Goal: Check status: Check status

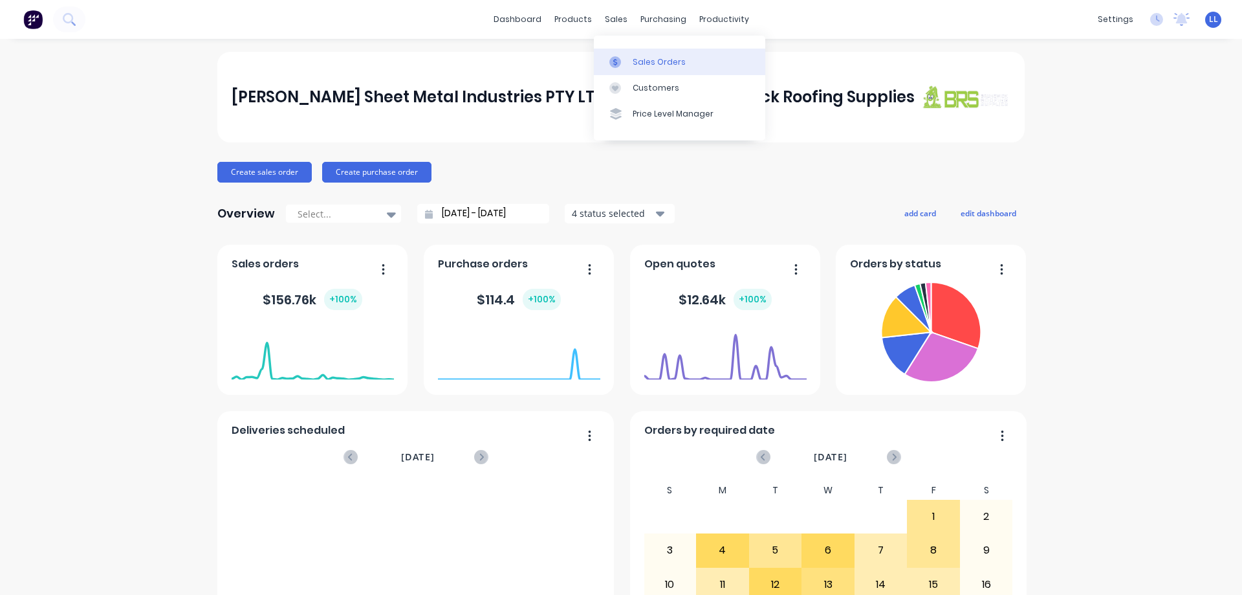
click at [617, 65] on icon at bounding box center [615, 62] width 12 height 12
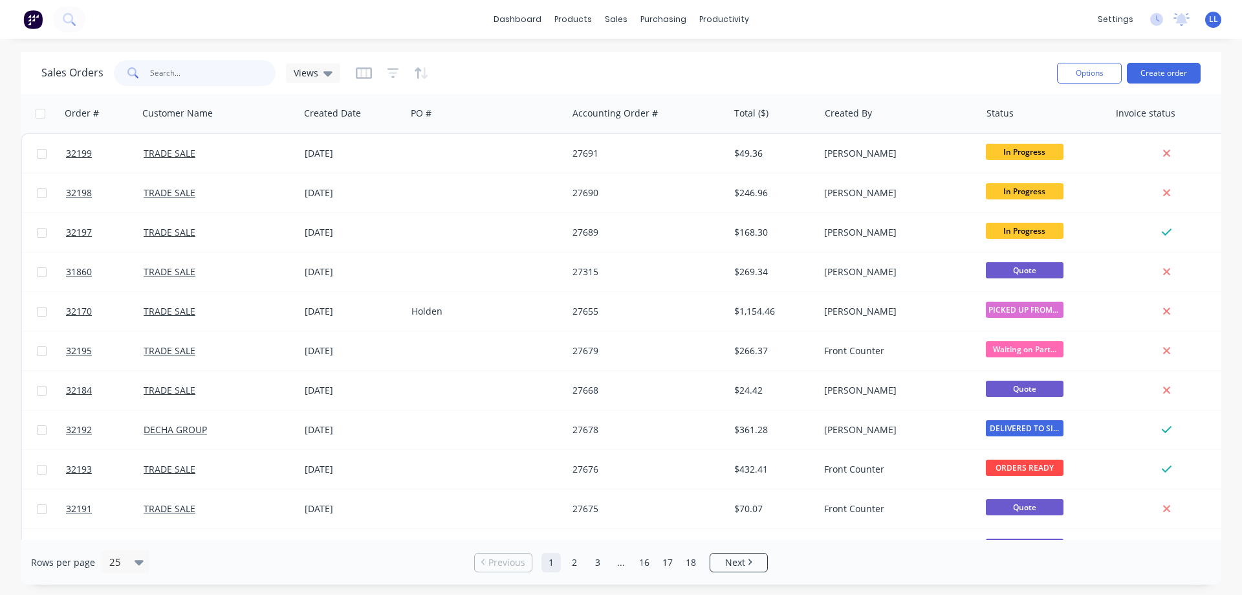
click at [164, 72] on input "text" at bounding box center [213, 73] width 126 height 26
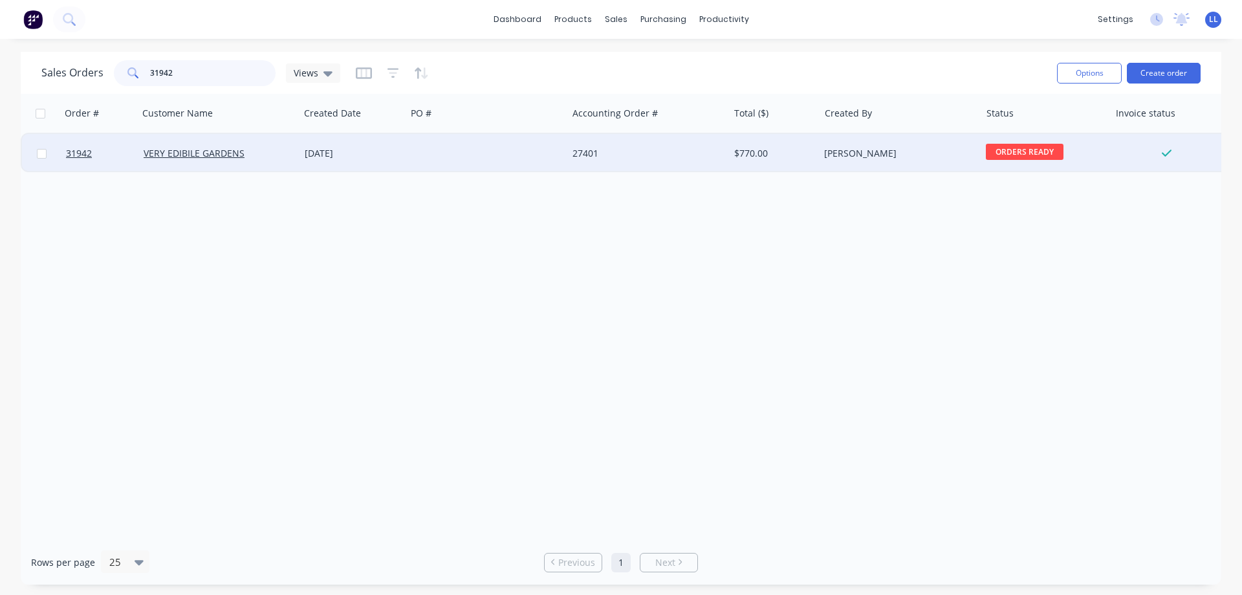
type input "31942"
click at [767, 153] on div "$770.00" at bounding box center [772, 153] width 76 height 13
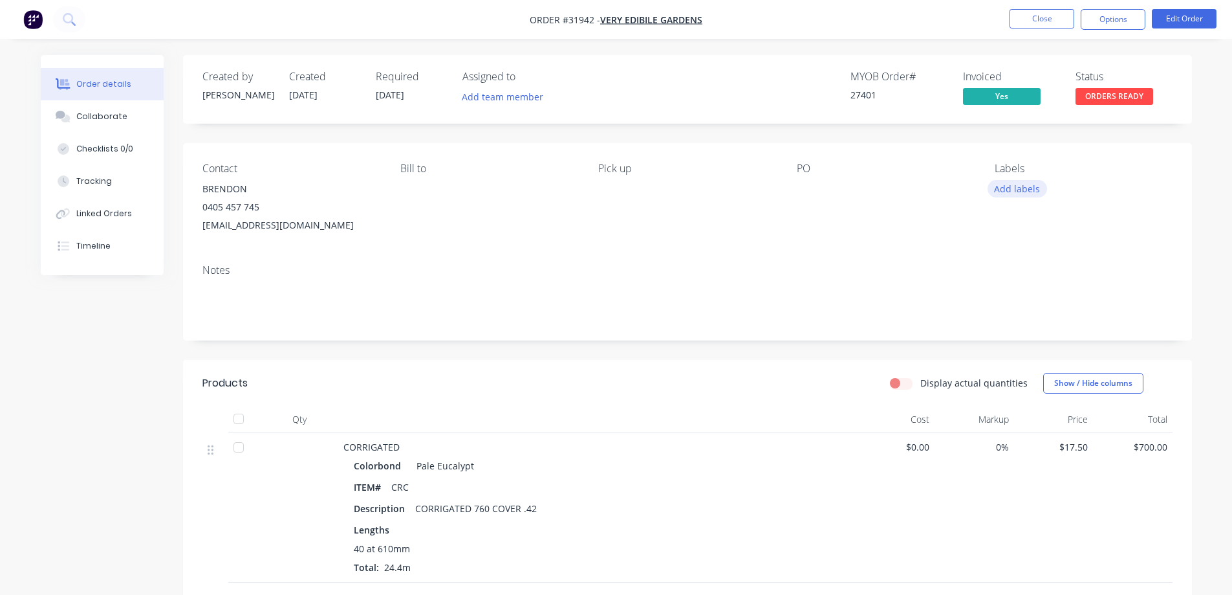
click at [1018, 189] on button "Add labels" at bounding box center [1018, 188] width 60 height 17
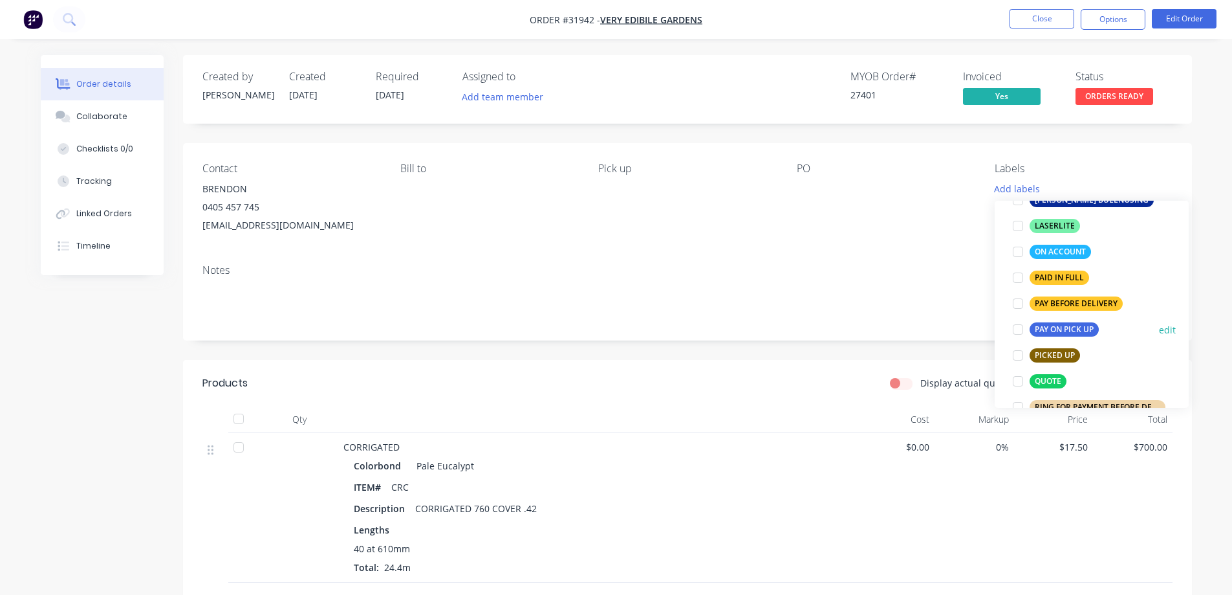
scroll to position [388, 0]
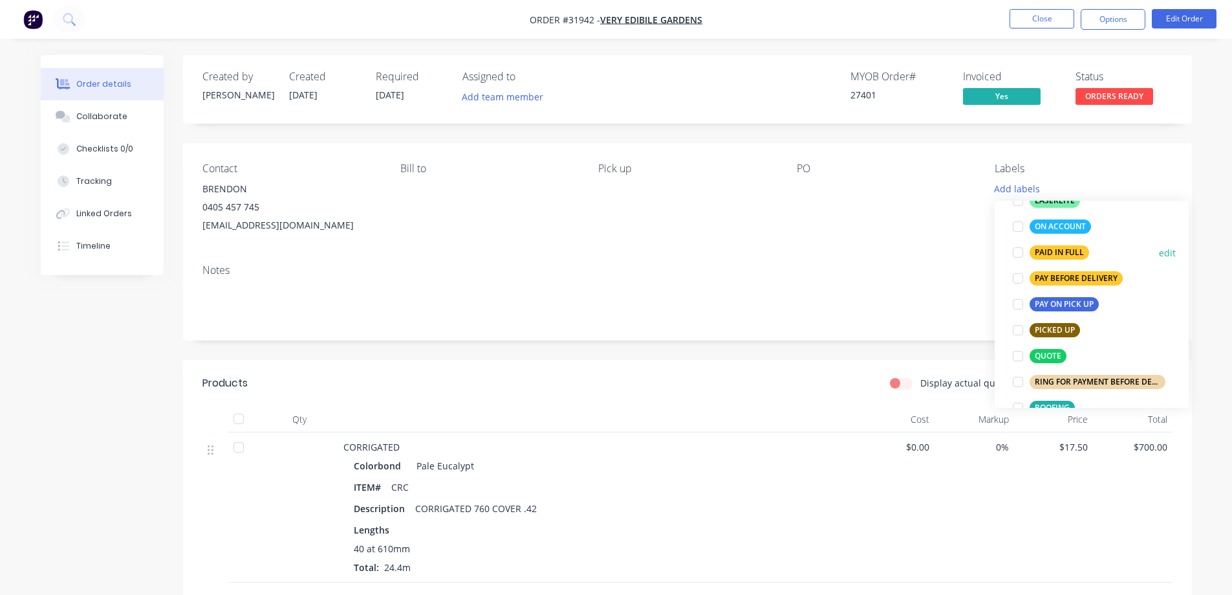
click at [1017, 252] on div at bounding box center [1018, 252] width 26 height 26
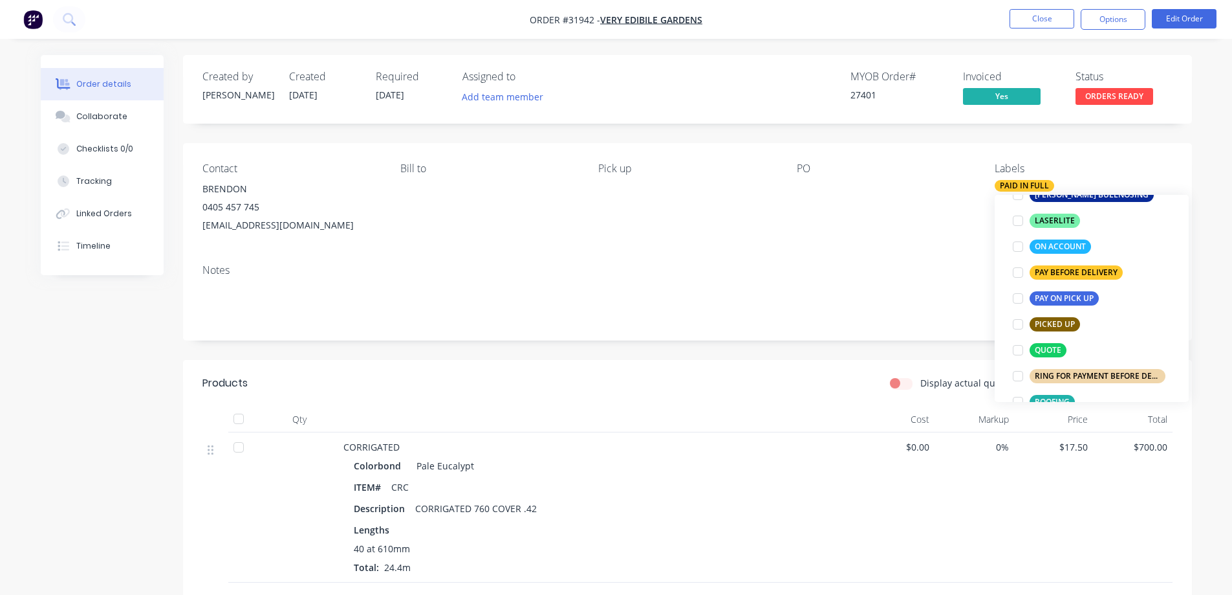
scroll to position [52, 0]
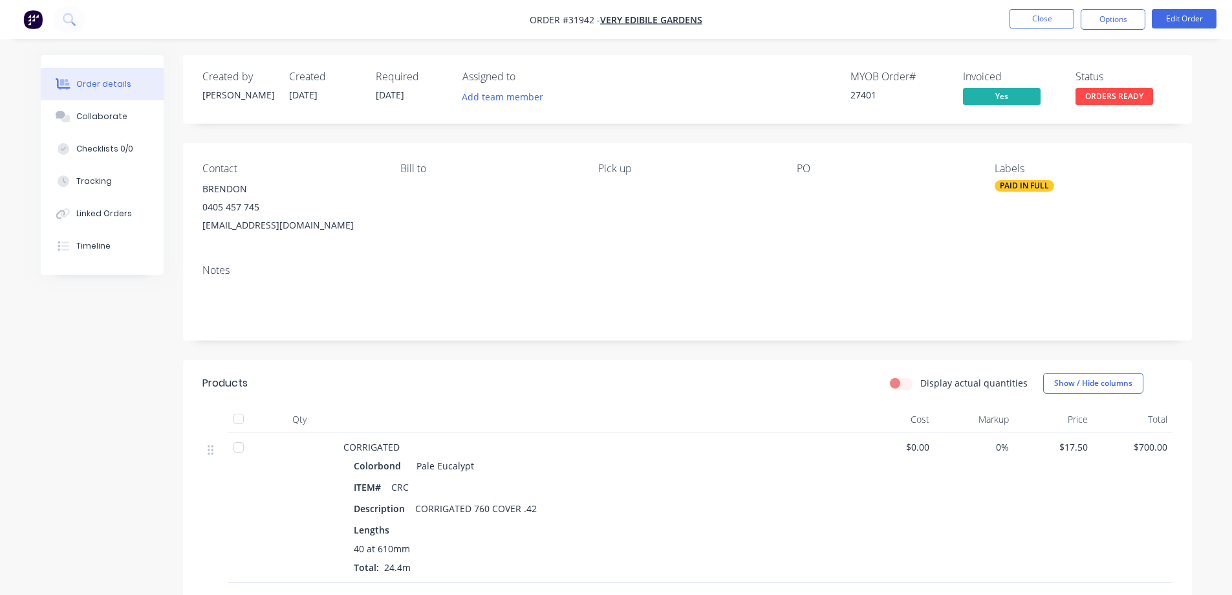
click at [1091, 111] on div "Created by [PERSON_NAME] Created [DATE] Required [DATE] Assigned to Add team me…" at bounding box center [687, 89] width 1009 height 69
click at [1094, 99] on span "ORDERS READY" at bounding box center [1115, 96] width 78 height 16
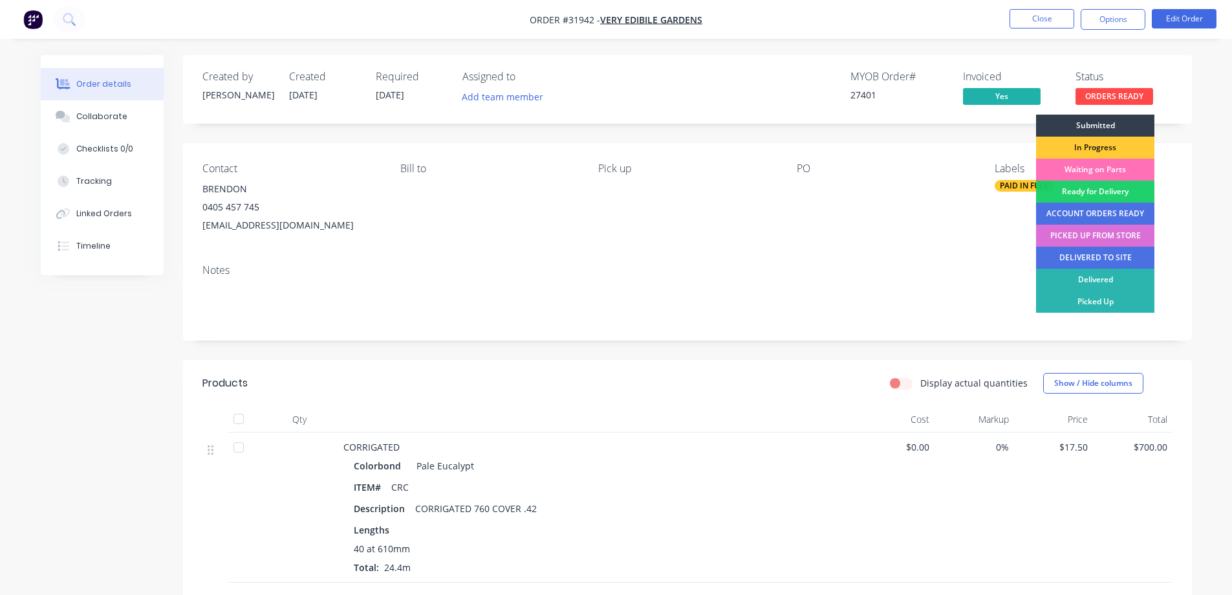
click at [1100, 232] on div "PICKED UP FROM STORE" at bounding box center [1095, 236] width 118 height 22
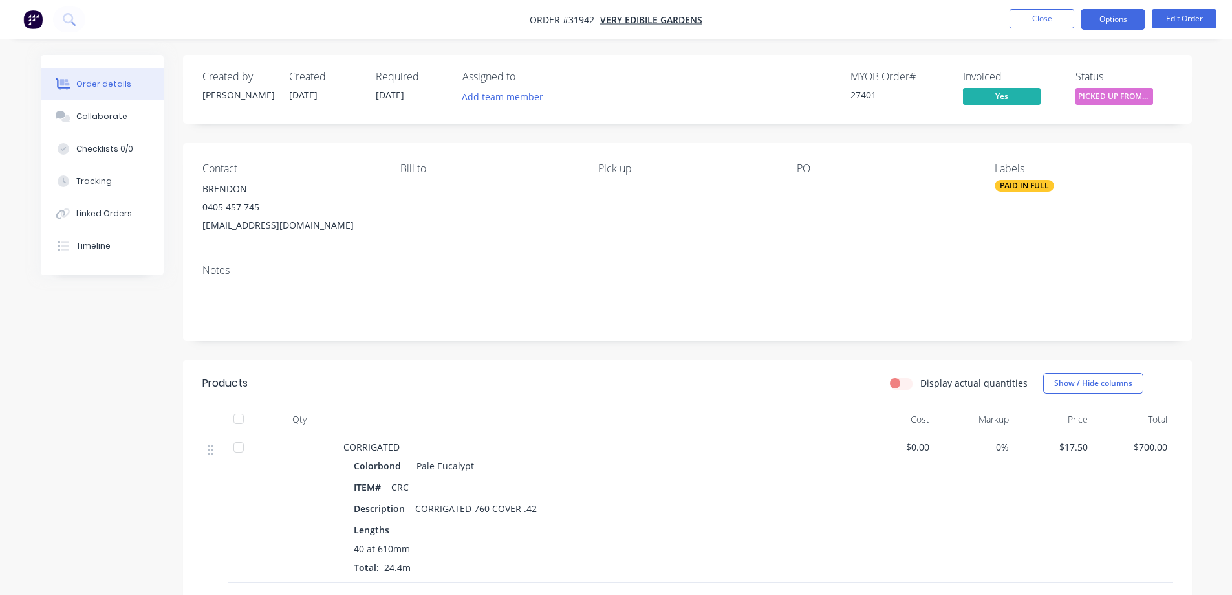
click at [1101, 19] on button "Options" at bounding box center [1113, 19] width 65 height 21
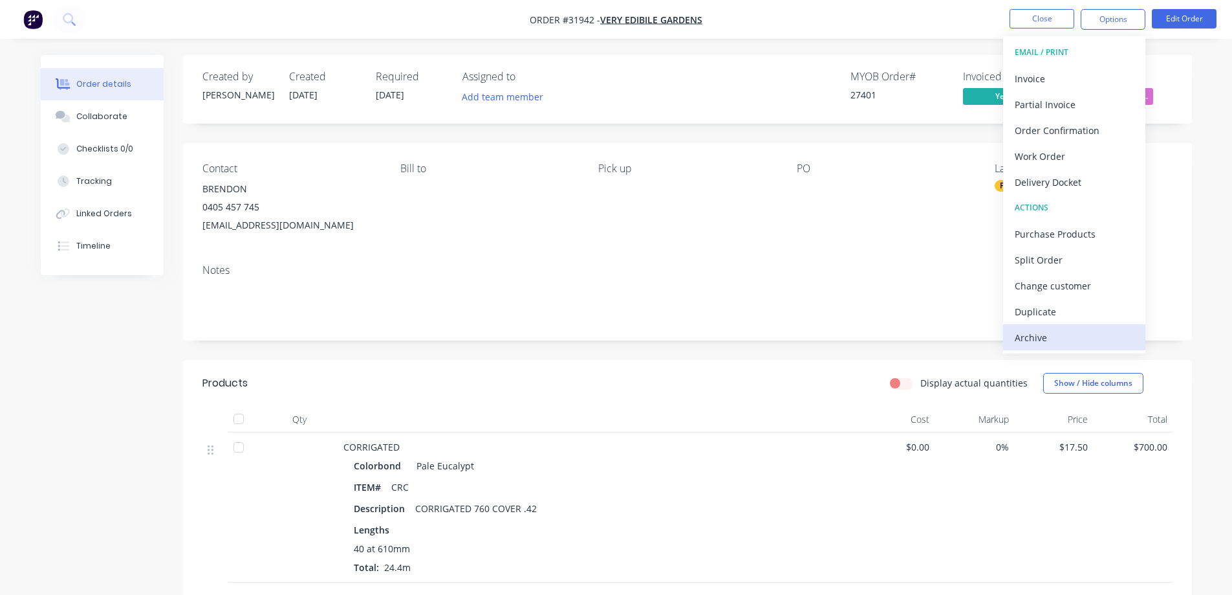
click at [1058, 341] on div "Archive" at bounding box center [1074, 337] width 119 height 19
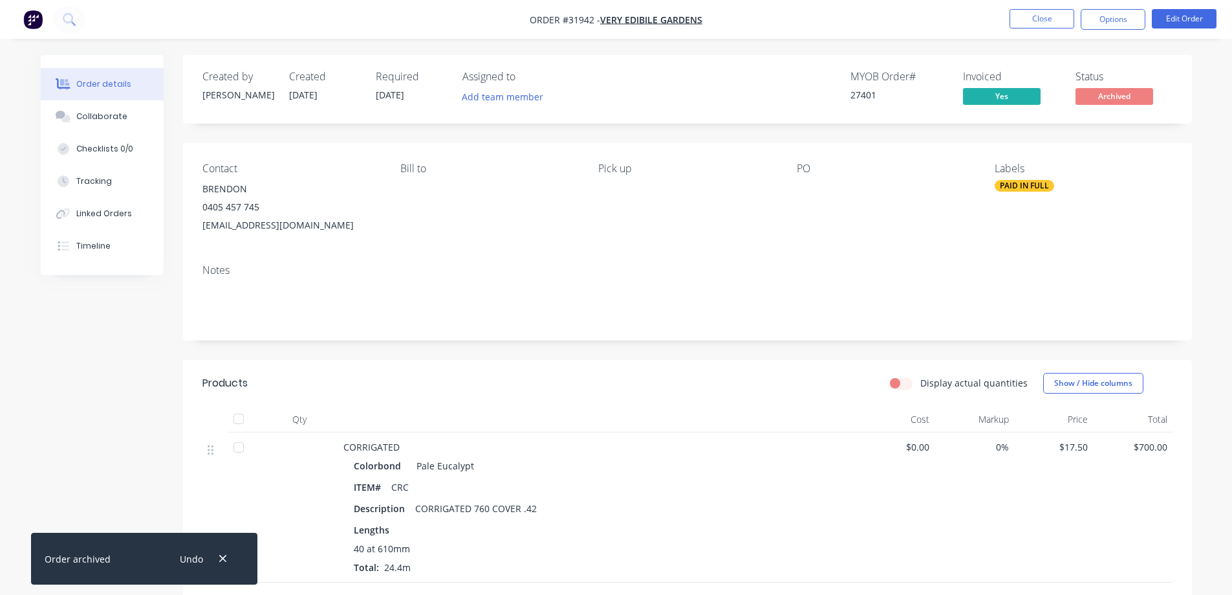
click at [33, 19] on img "button" at bounding box center [32, 19] width 19 height 19
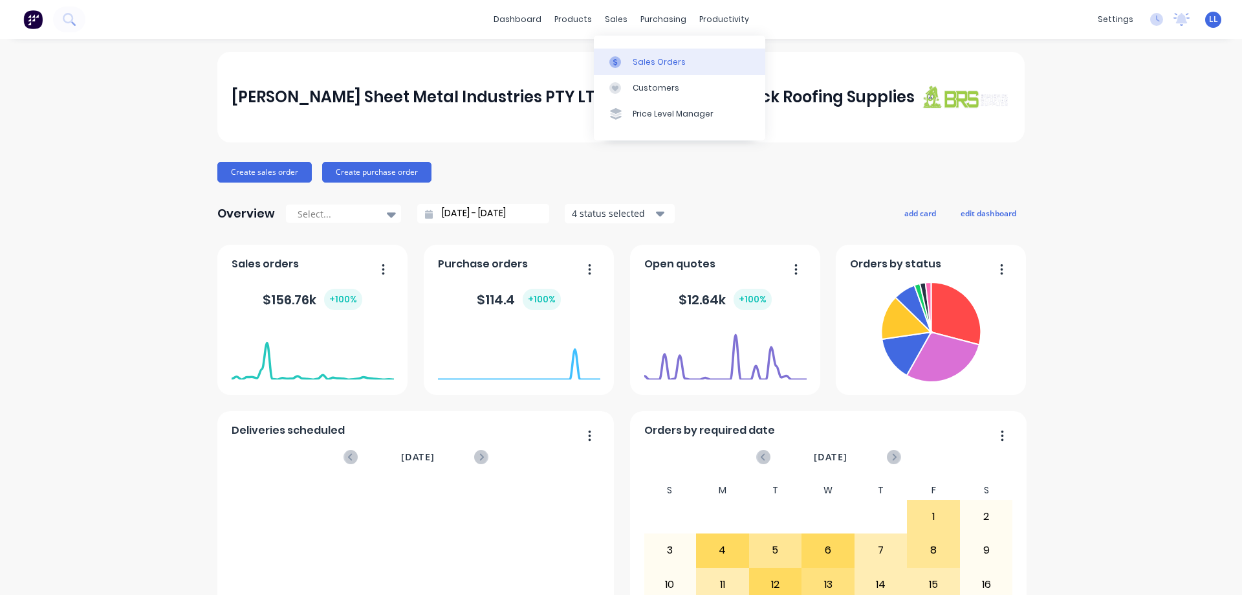
click at [639, 63] on div "Sales Orders" at bounding box center [659, 62] width 53 height 12
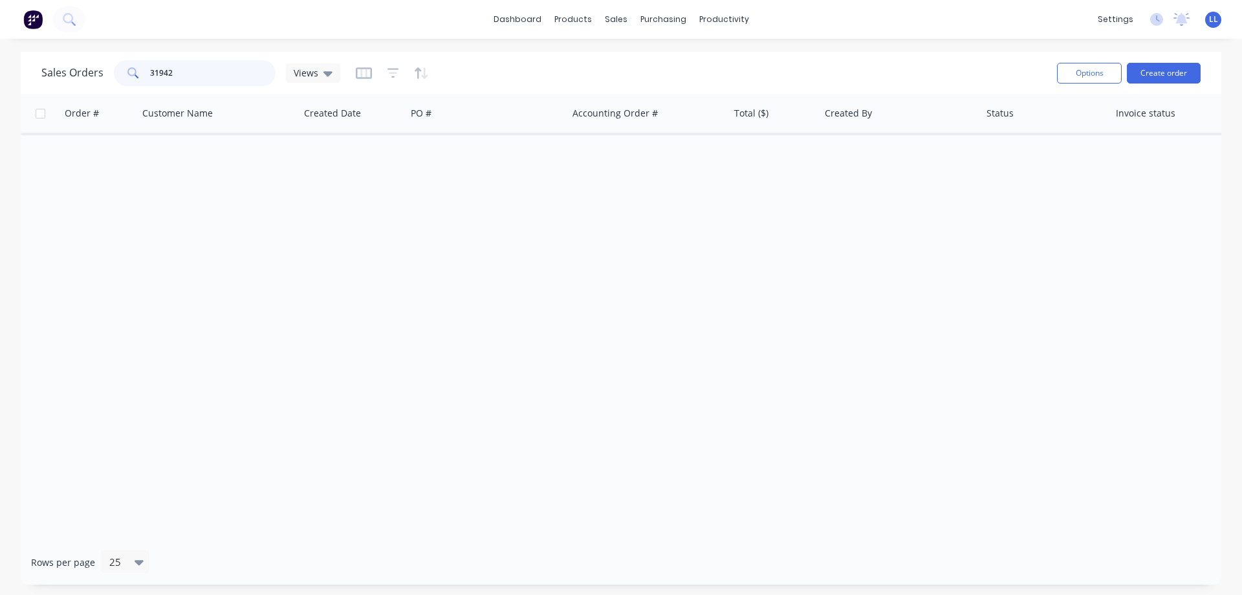
drag, startPoint x: 207, startPoint y: 77, endPoint x: 144, endPoint y: 72, distance: 62.9
click at [144, 74] on div "31942" at bounding box center [195, 73] width 162 height 26
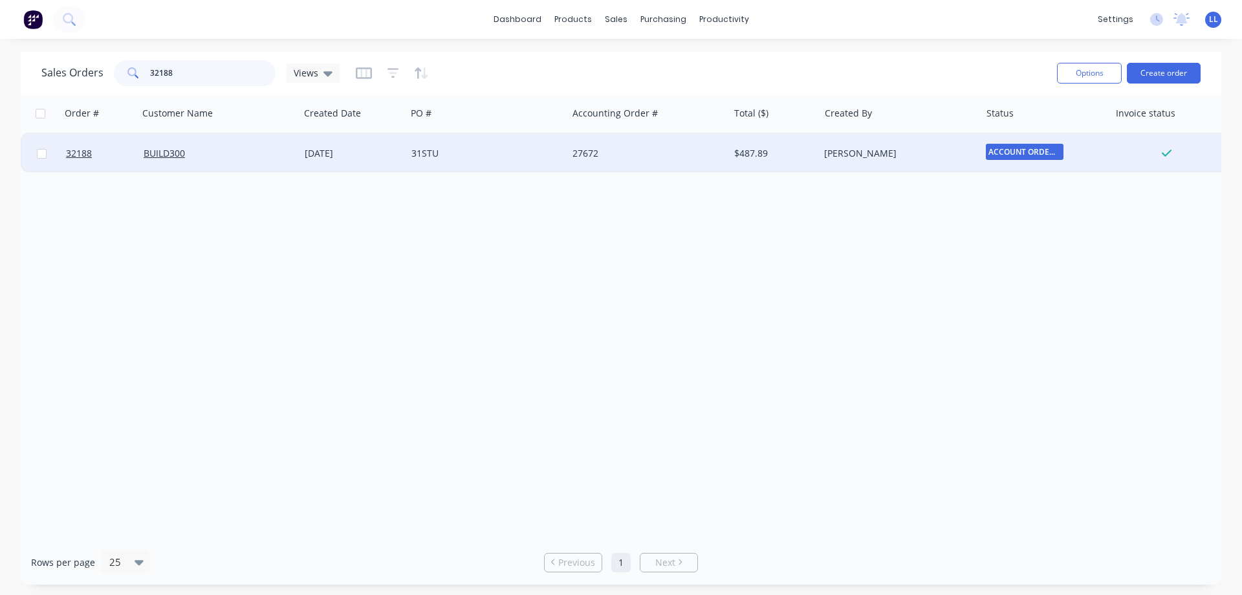
type input "32188"
click at [686, 162] on div "27672" at bounding box center [647, 153] width 161 height 39
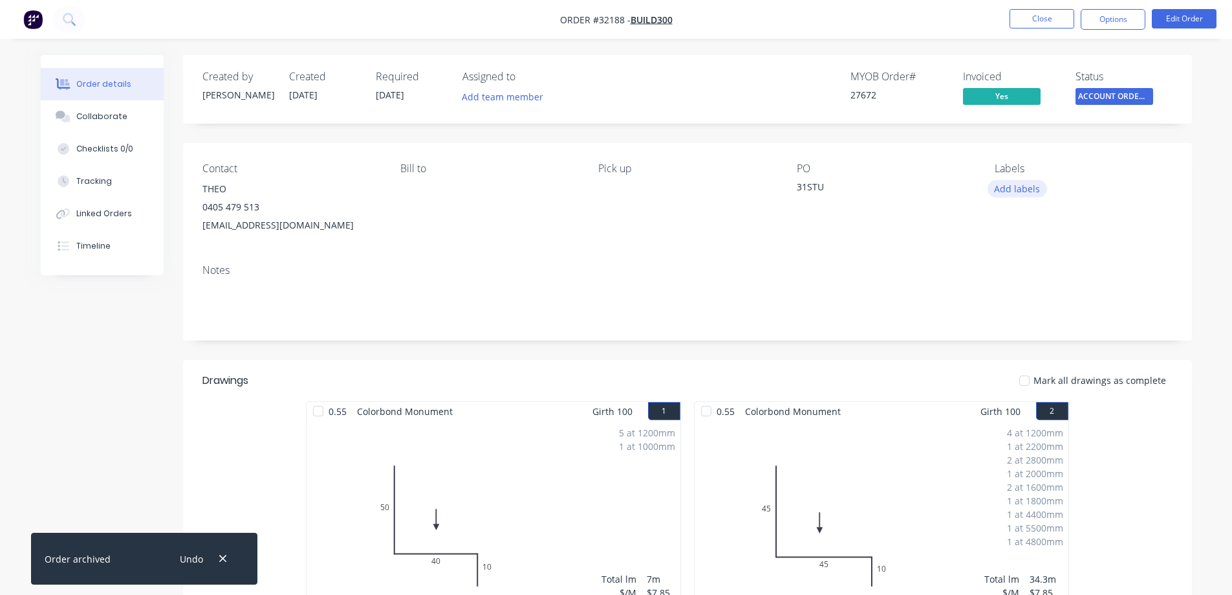
click at [1018, 190] on button "Add labels" at bounding box center [1018, 188] width 60 height 17
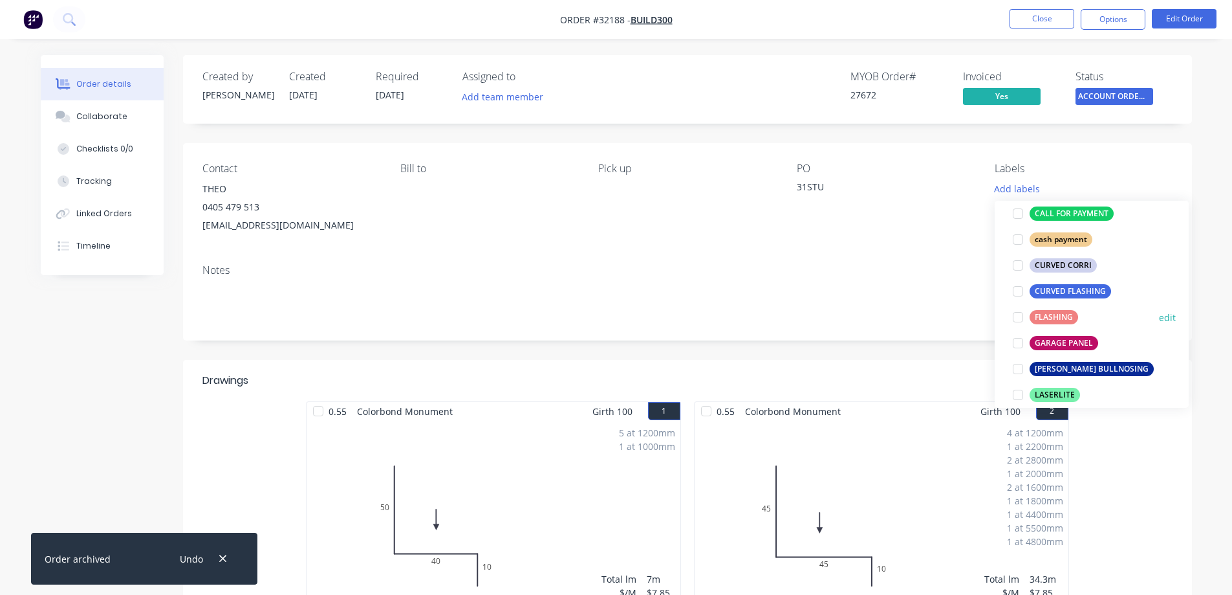
scroll to position [259, 0]
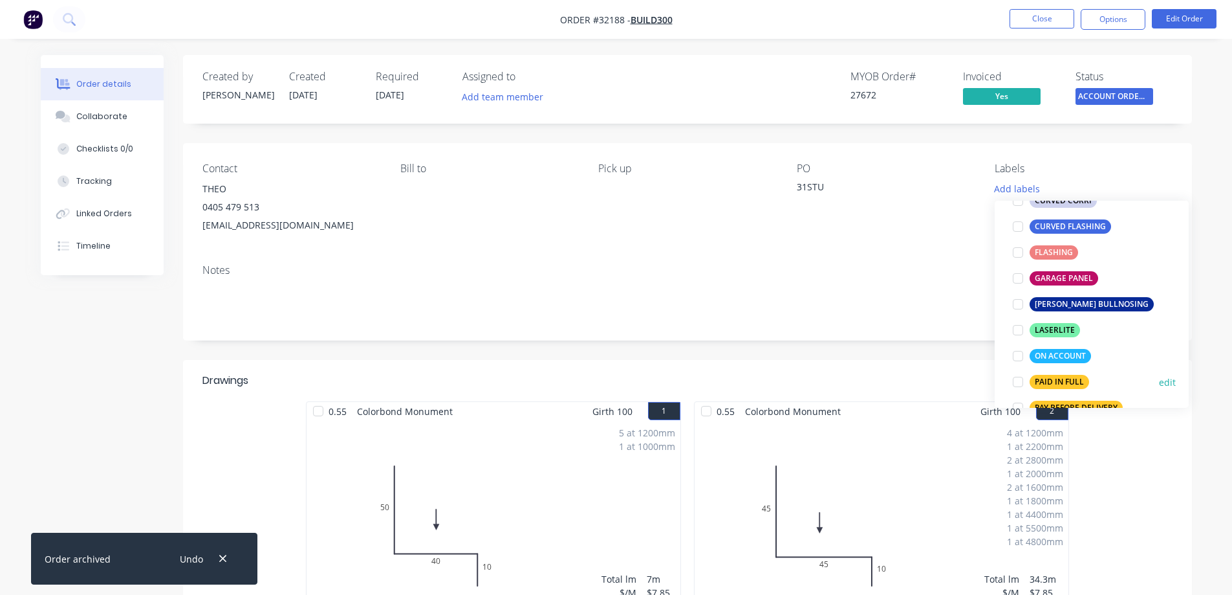
click at [1021, 381] on div at bounding box center [1018, 382] width 26 height 26
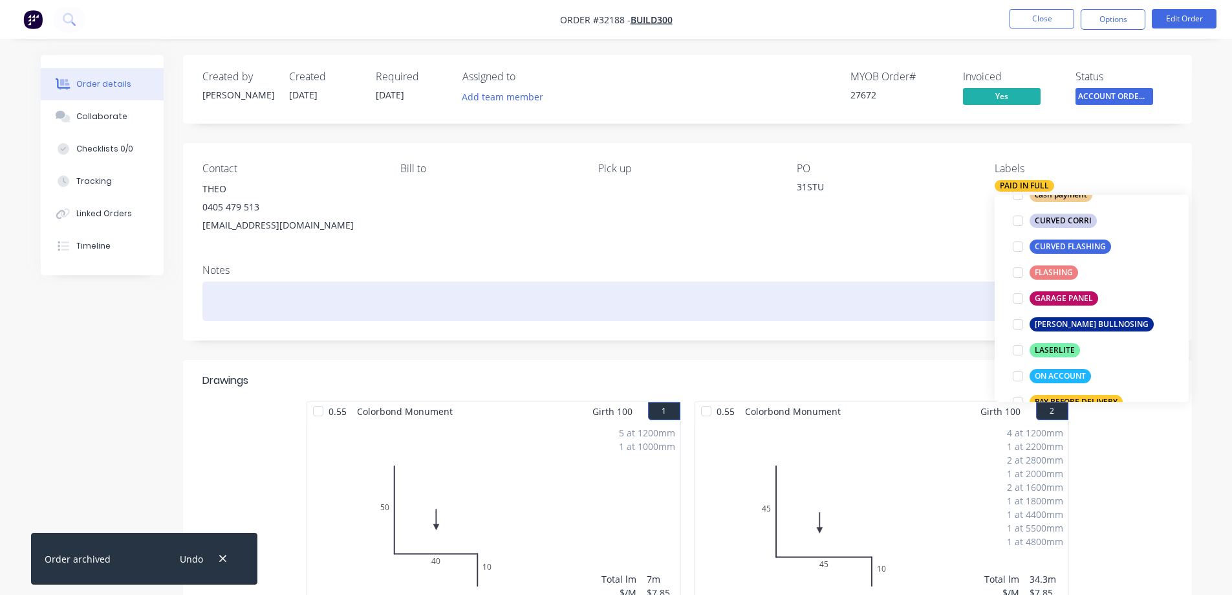
scroll to position [0, 0]
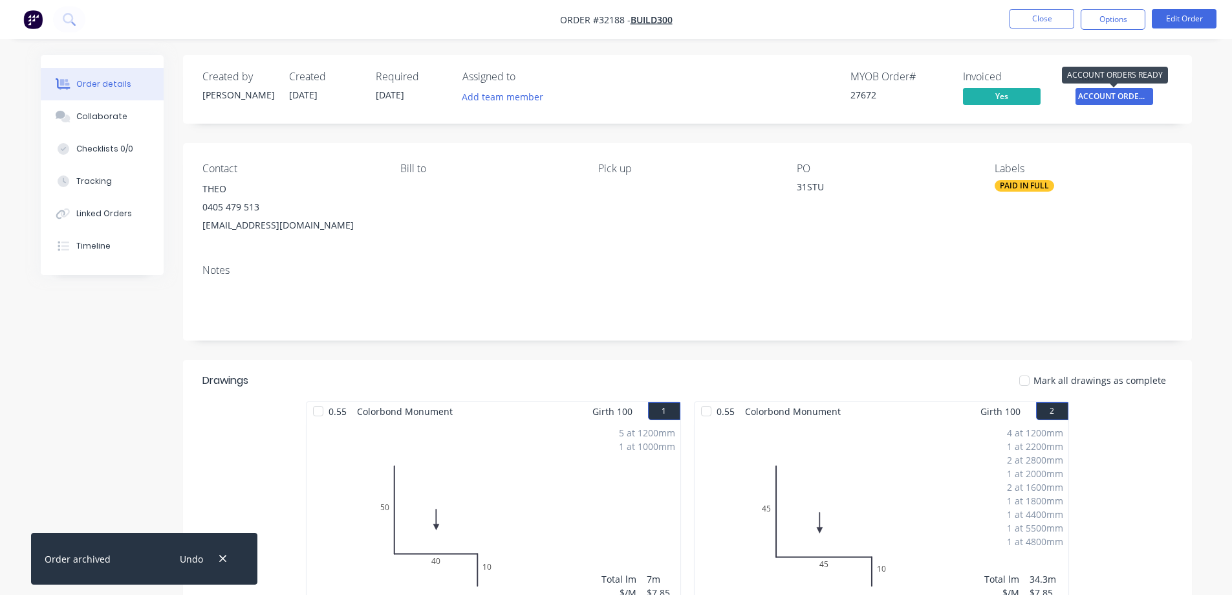
click at [1126, 93] on span "ACCOUNT ORDERS ..." at bounding box center [1115, 96] width 78 height 16
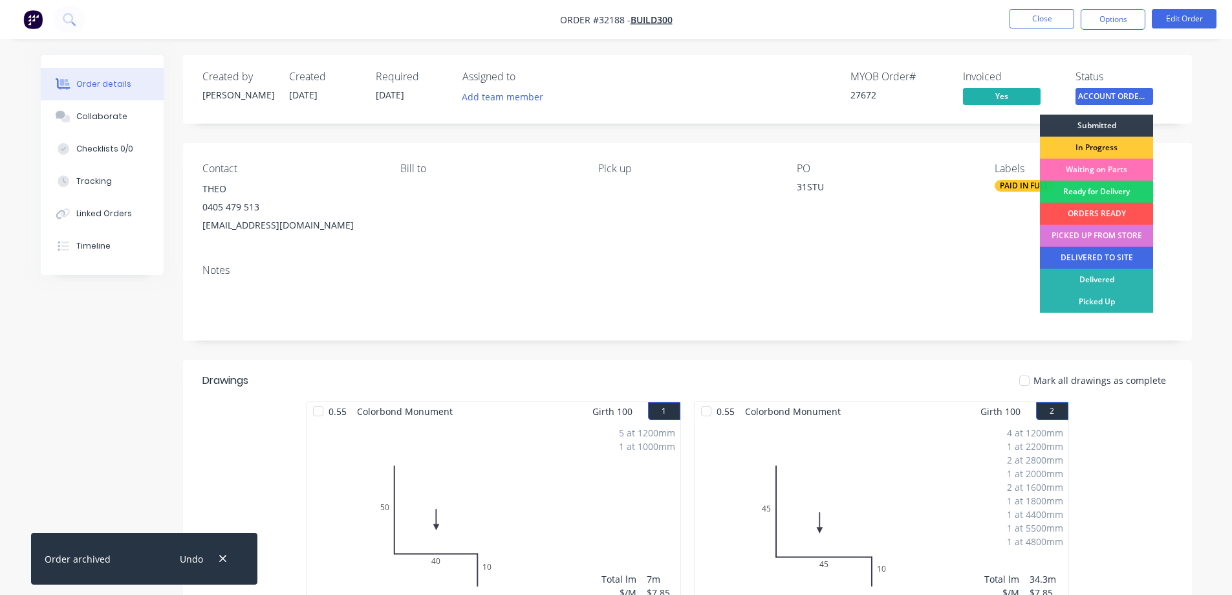
click at [1096, 253] on div "DELIVERED TO SITE" at bounding box center [1096, 257] width 113 height 22
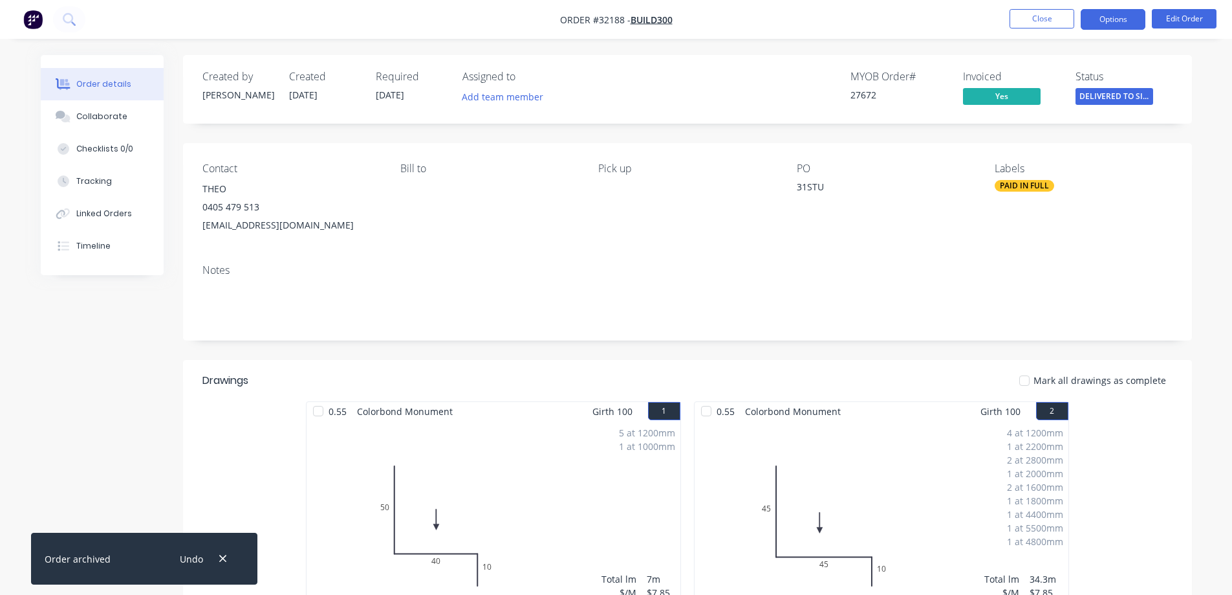
click at [1110, 20] on button "Options" at bounding box center [1113, 19] width 65 height 21
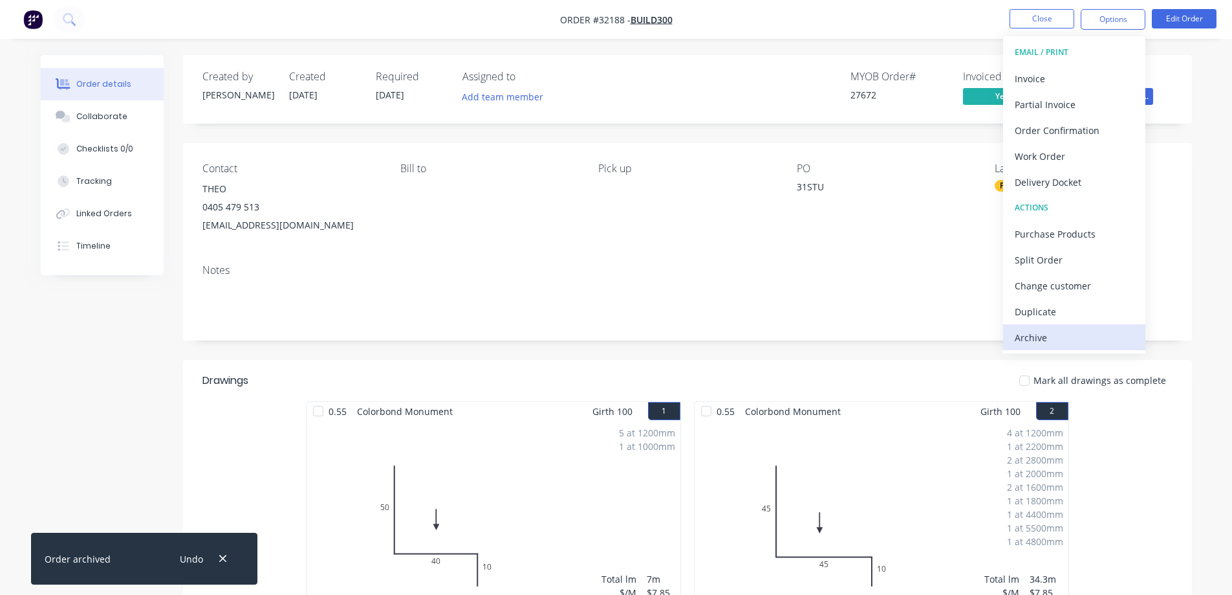
click at [1036, 339] on div "Archive" at bounding box center [1074, 337] width 119 height 19
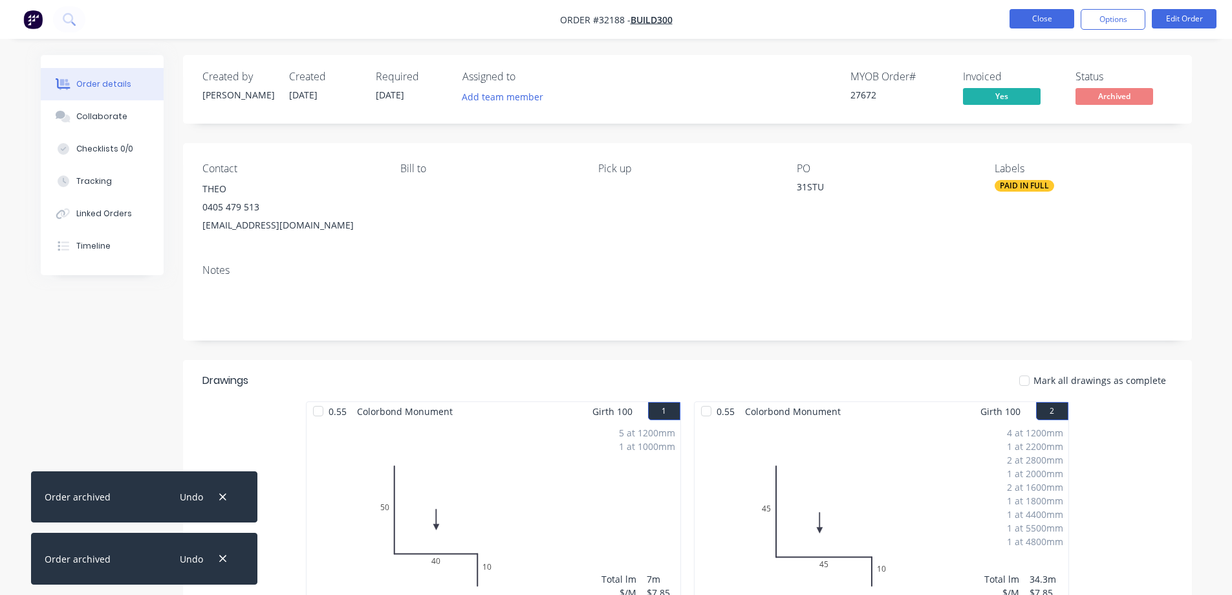
click at [1047, 21] on button "Close" at bounding box center [1042, 18] width 65 height 19
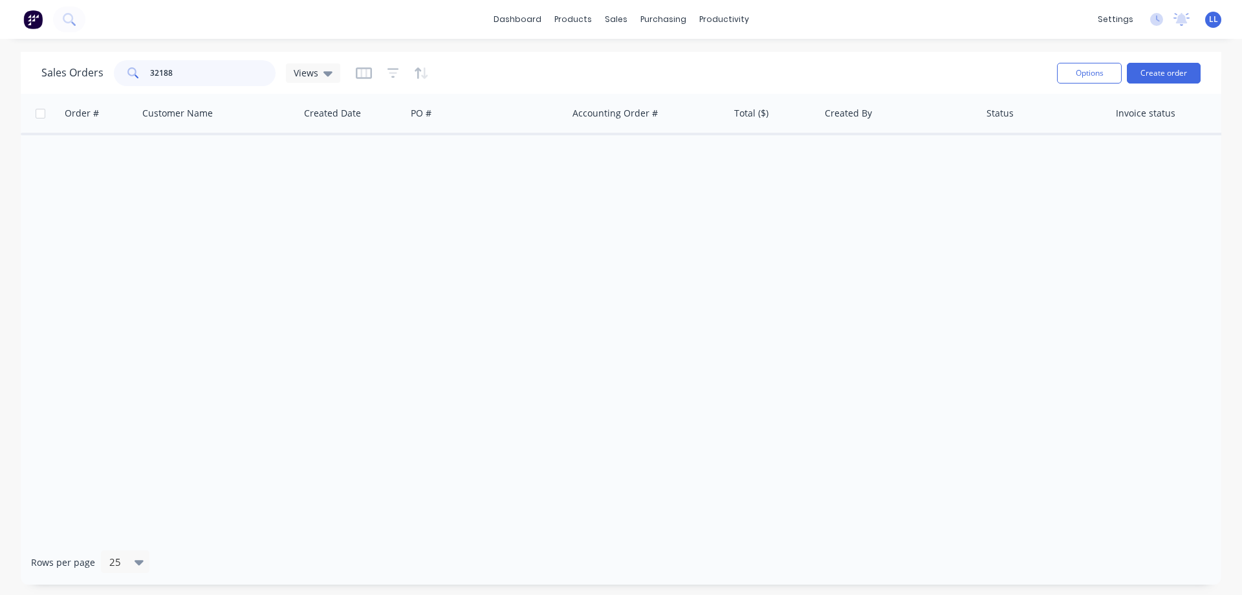
drag, startPoint x: 182, startPoint y: 68, endPoint x: 140, endPoint y: 69, distance: 41.4
click at [140, 69] on div "32188" at bounding box center [195, 73] width 162 height 26
drag, startPoint x: 198, startPoint y: 75, endPoint x: 31, endPoint y: 72, distance: 166.9
click at [31, 72] on div "Sales Orders 32023 Views Options Create order" at bounding box center [621, 73] width 1201 height 42
drag, startPoint x: 181, startPoint y: 65, endPoint x: 72, endPoint y: 74, distance: 108.4
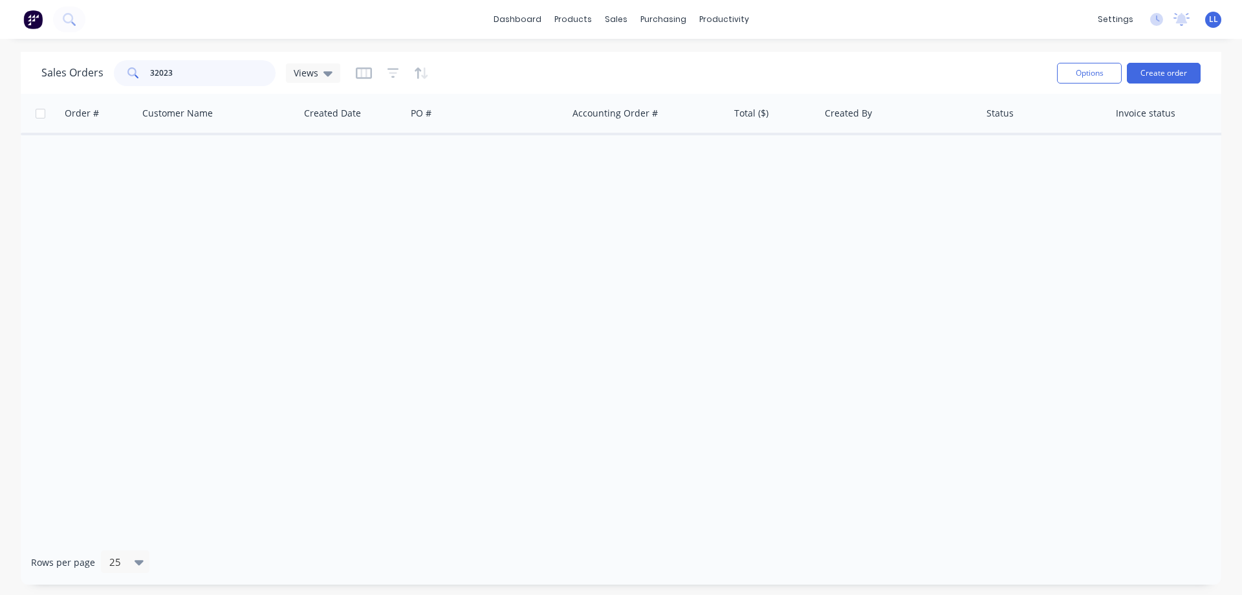
click at [72, 74] on div "Sales Orders 32023 Views" at bounding box center [190, 73] width 299 height 26
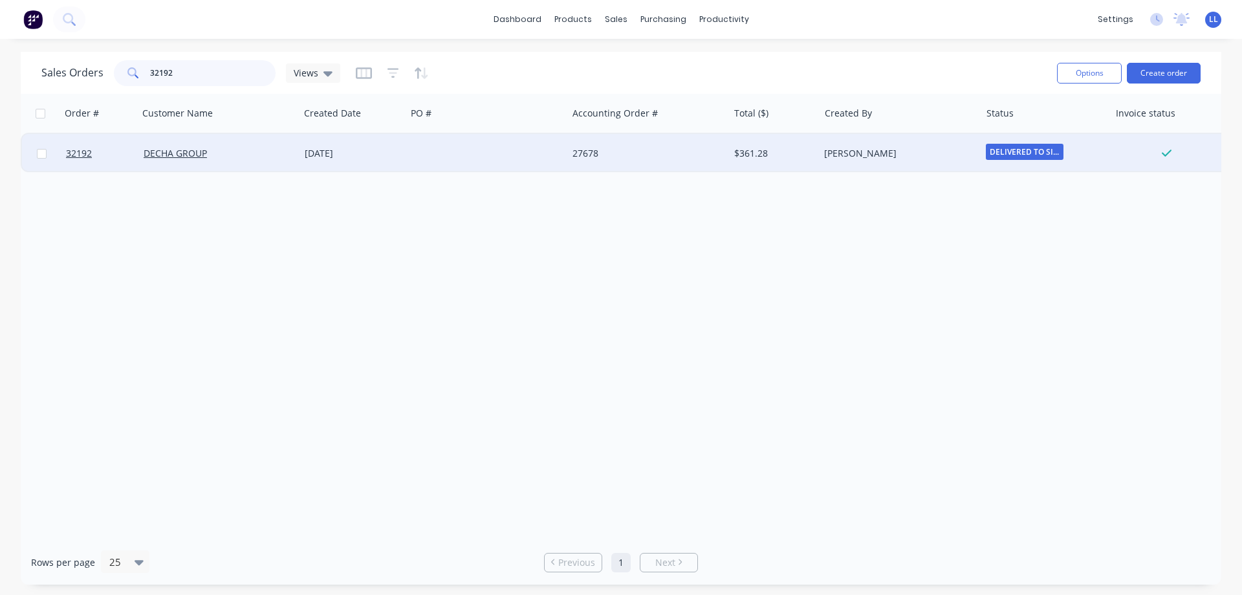
type input "32192"
click at [361, 158] on div "[DATE]" at bounding box center [353, 153] width 96 height 13
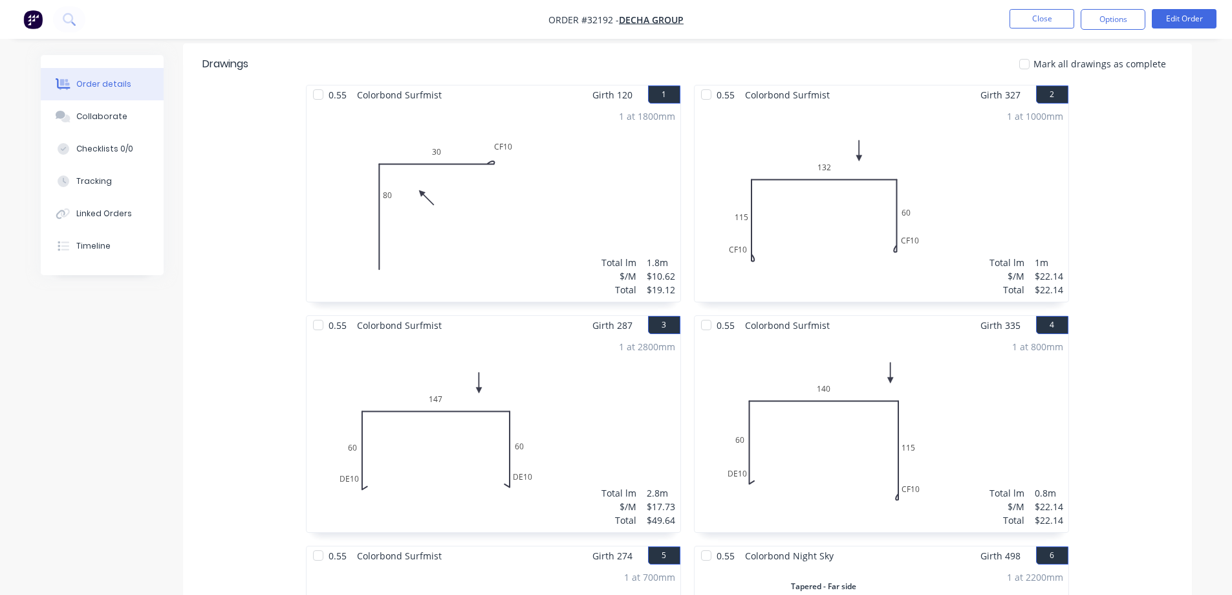
scroll to position [122, 0]
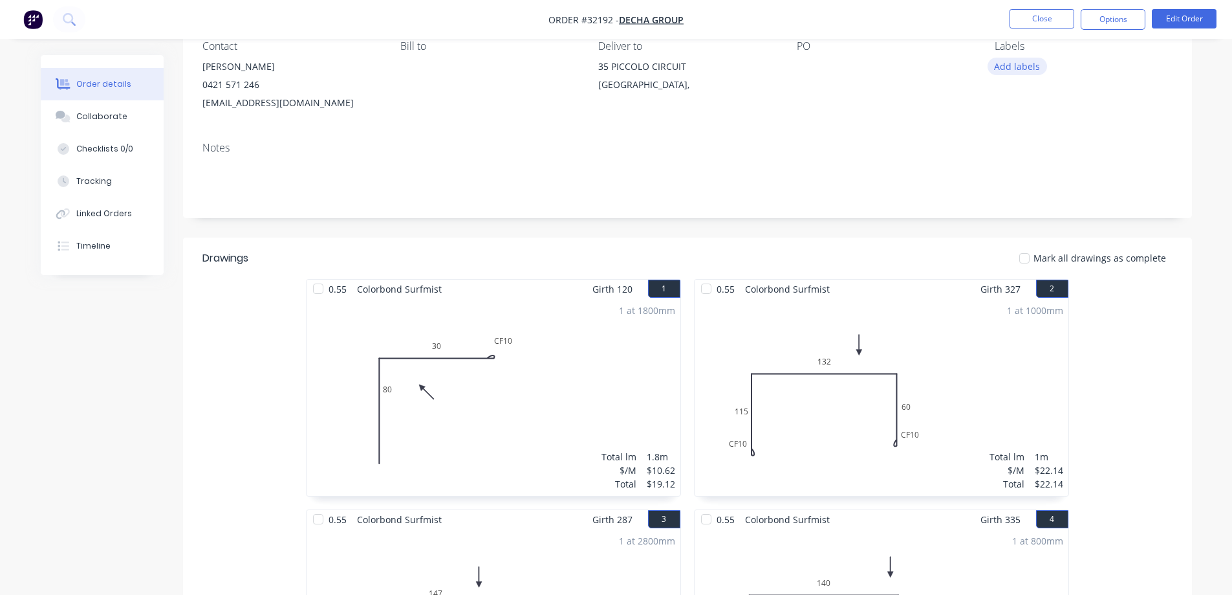
drag, startPoint x: 1025, startPoint y: 63, endPoint x: 1027, endPoint y: 74, distance: 10.5
click at [1026, 63] on button "Add labels" at bounding box center [1018, 66] width 60 height 17
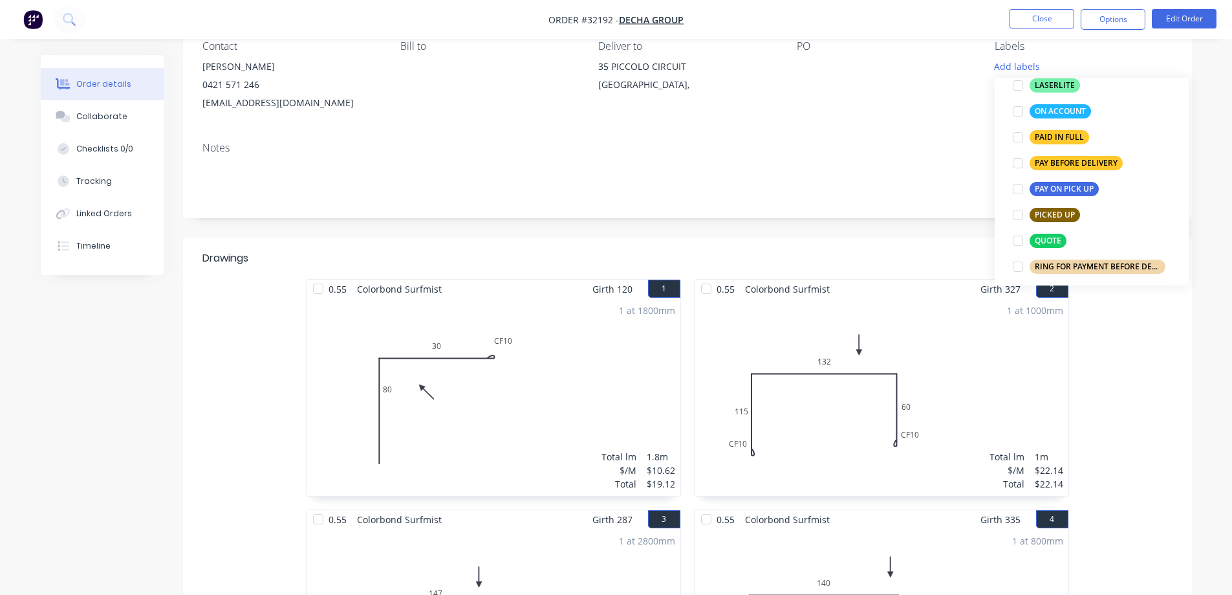
scroll to position [388, 0]
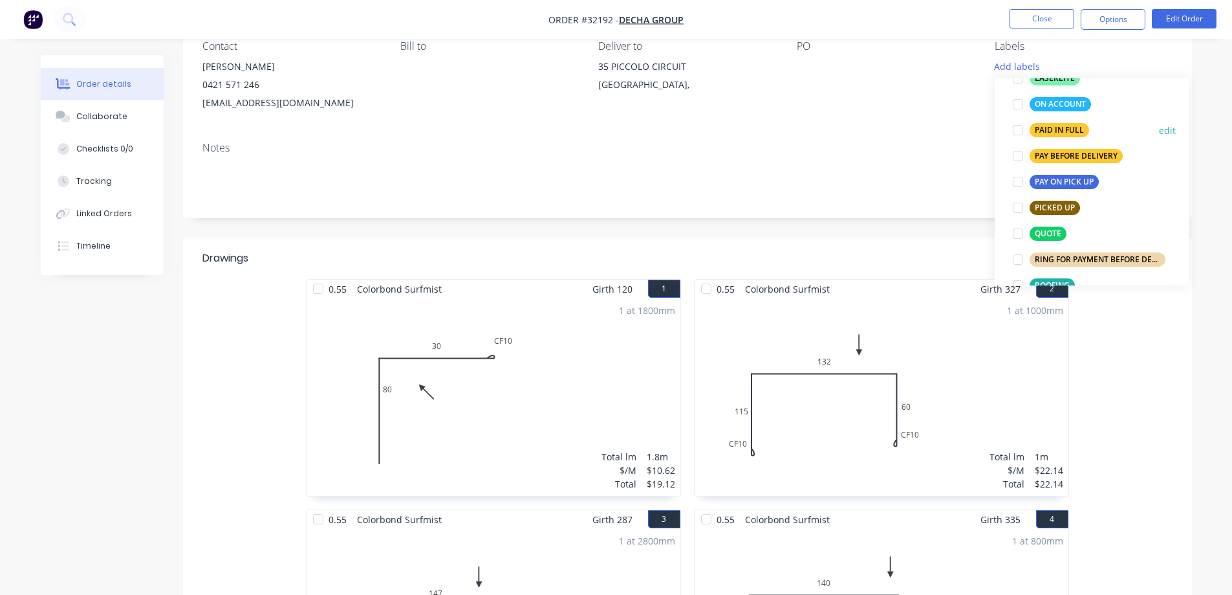
click at [1018, 129] on div at bounding box center [1018, 130] width 26 height 26
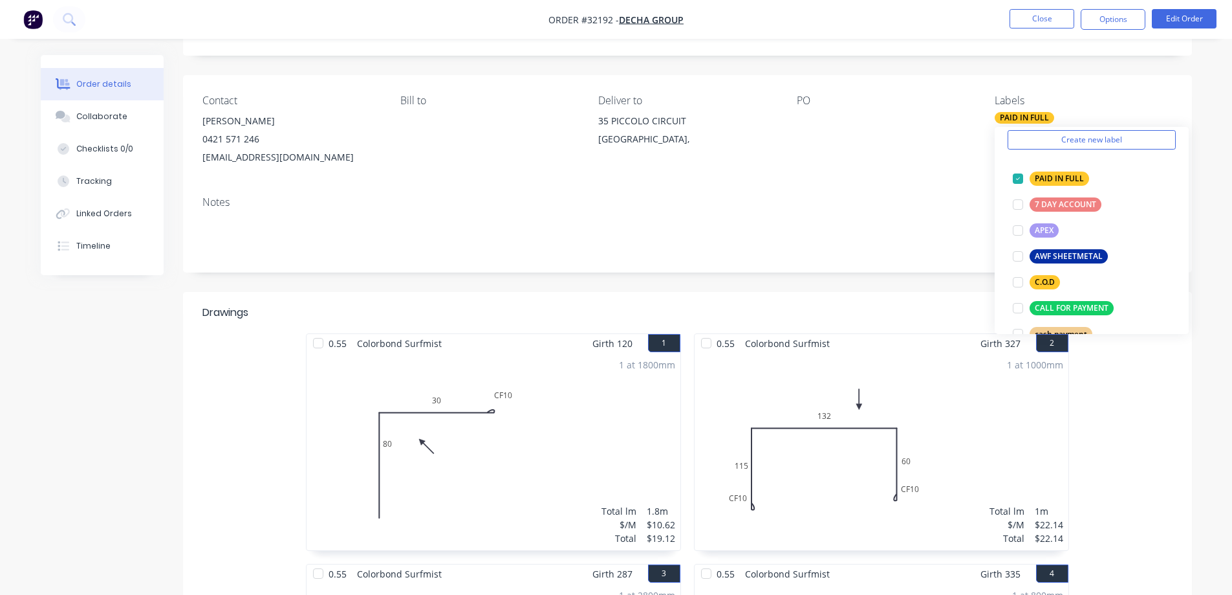
scroll to position [0, 0]
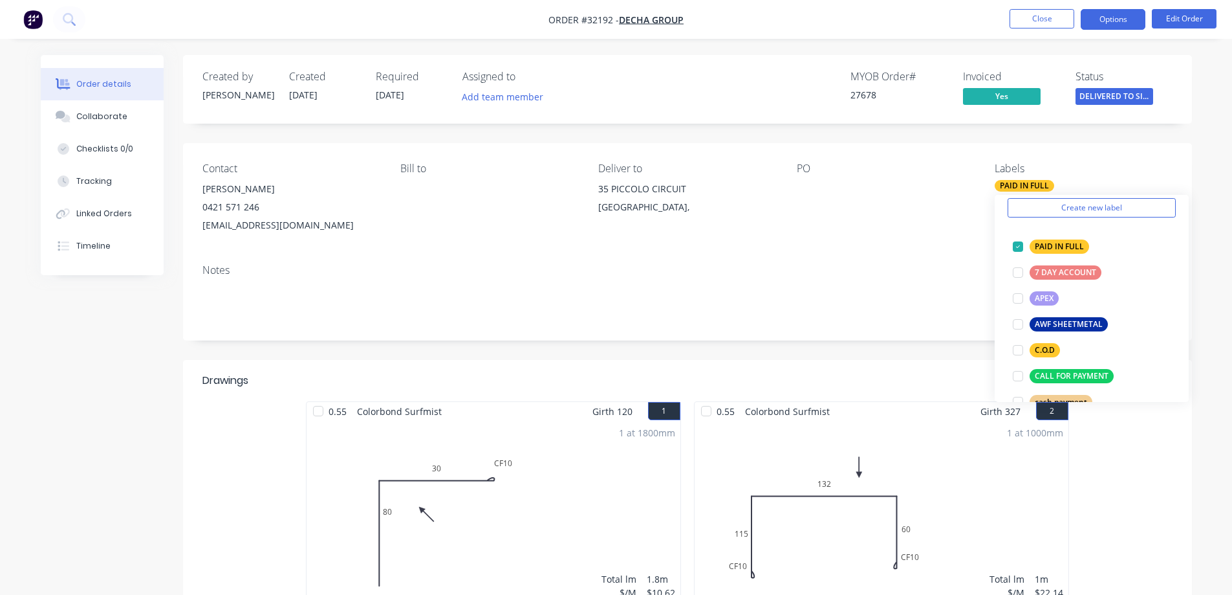
click at [1122, 23] on button "Options" at bounding box center [1113, 19] width 65 height 21
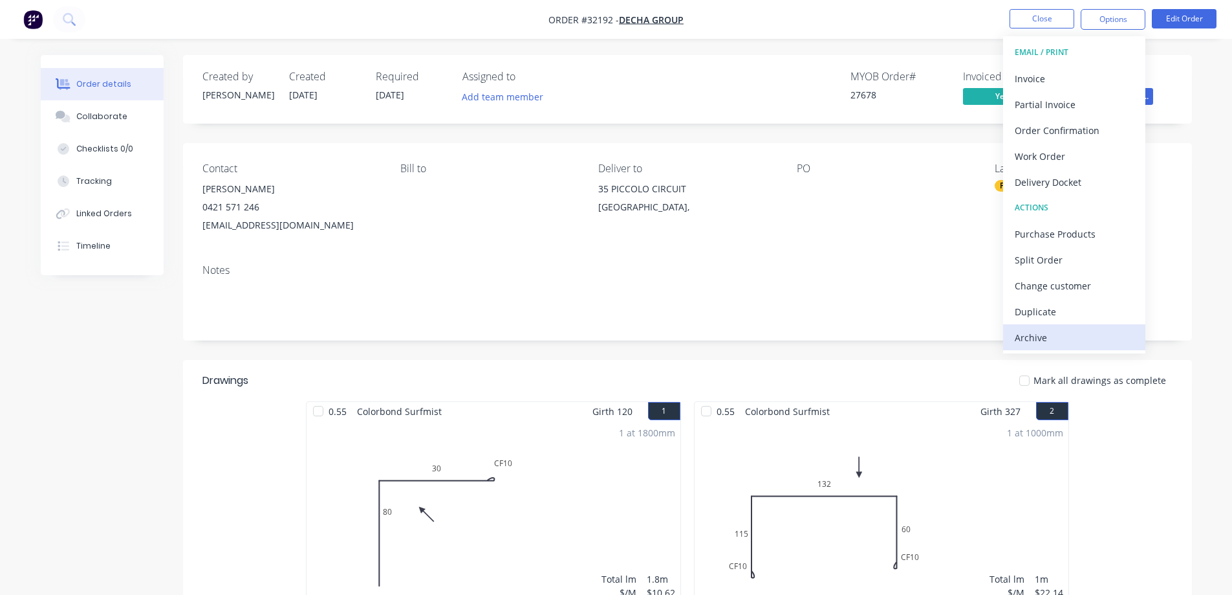
click at [1055, 338] on div "Archive" at bounding box center [1074, 337] width 119 height 19
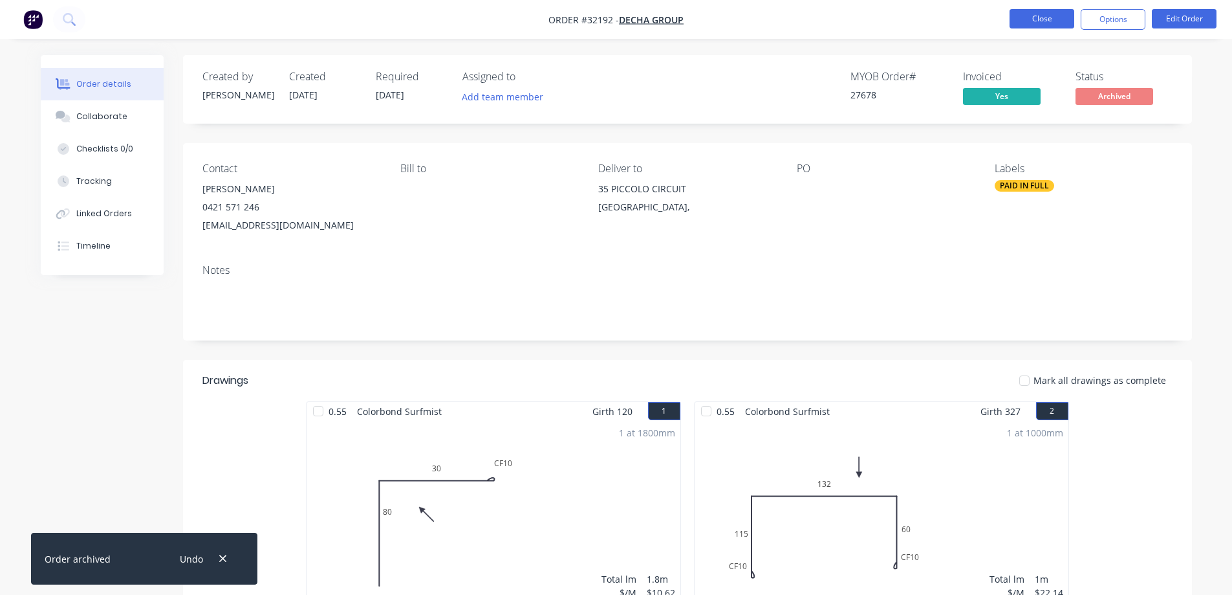
click at [1039, 18] on button "Close" at bounding box center [1042, 18] width 65 height 19
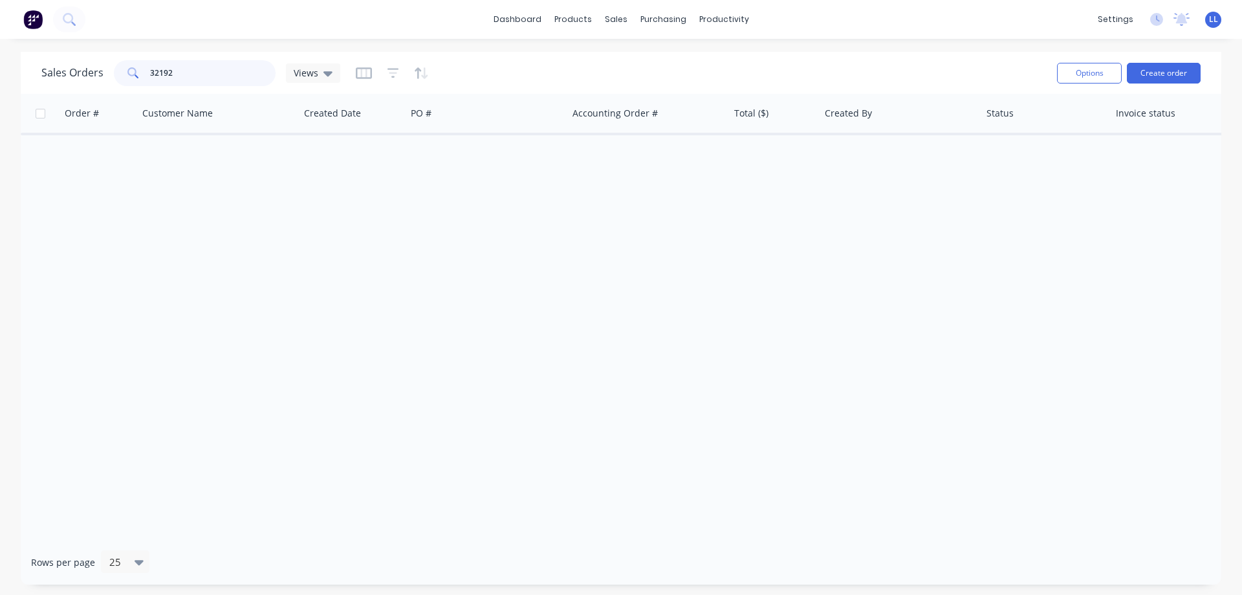
click at [123, 69] on div "32192" at bounding box center [195, 73] width 162 height 26
type input "32173"
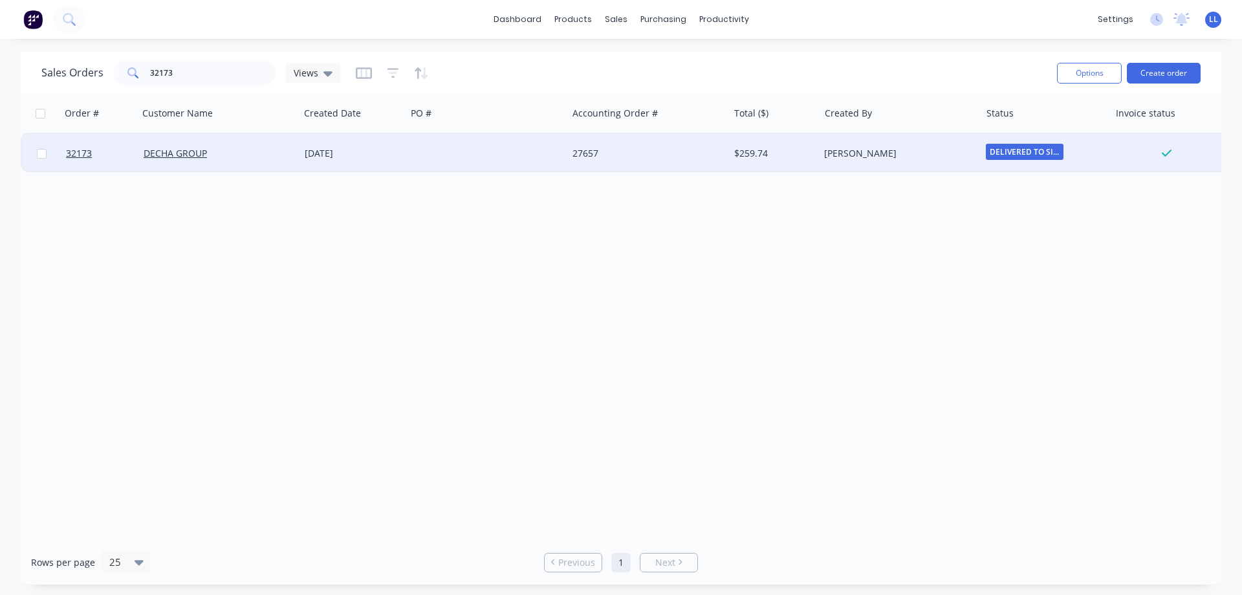
click at [782, 150] on div "$259.74" at bounding box center [772, 153] width 76 height 13
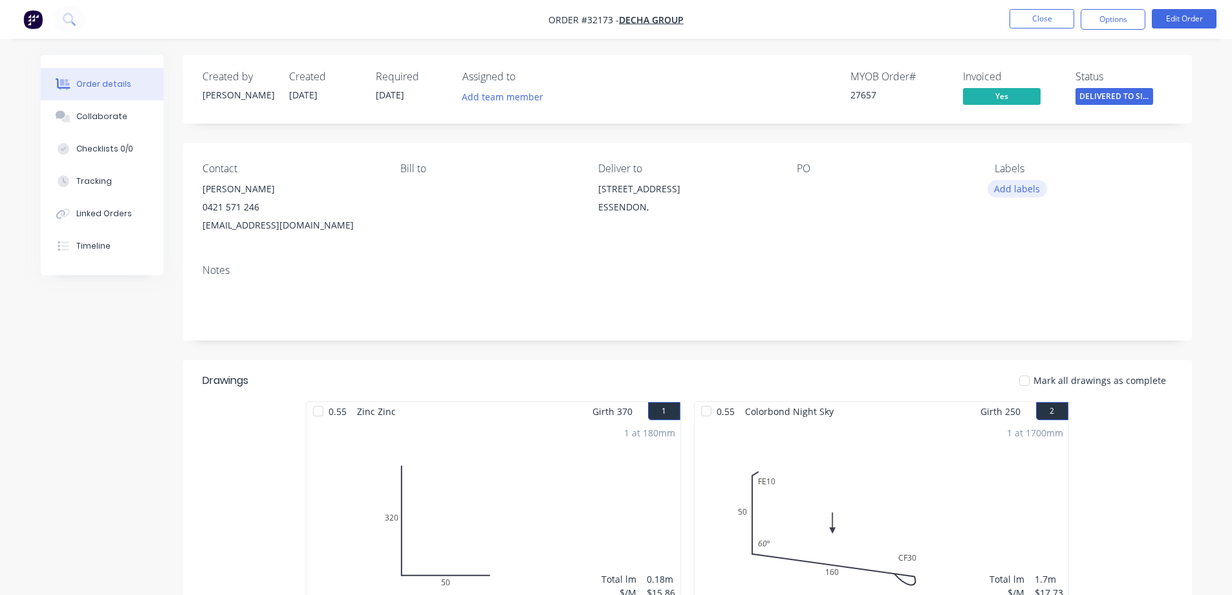
click at [1029, 186] on button "Add labels" at bounding box center [1018, 188] width 60 height 17
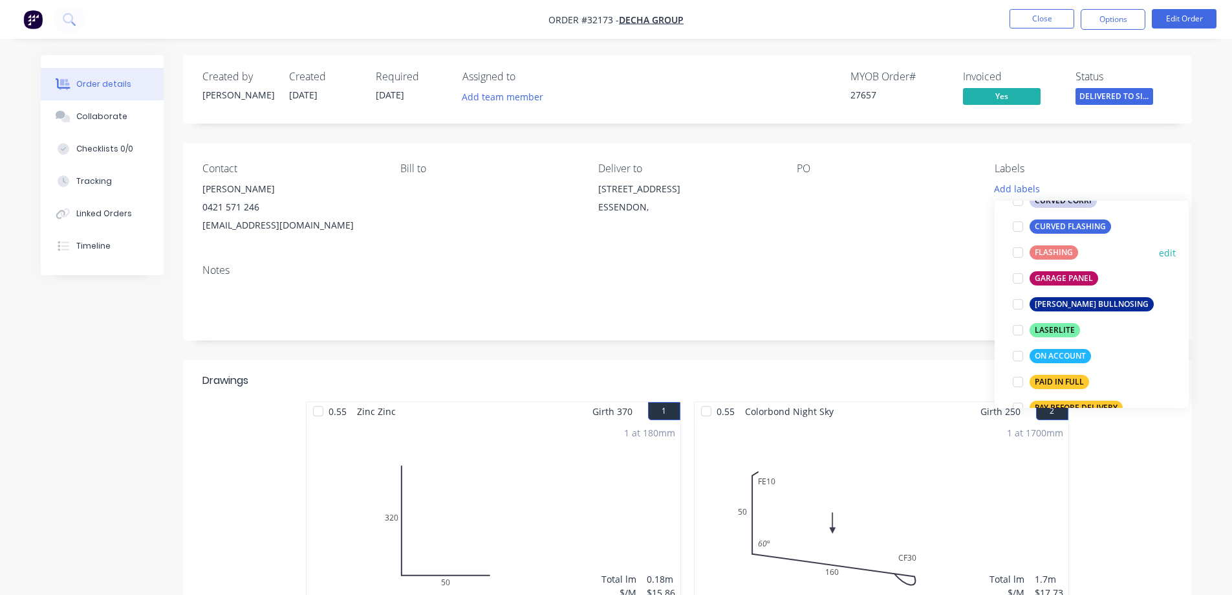
scroll to position [323, 0]
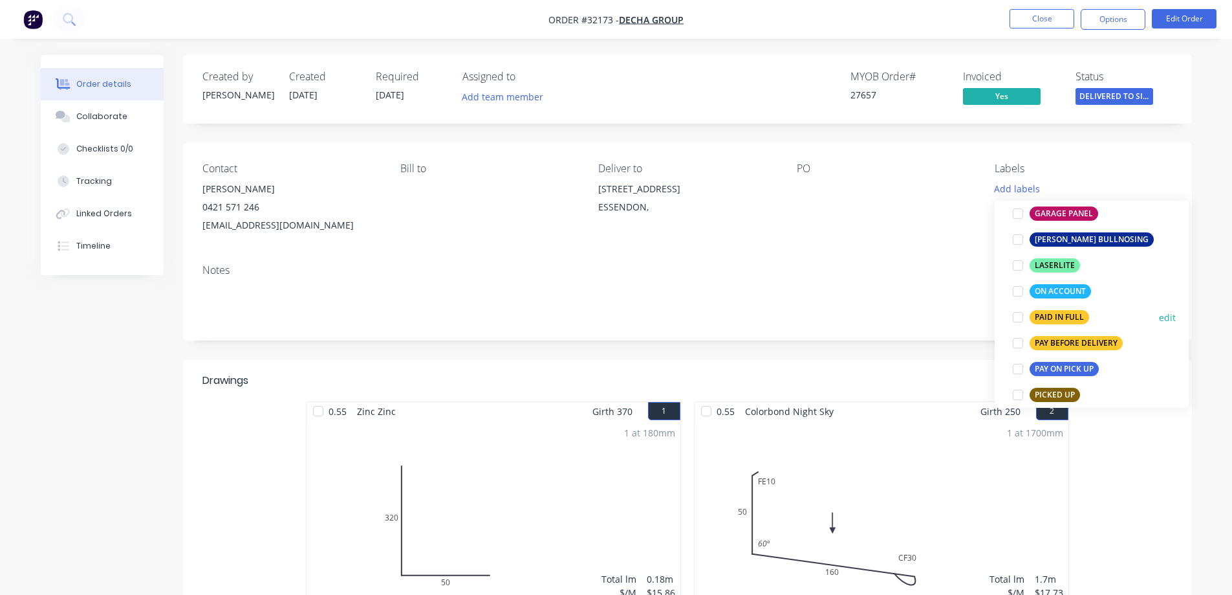
click at [1017, 314] on div at bounding box center [1018, 317] width 26 height 26
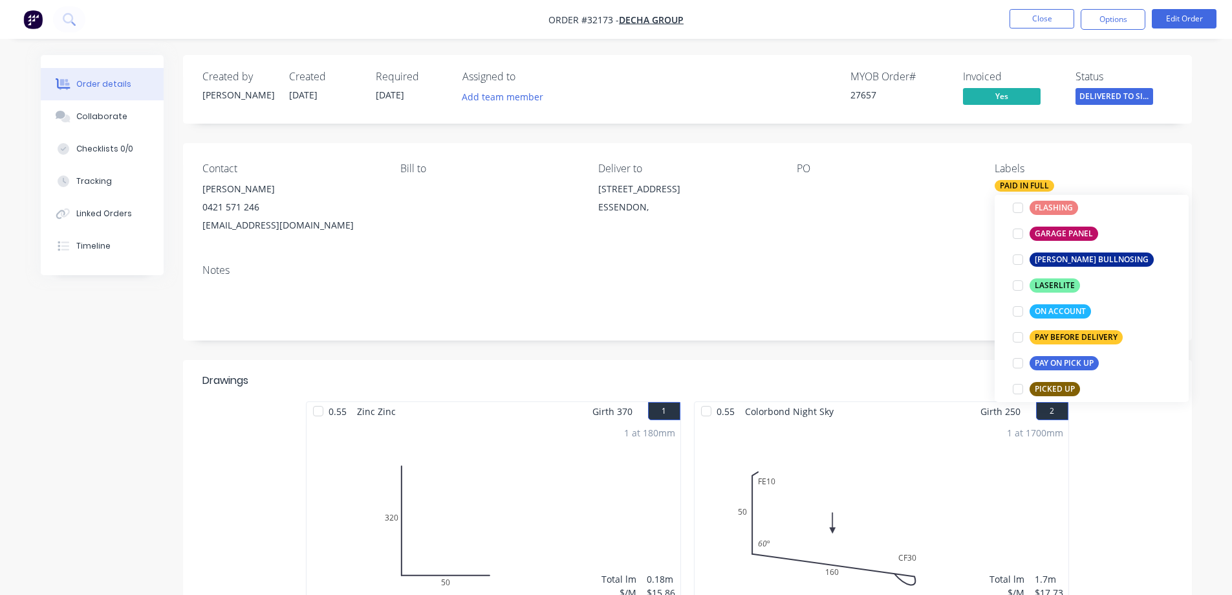
scroll to position [0, 0]
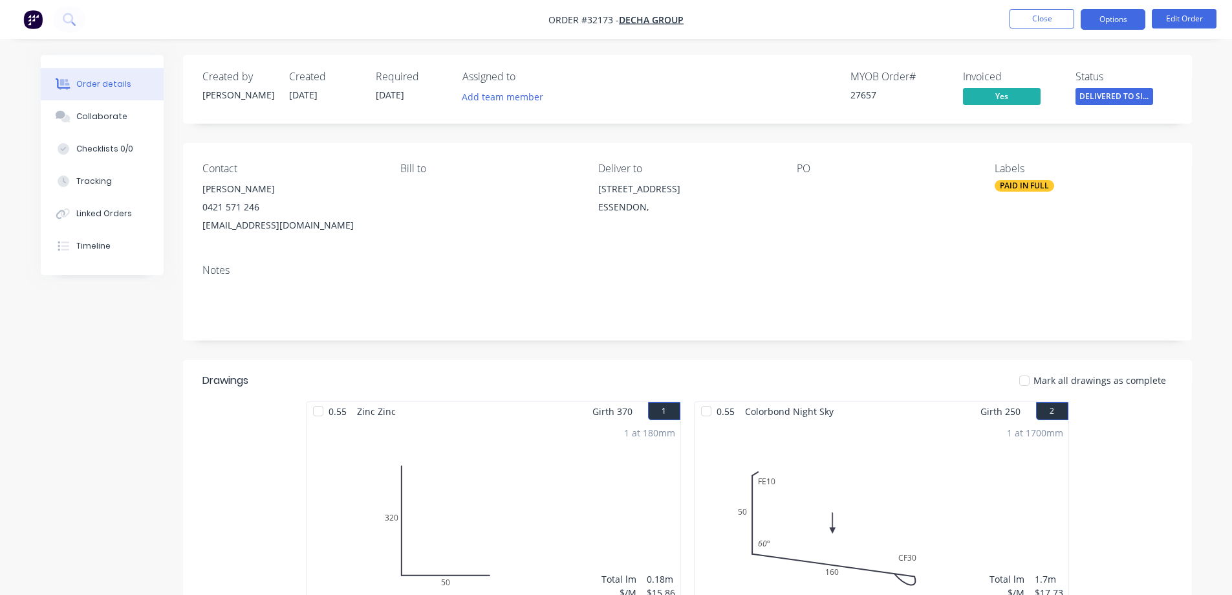
click at [1129, 9] on button "Options" at bounding box center [1113, 19] width 65 height 21
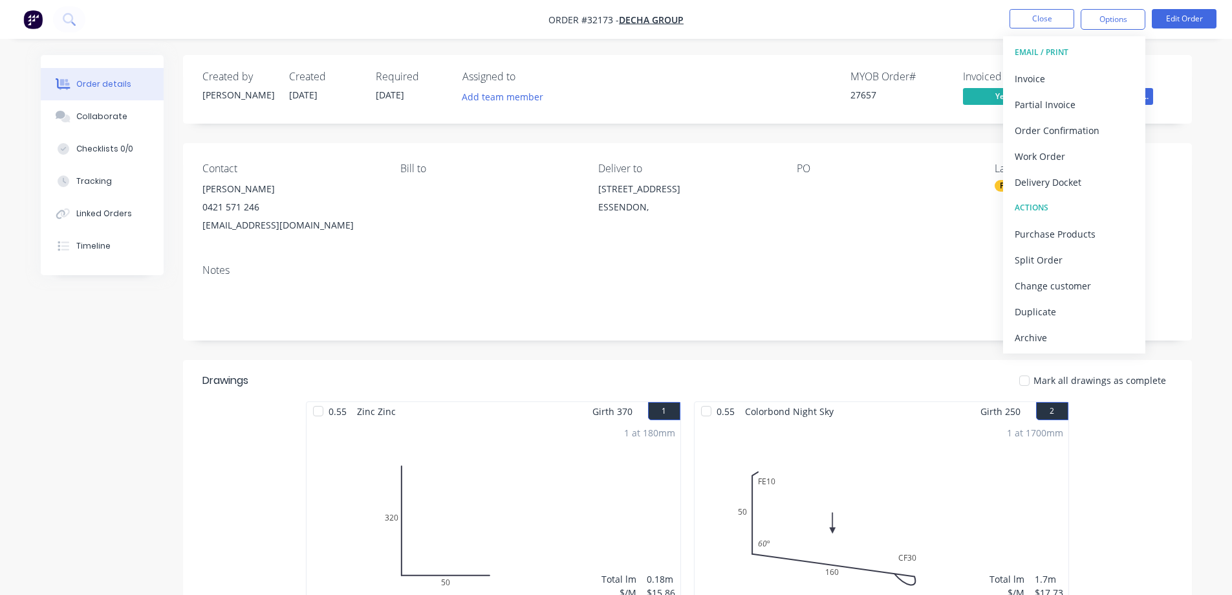
click at [1059, 329] on div "Archive" at bounding box center [1074, 337] width 119 height 19
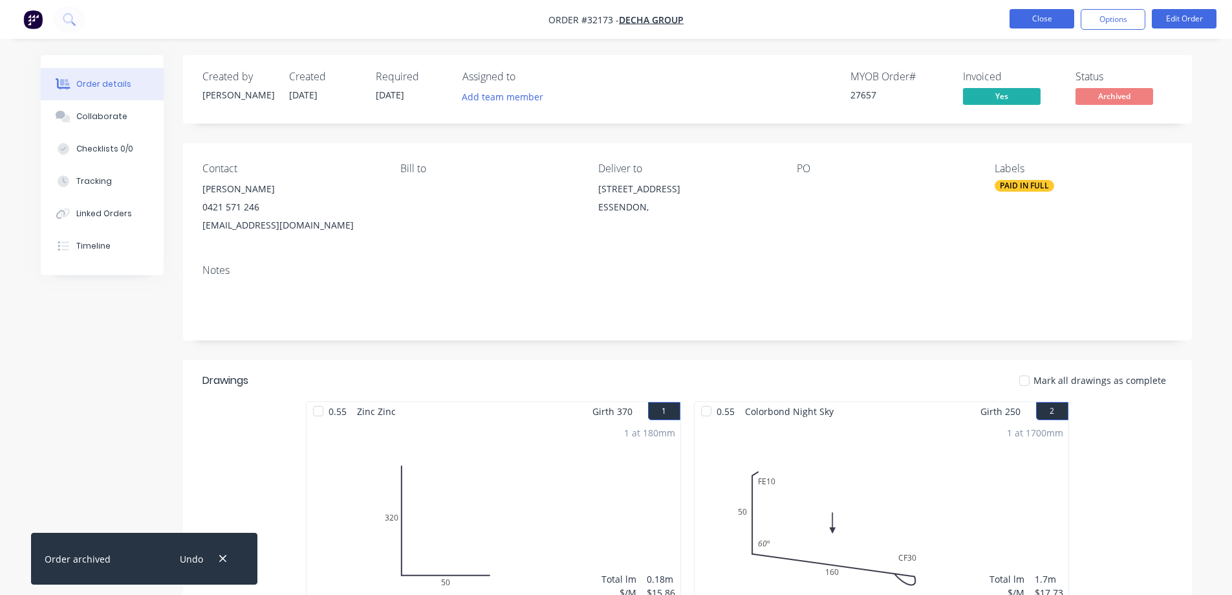
click at [1062, 21] on button "Close" at bounding box center [1042, 18] width 65 height 19
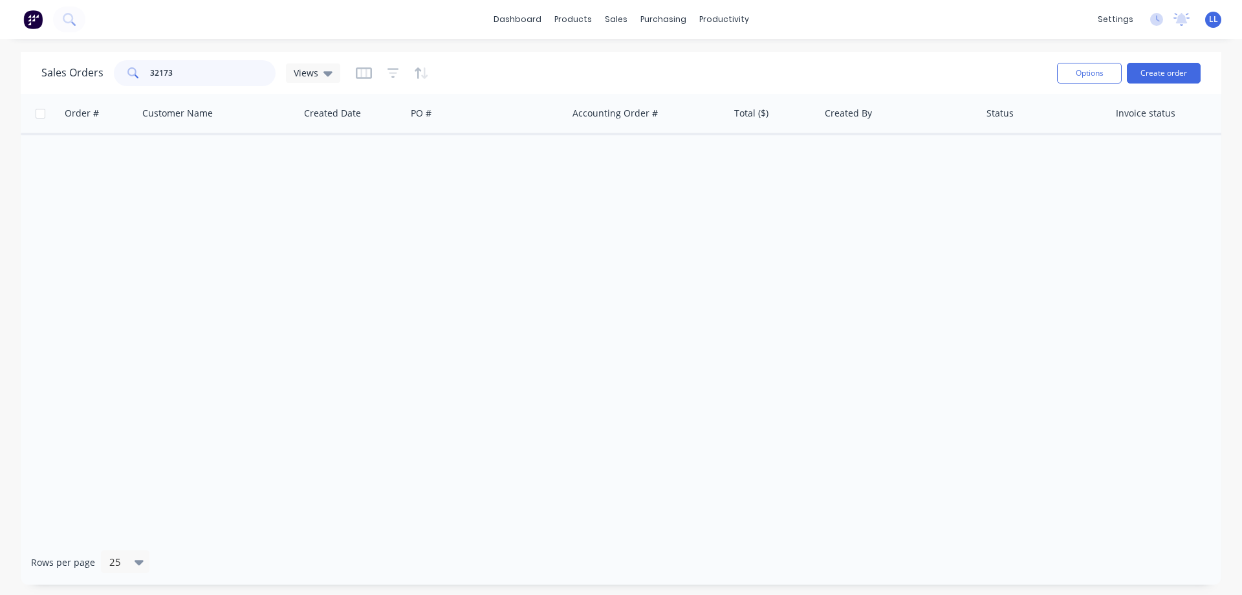
drag, startPoint x: 186, startPoint y: 70, endPoint x: 128, endPoint y: 69, distance: 57.6
click at [128, 69] on div "32173" at bounding box center [195, 73] width 162 height 26
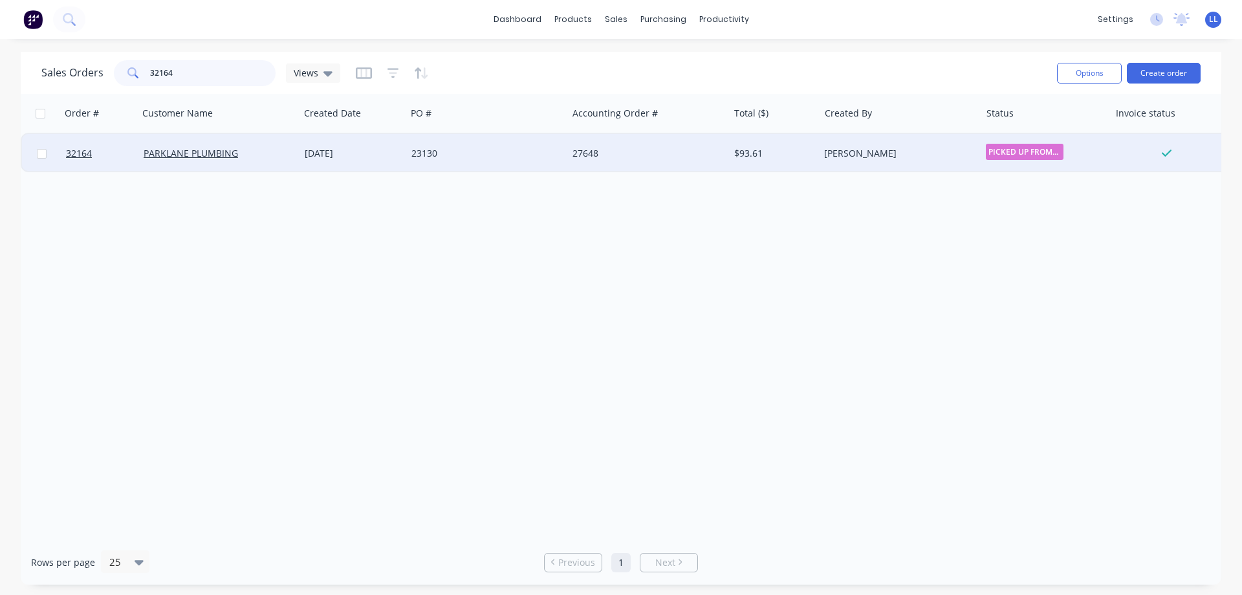
type input "32164"
click at [578, 154] on div "27648" at bounding box center [645, 153] width 144 height 13
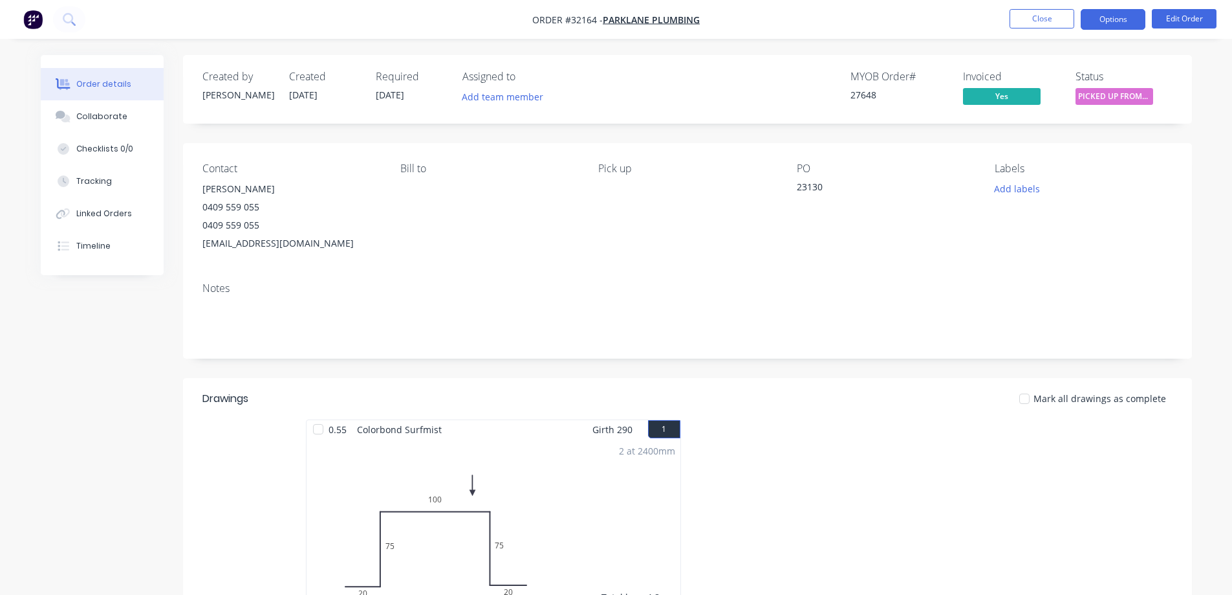
click at [1095, 21] on button "Options" at bounding box center [1113, 19] width 65 height 21
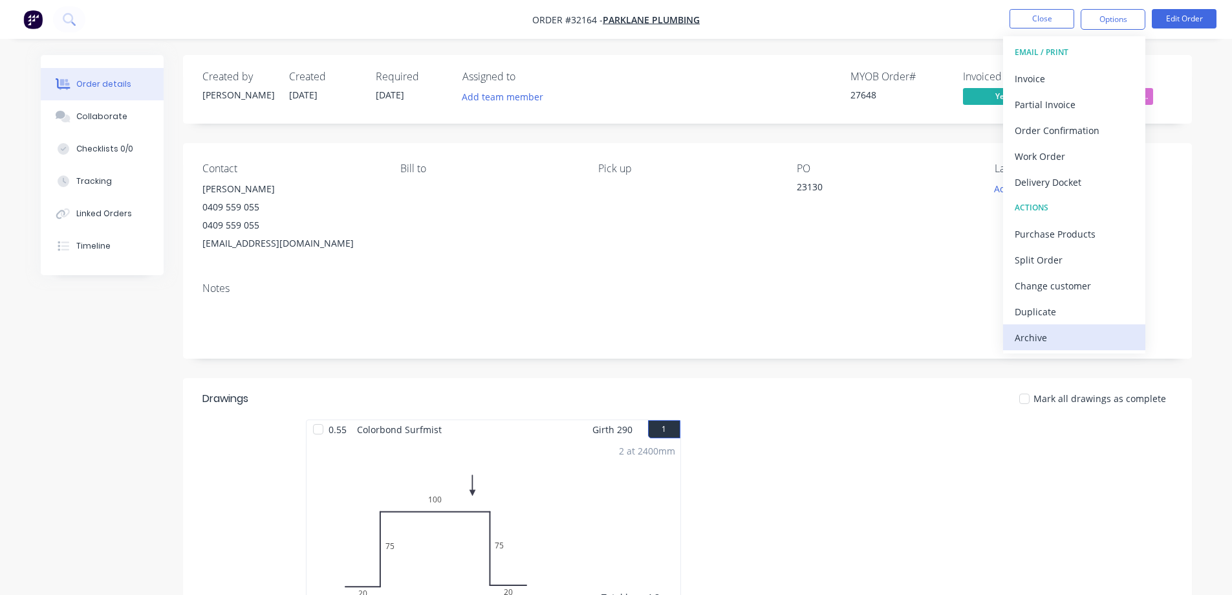
click at [1005, 331] on button "Archive" at bounding box center [1074, 337] width 142 height 26
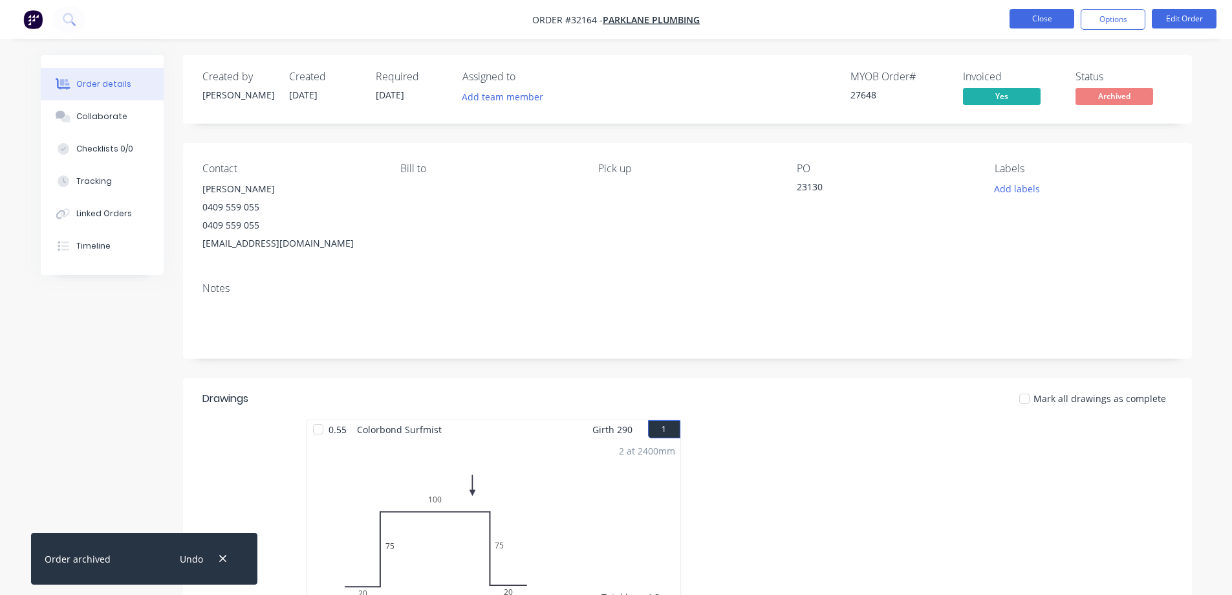
click at [1053, 16] on button "Close" at bounding box center [1042, 18] width 65 height 19
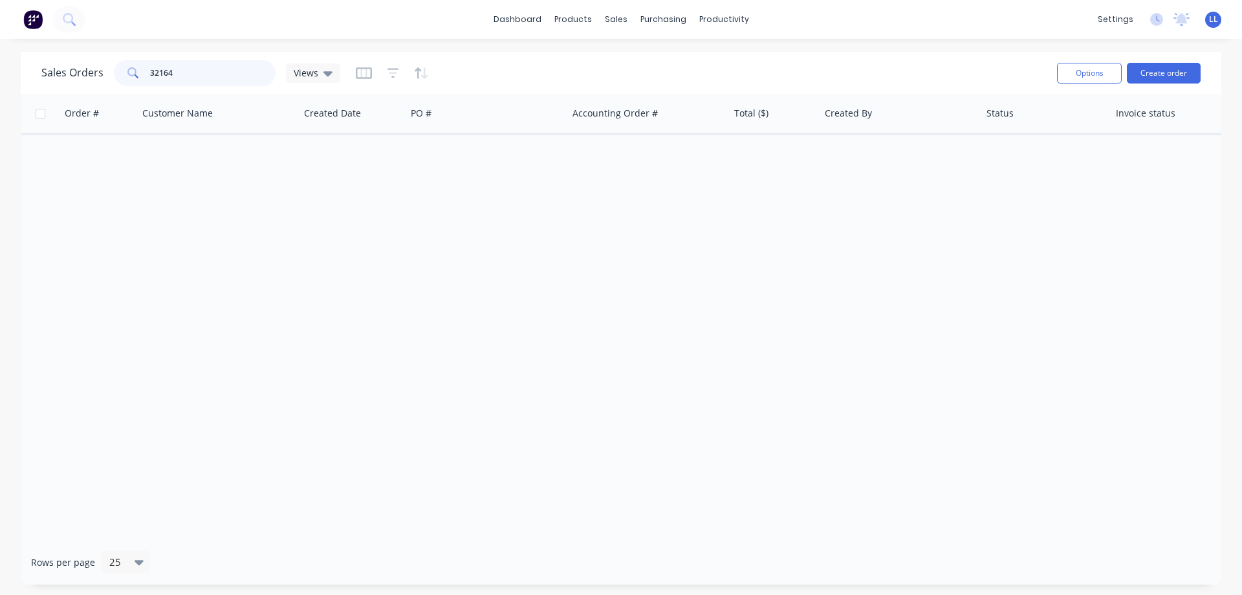
drag, startPoint x: 183, startPoint y: 72, endPoint x: 82, endPoint y: 83, distance: 101.5
click at [82, 83] on div "Sales Orders 32164 Views" at bounding box center [190, 73] width 299 height 26
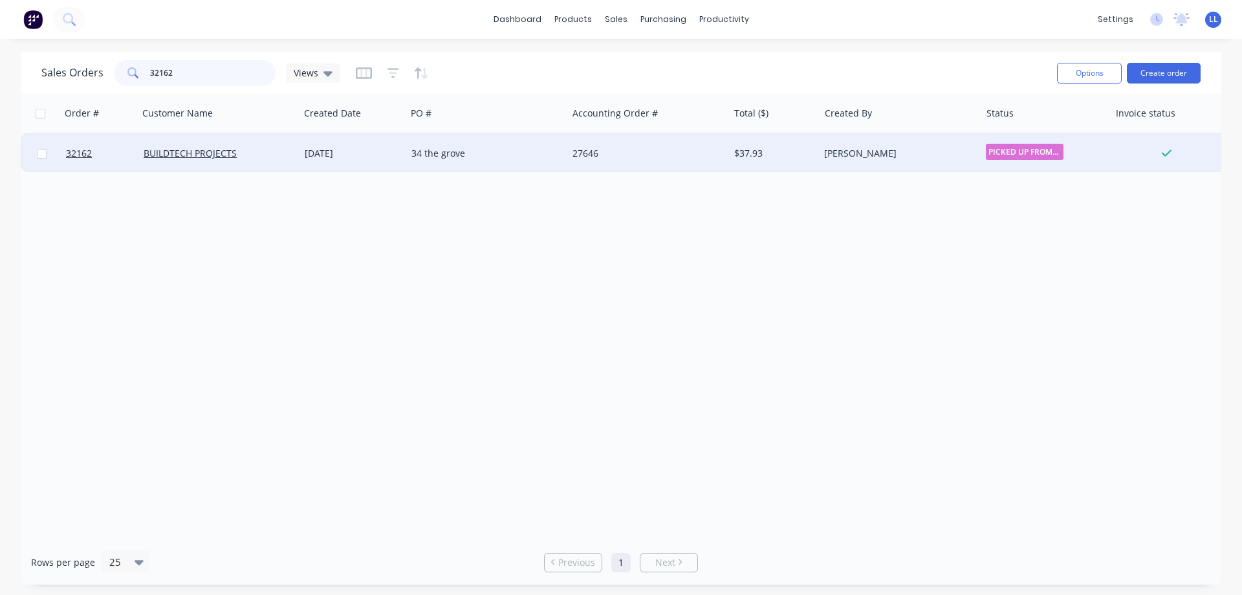
type input "32162"
click at [779, 148] on div "$37.93" at bounding box center [772, 153] width 76 height 13
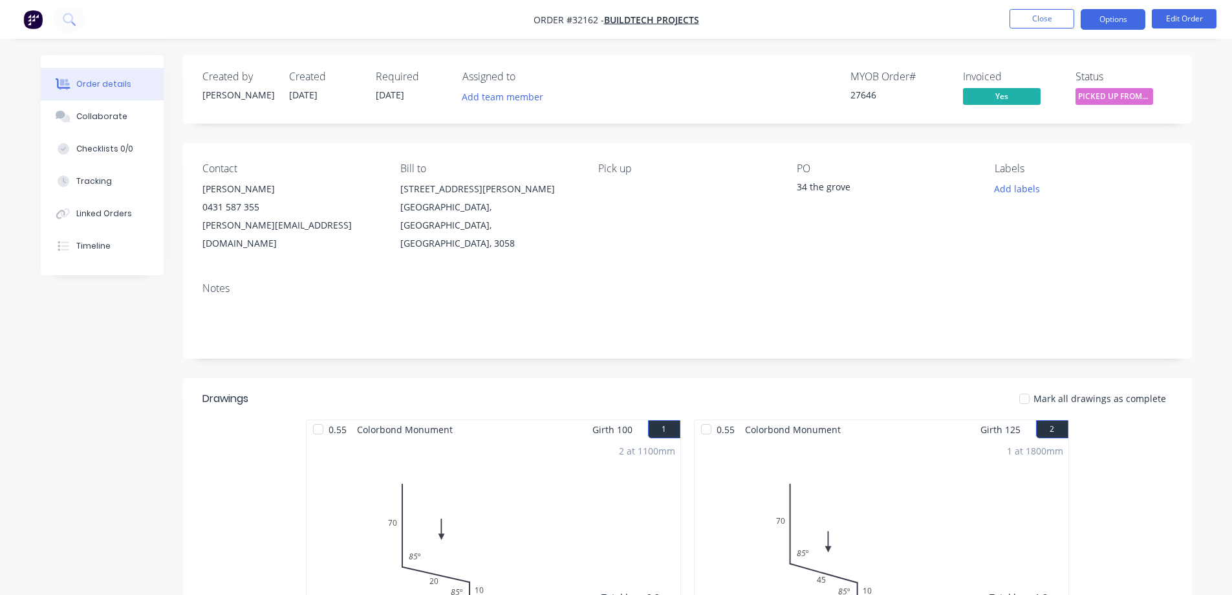
click at [1104, 19] on button "Options" at bounding box center [1113, 19] width 65 height 21
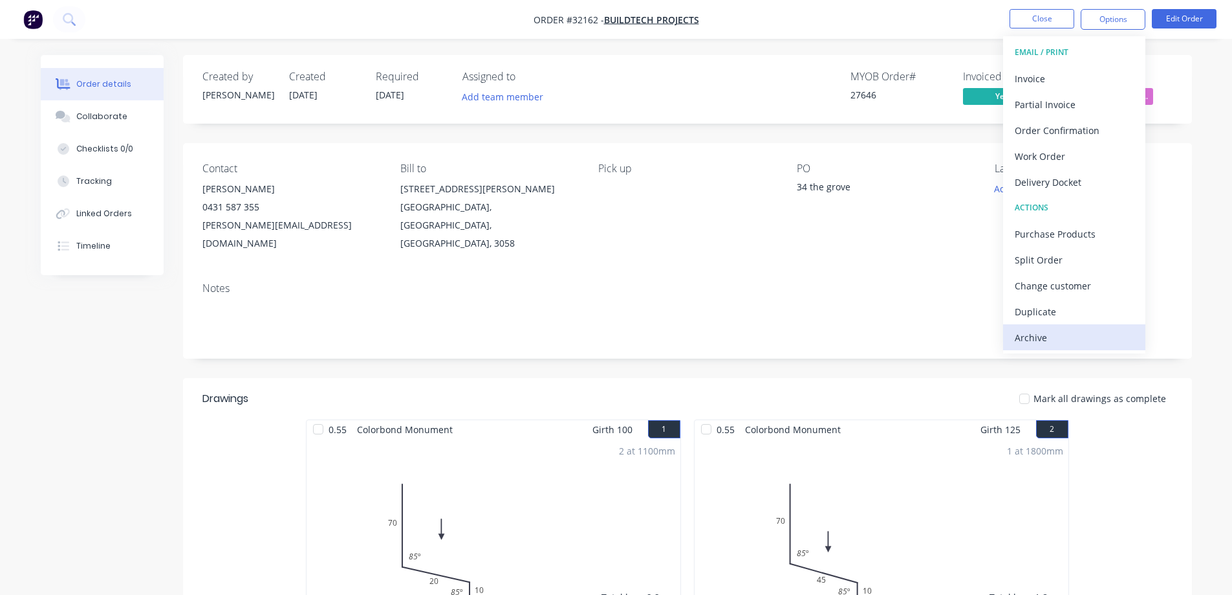
click at [1033, 335] on div "Archive" at bounding box center [1074, 337] width 119 height 19
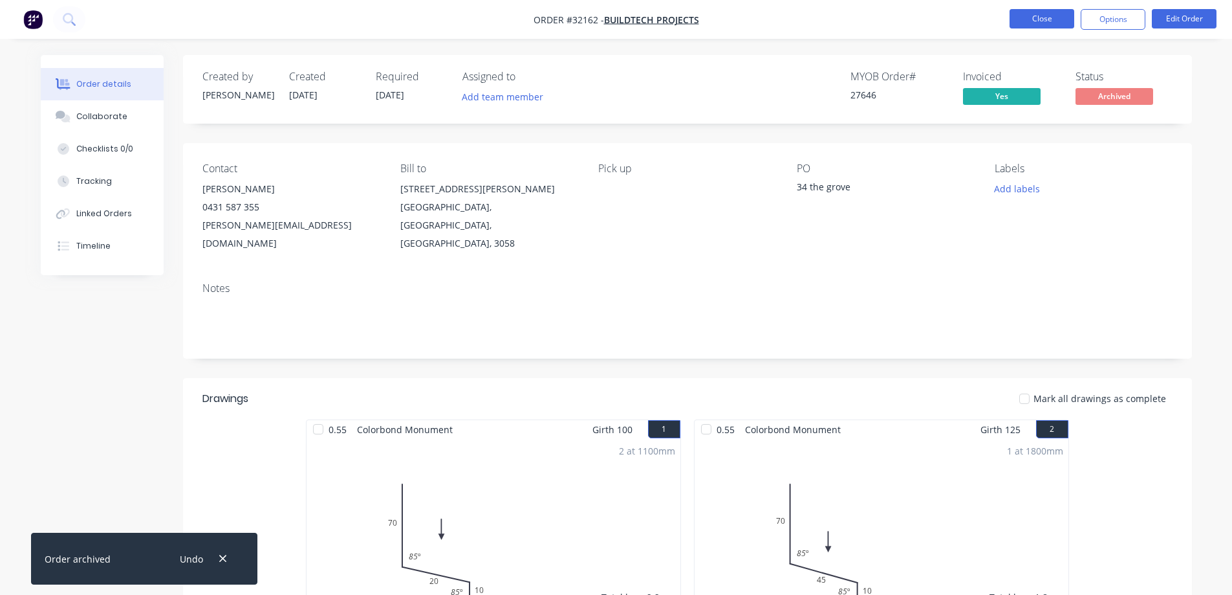
click at [1044, 19] on button "Close" at bounding box center [1042, 18] width 65 height 19
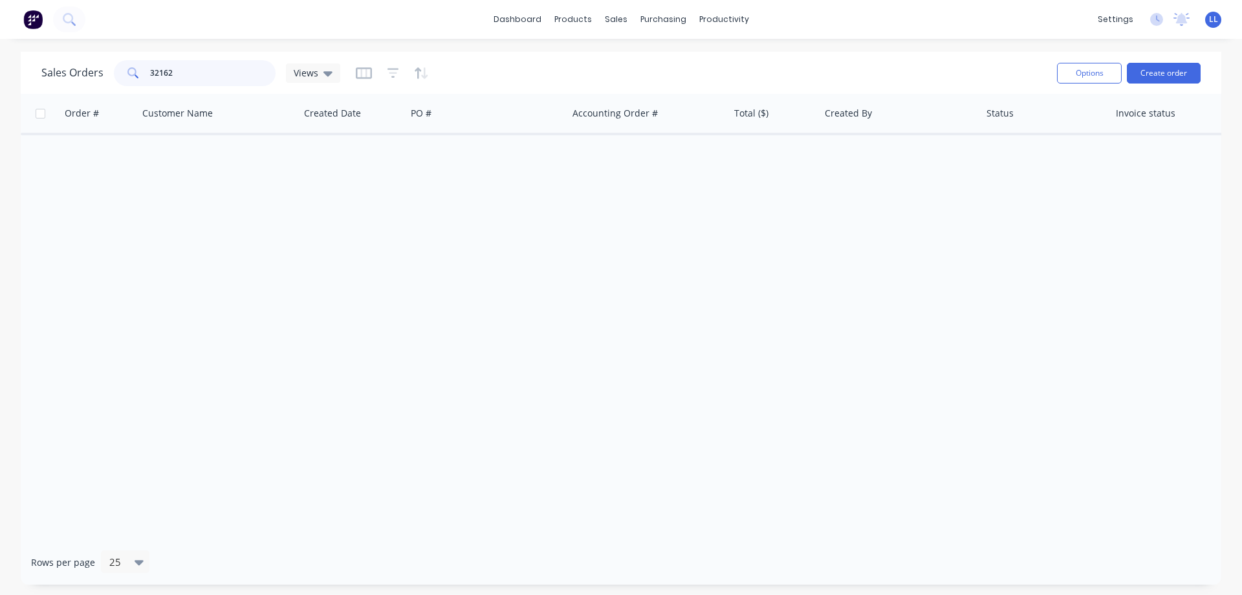
click at [93, 72] on div "Sales Orders 32162 Views" at bounding box center [190, 73] width 299 height 26
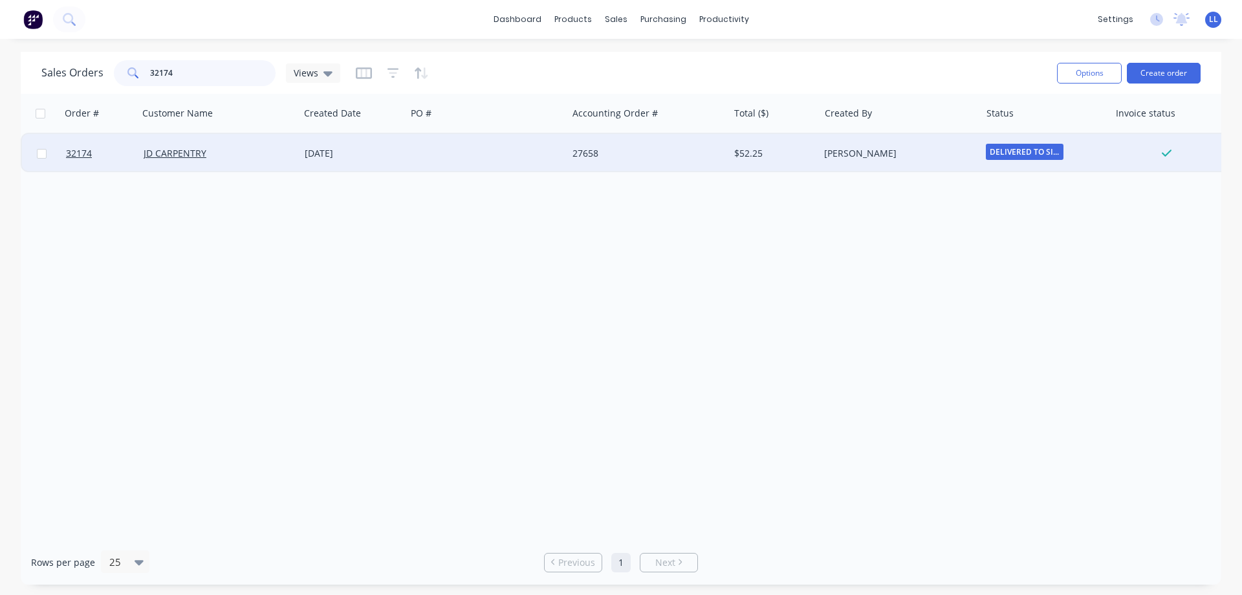
type input "32174"
click at [747, 163] on div "$52.25" at bounding box center [774, 153] width 91 height 39
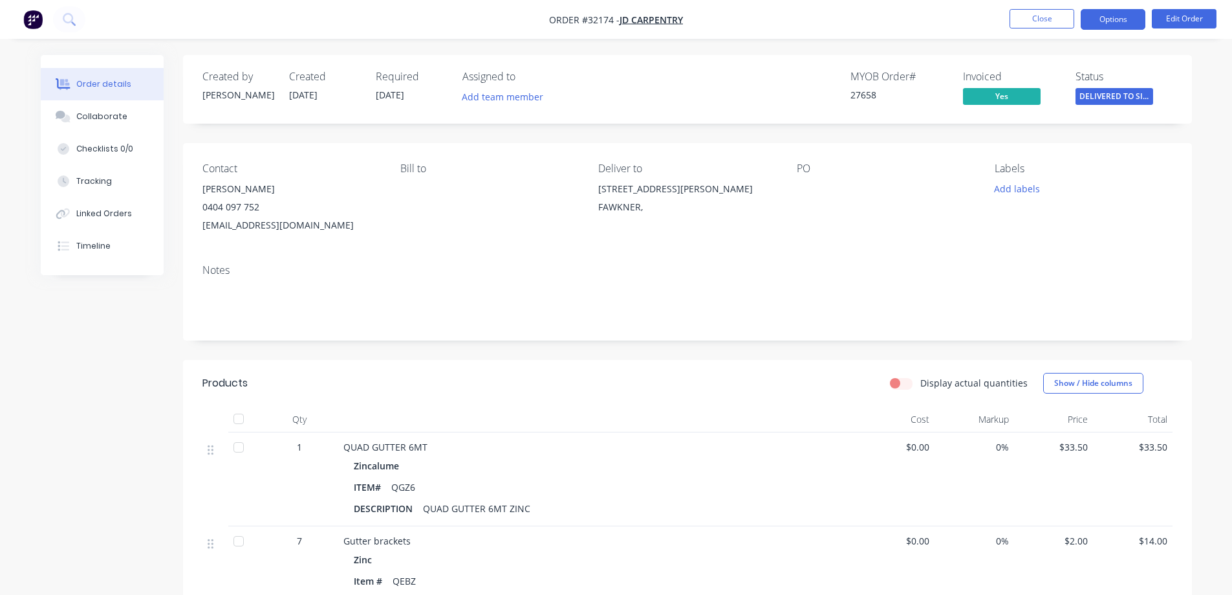
click at [1111, 20] on button "Options" at bounding box center [1113, 19] width 65 height 21
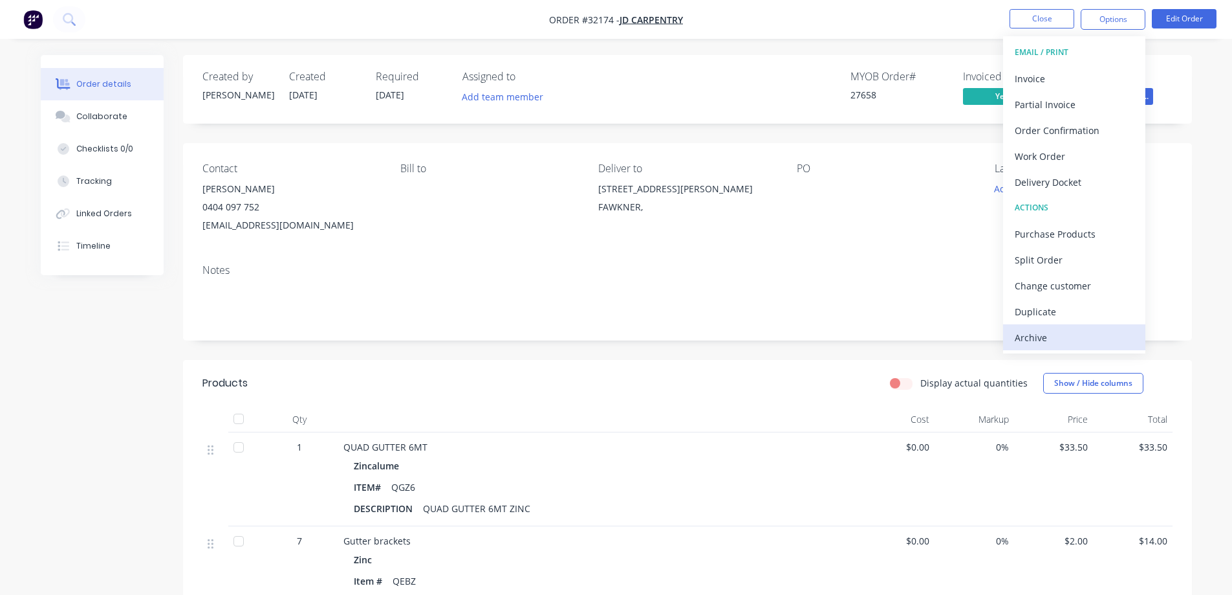
click at [1051, 335] on div "Archive" at bounding box center [1074, 337] width 119 height 19
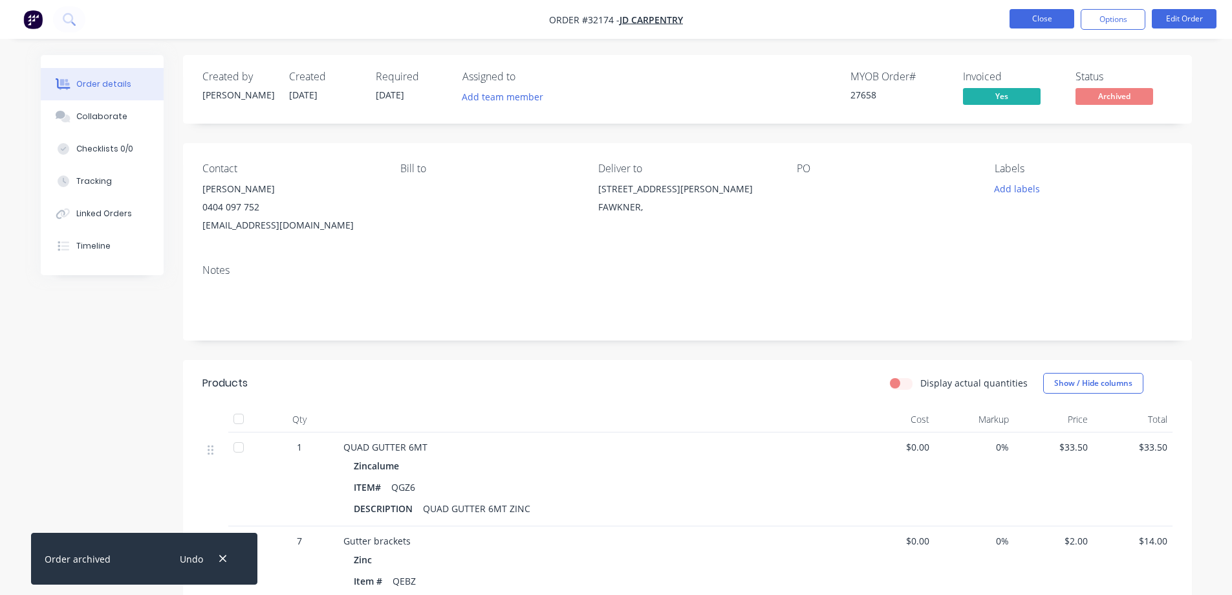
click at [1064, 23] on button "Close" at bounding box center [1042, 18] width 65 height 19
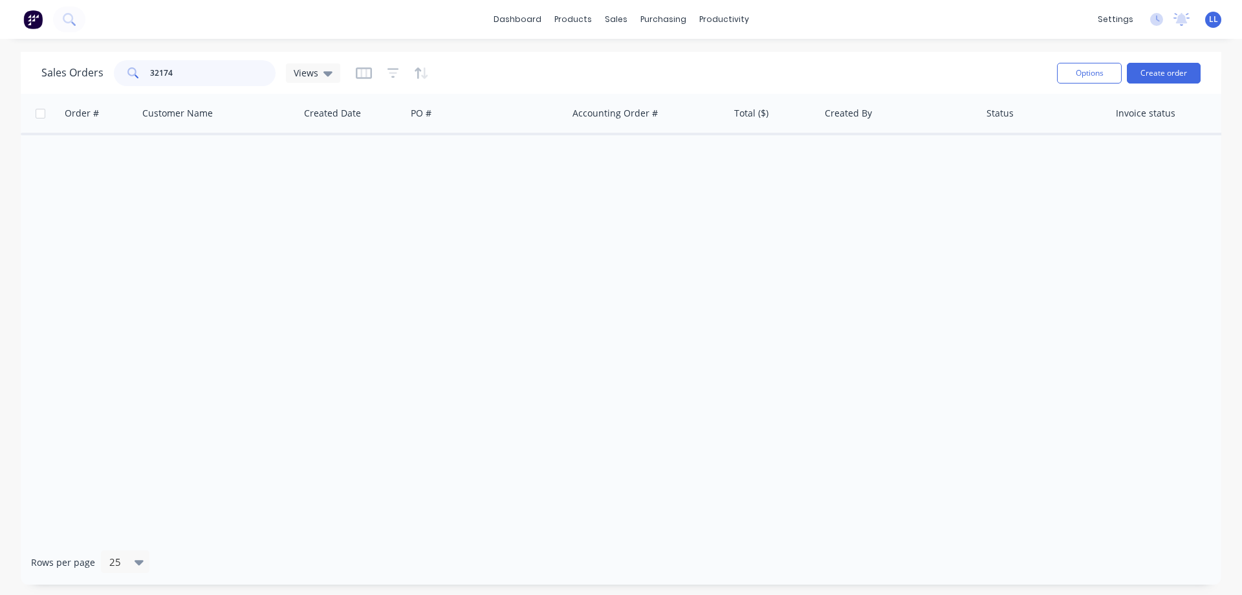
drag, startPoint x: 181, startPoint y: 79, endPoint x: 107, endPoint y: 80, distance: 74.4
click at [107, 80] on div "Sales Orders 32174 Views" at bounding box center [190, 73] width 299 height 26
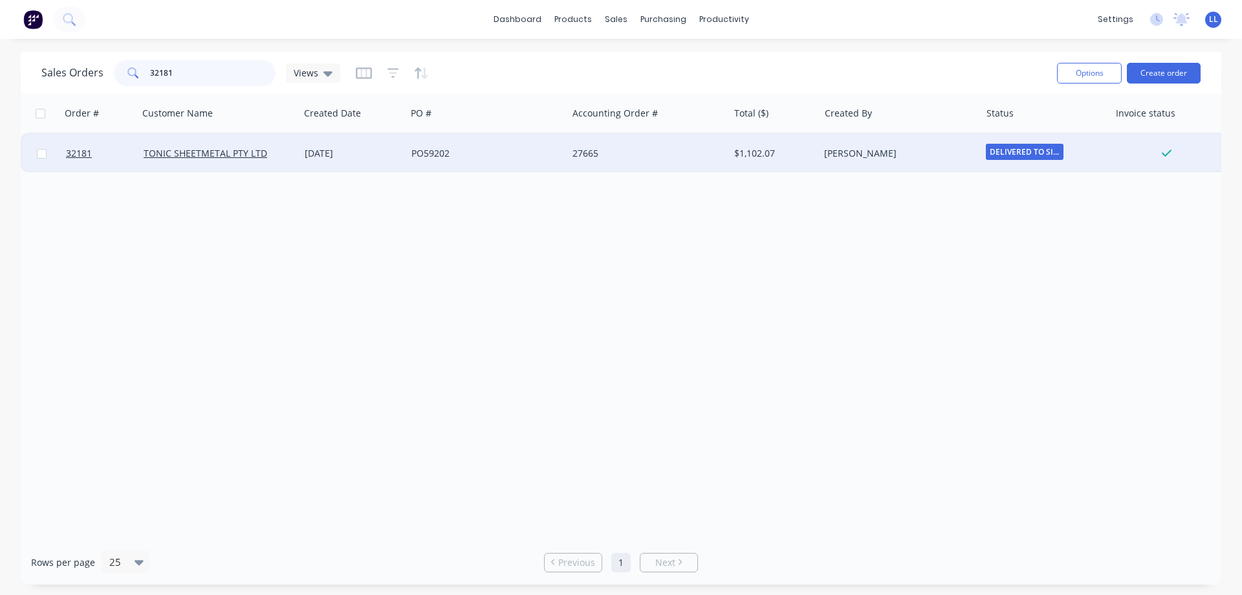
type input "32181"
click at [853, 153] on div "[PERSON_NAME]" at bounding box center [896, 153] width 144 height 13
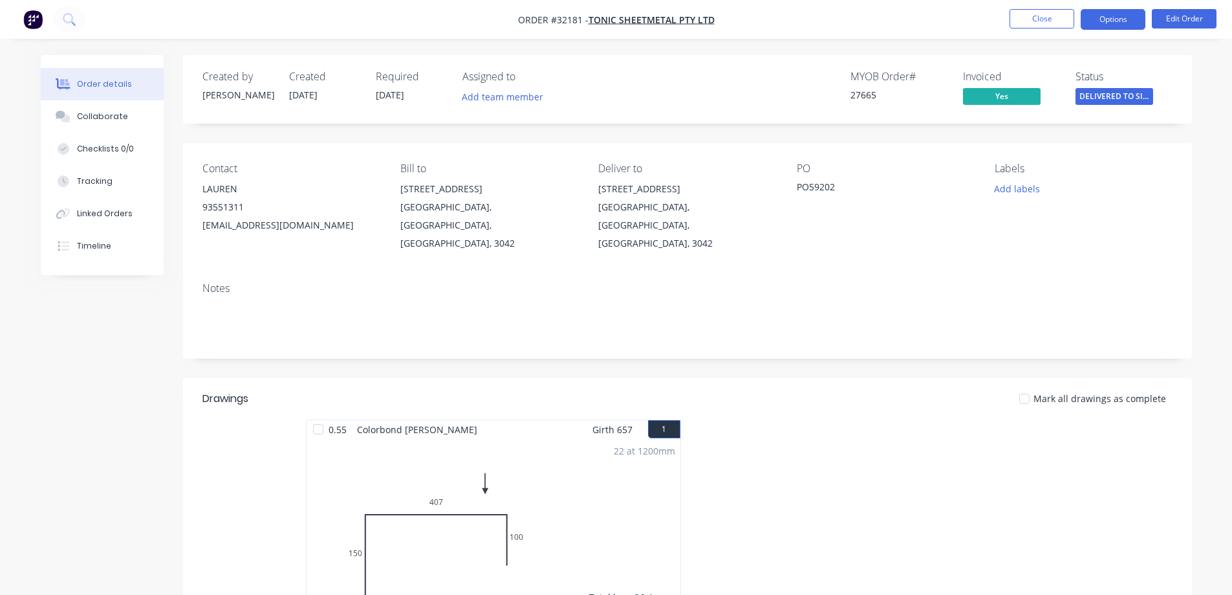
click at [1104, 23] on button "Options" at bounding box center [1113, 19] width 65 height 21
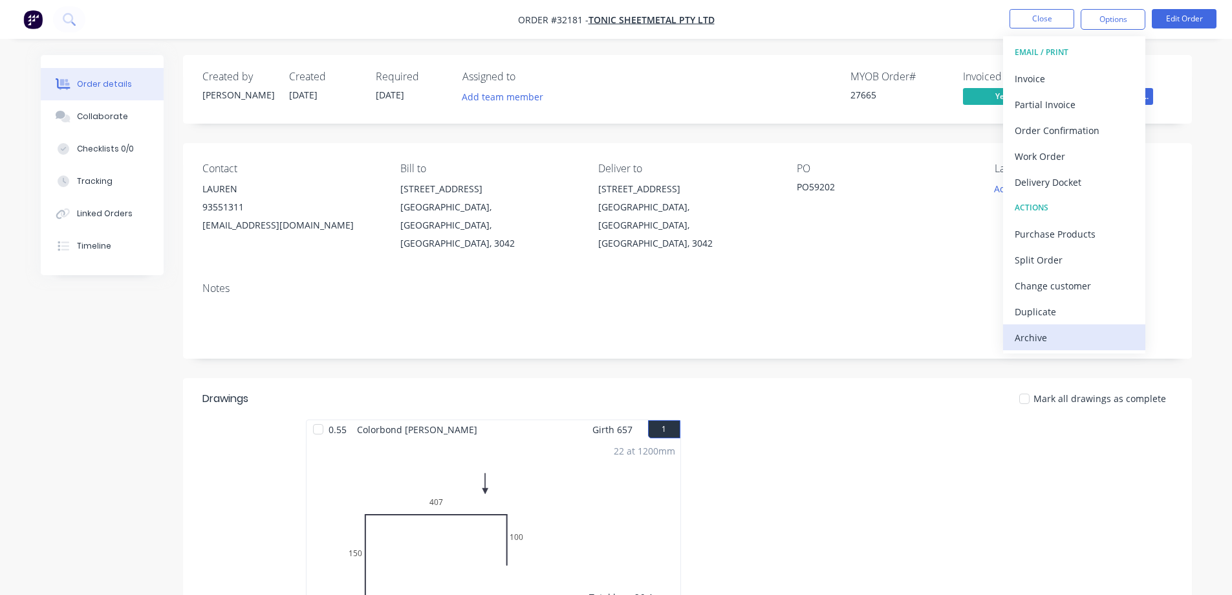
click at [1054, 346] on div "Archive" at bounding box center [1074, 337] width 119 height 19
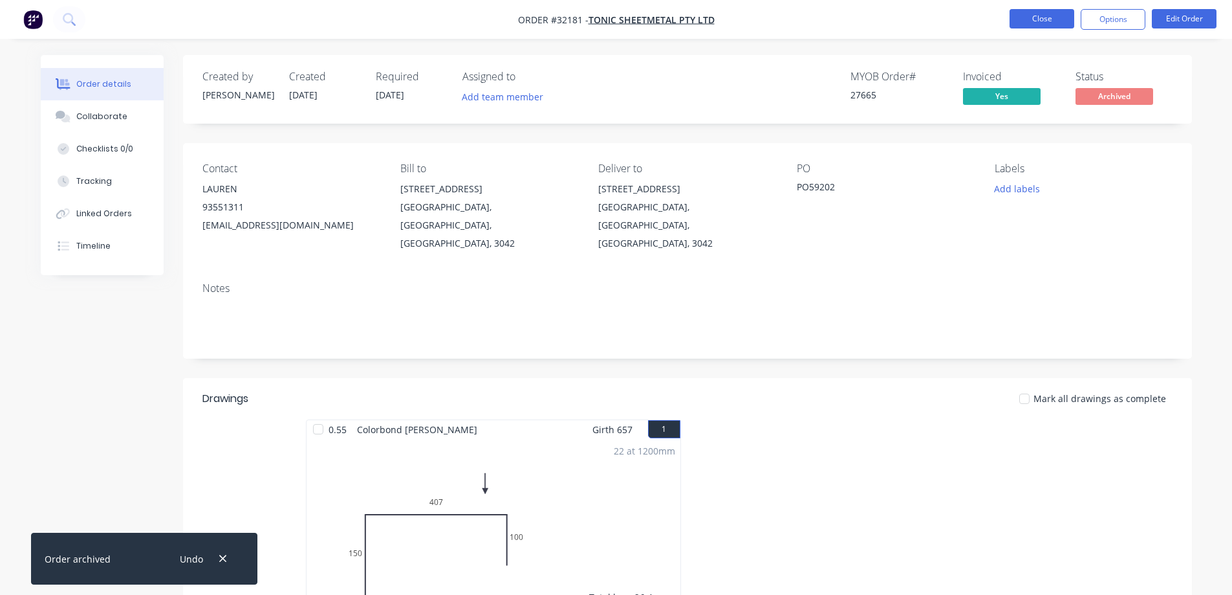
click at [1014, 20] on button "Close" at bounding box center [1042, 18] width 65 height 19
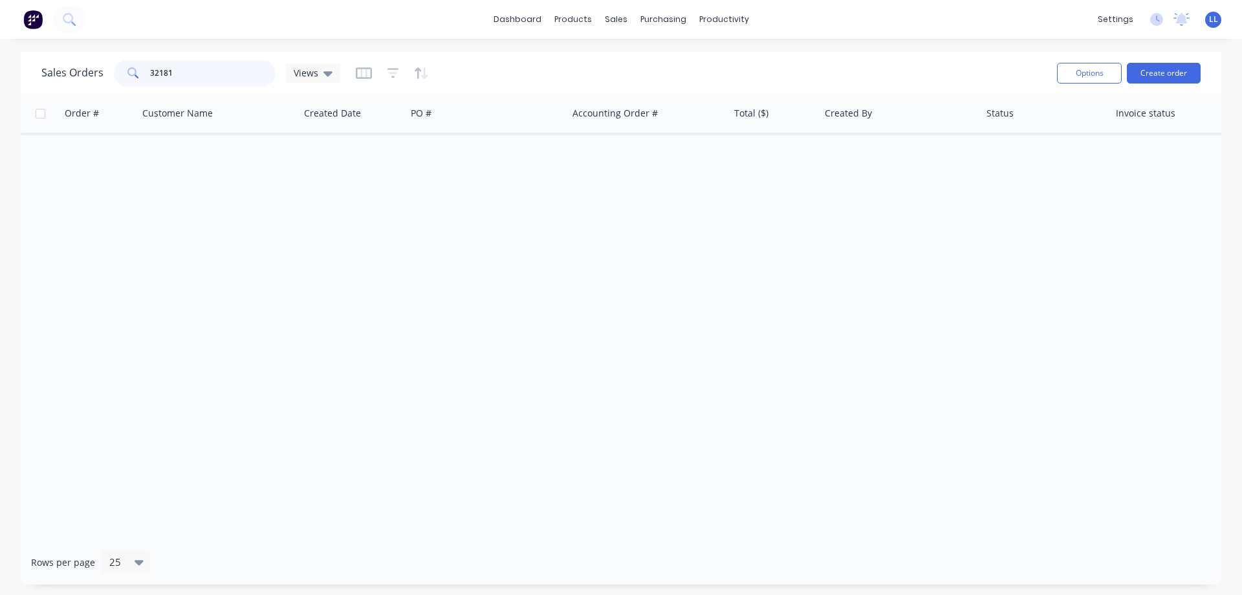
drag, startPoint x: 196, startPoint y: 72, endPoint x: 109, endPoint y: 78, distance: 87.5
click at [109, 78] on div "Sales Orders 32181 Views" at bounding box center [190, 73] width 299 height 26
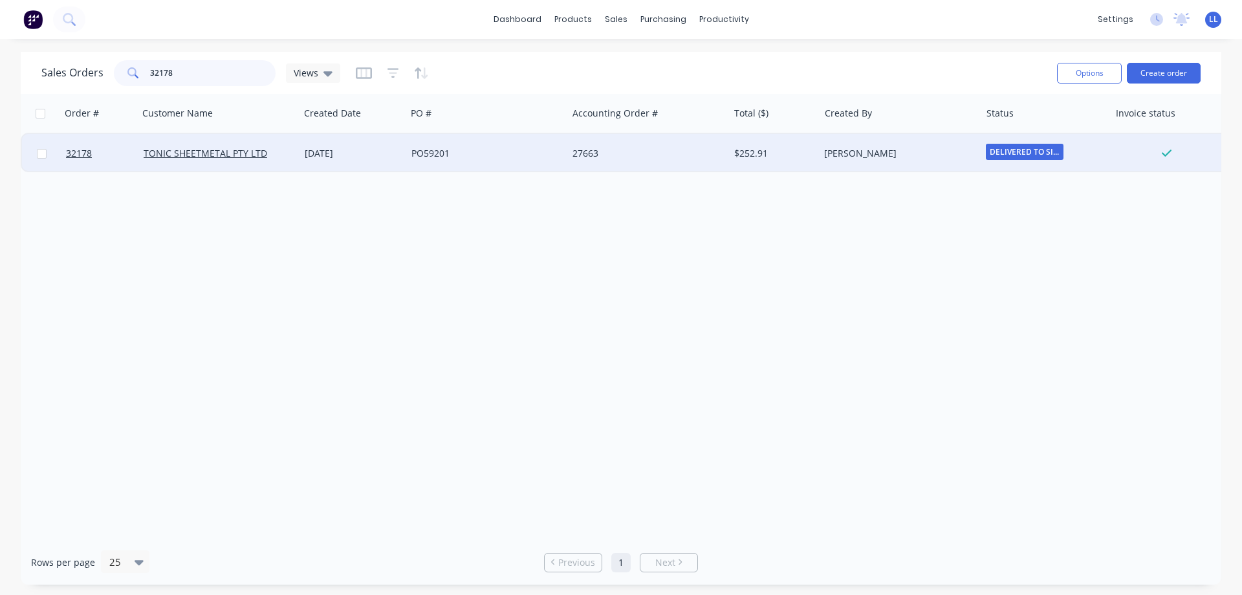
type input "32178"
click at [802, 158] on div "$252.91" at bounding box center [772, 153] width 76 height 13
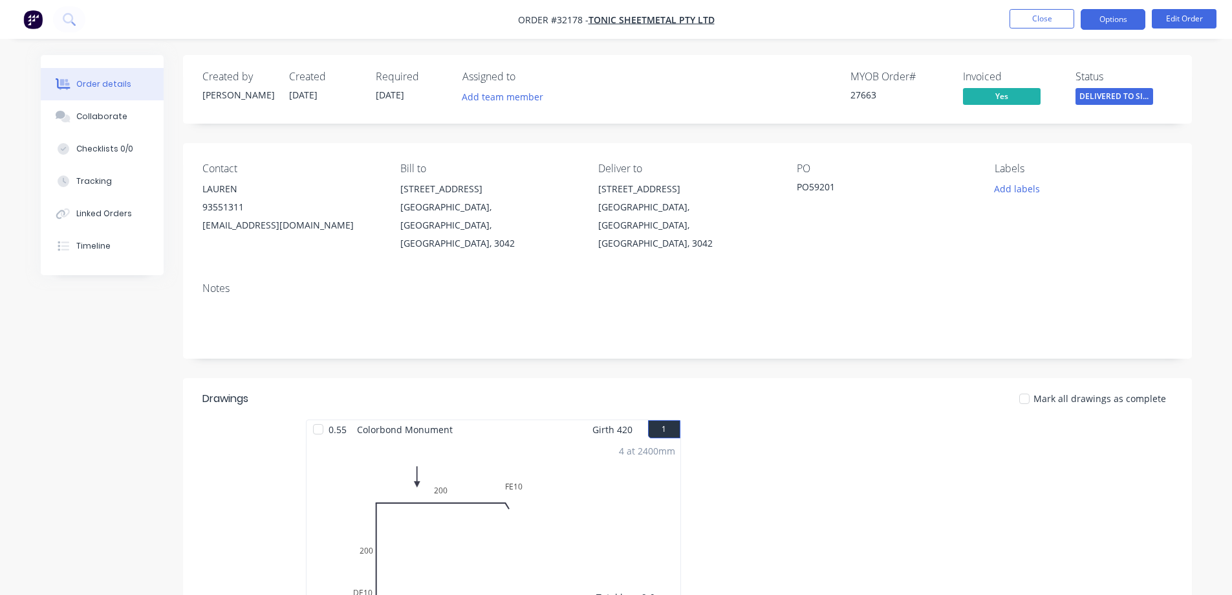
click at [1124, 20] on button "Options" at bounding box center [1113, 19] width 65 height 21
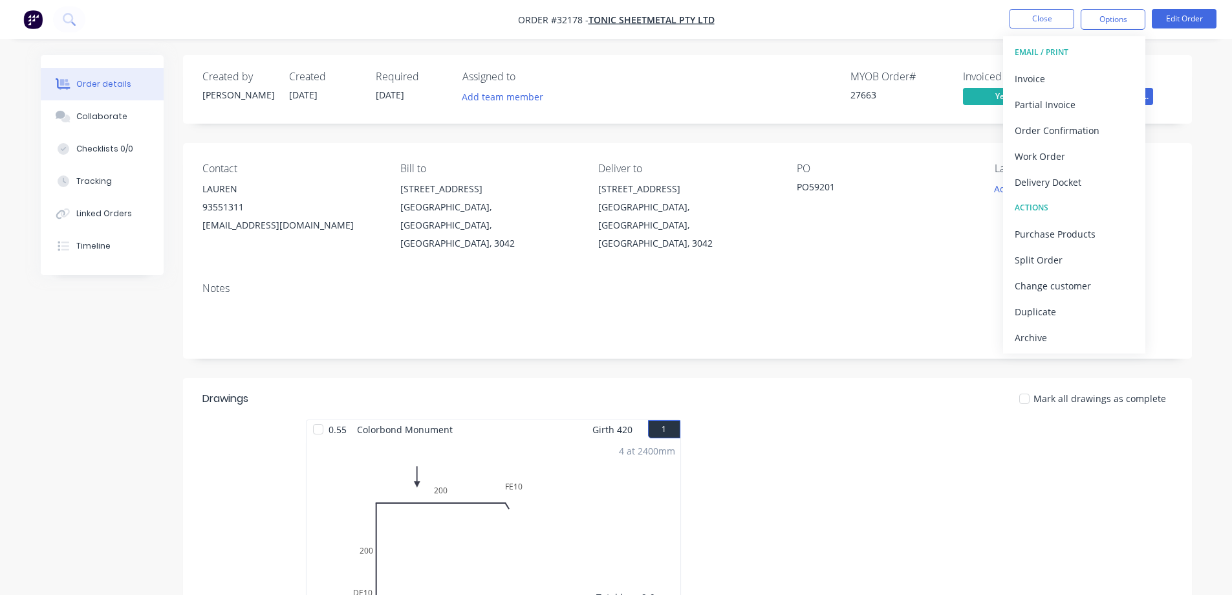
drag, startPoint x: 1051, startPoint y: 333, endPoint x: 1054, endPoint y: 323, distance: 10.0
click at [1051, 332] on div "Archive" at bounding box center [1074, 337] width 119 height 19
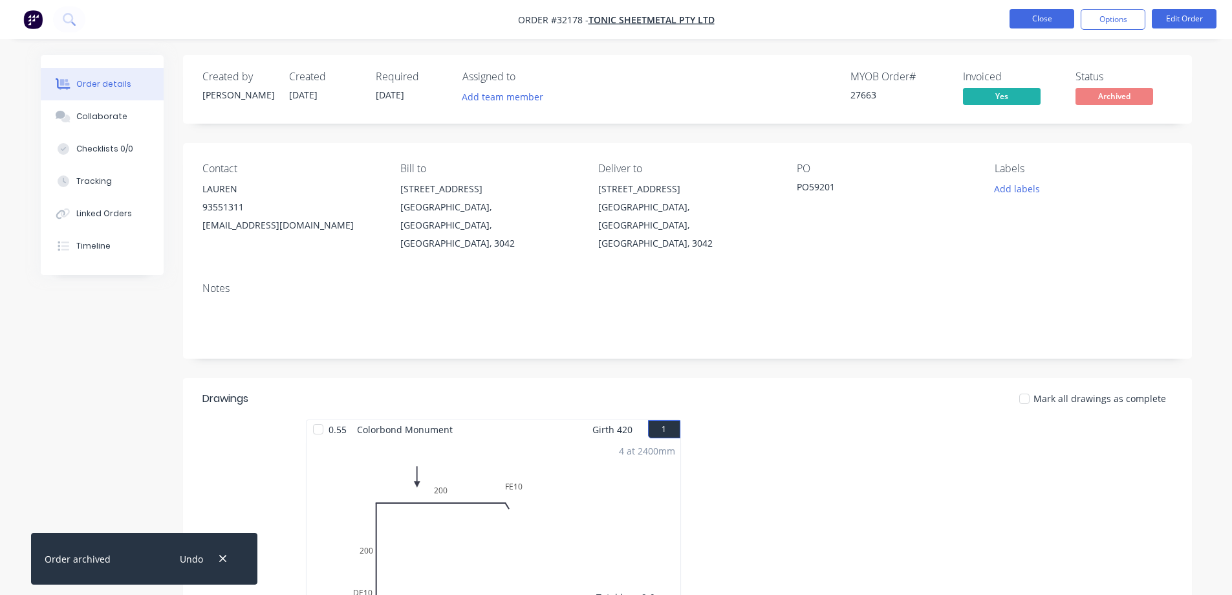
click at [1033, 21] on button "Close" at bounding box center [1042, 18] width 65 height 19
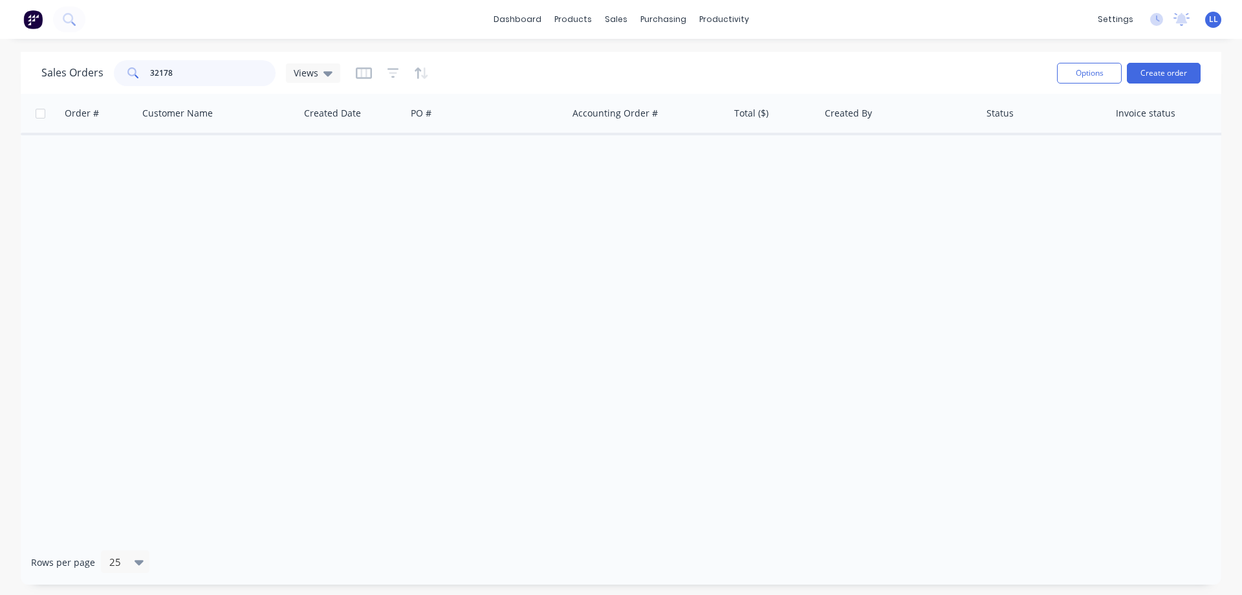
drag, startPoint x: 191, startPoint y: 76, endPoint x: 117, endPoint y: 79, distance: 73.8
click at [117, 79] on div "32178" at bounding box center [195, 73] width 162 height 26
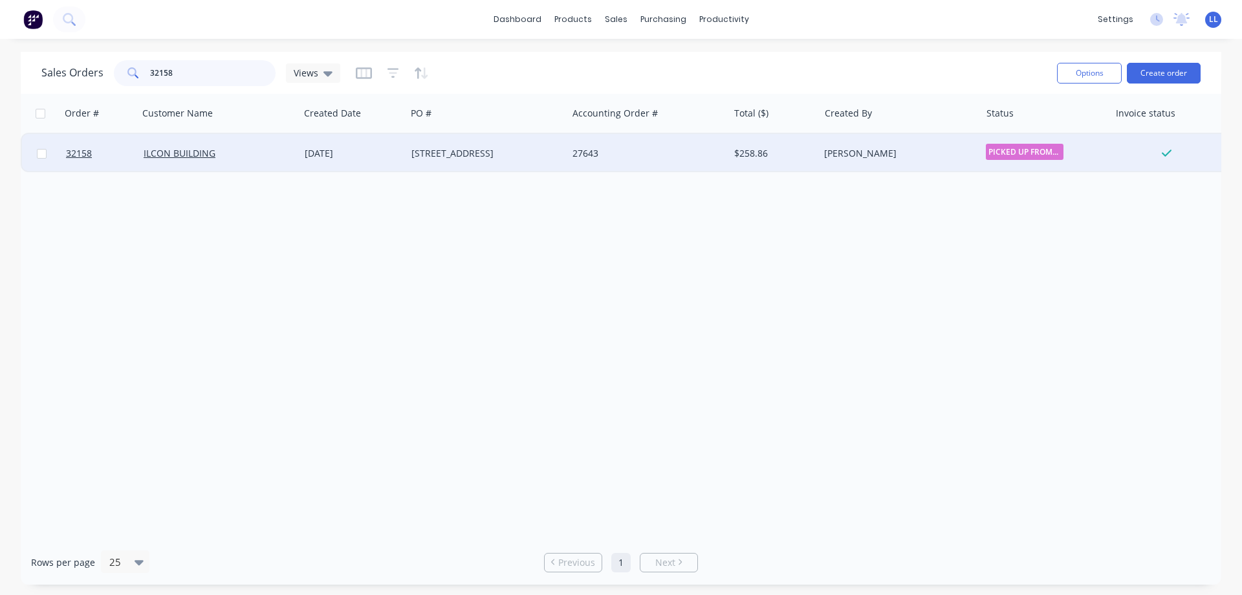
type input "32158"
click at [743, 160] on div "$258.86" at bounding box center [774, 153] width 91 height 39
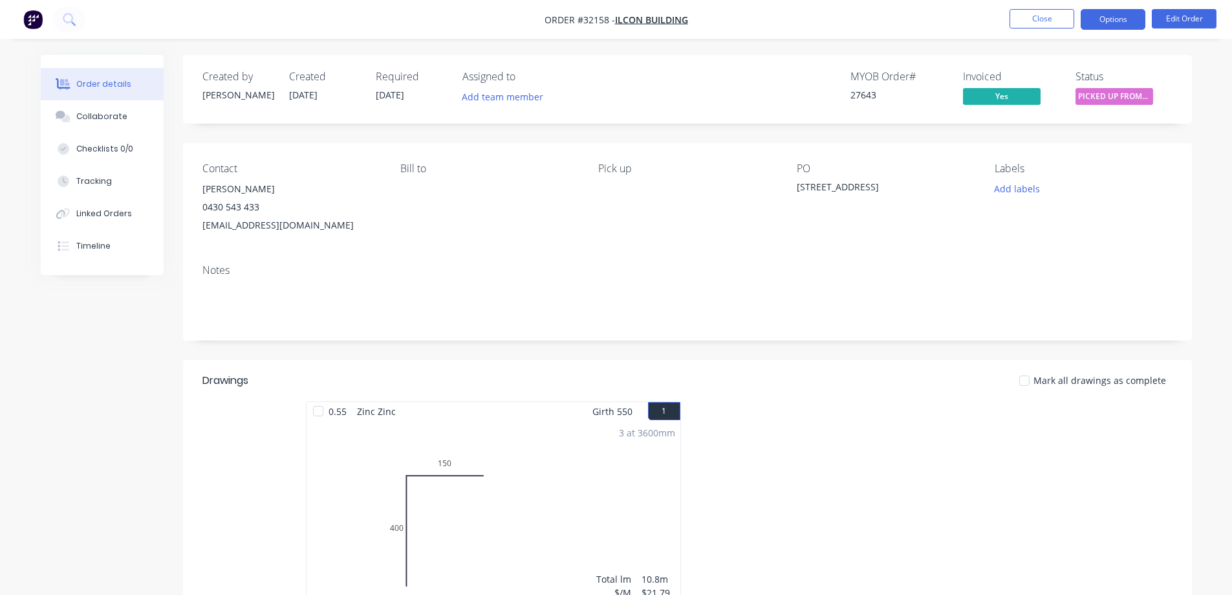
click at [1104, 17] on button "Options" at bounding box center [1113, 19] width 65 height 21
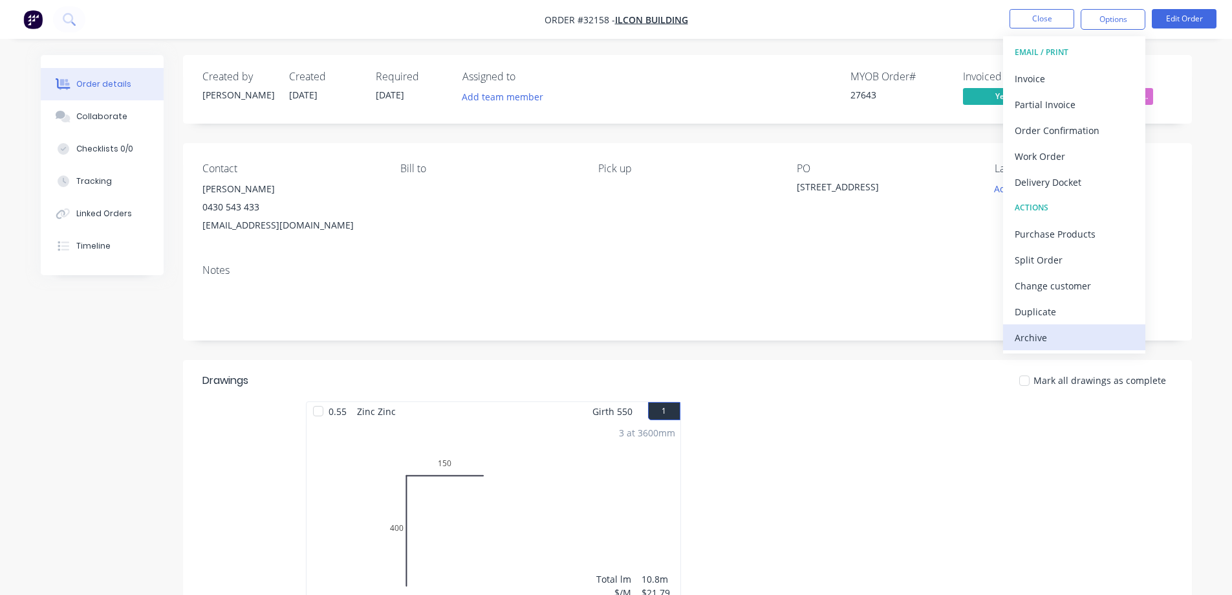
click at [1033, 343] on div "Archive" at bounding box center [1074, 337] width 119 height 19
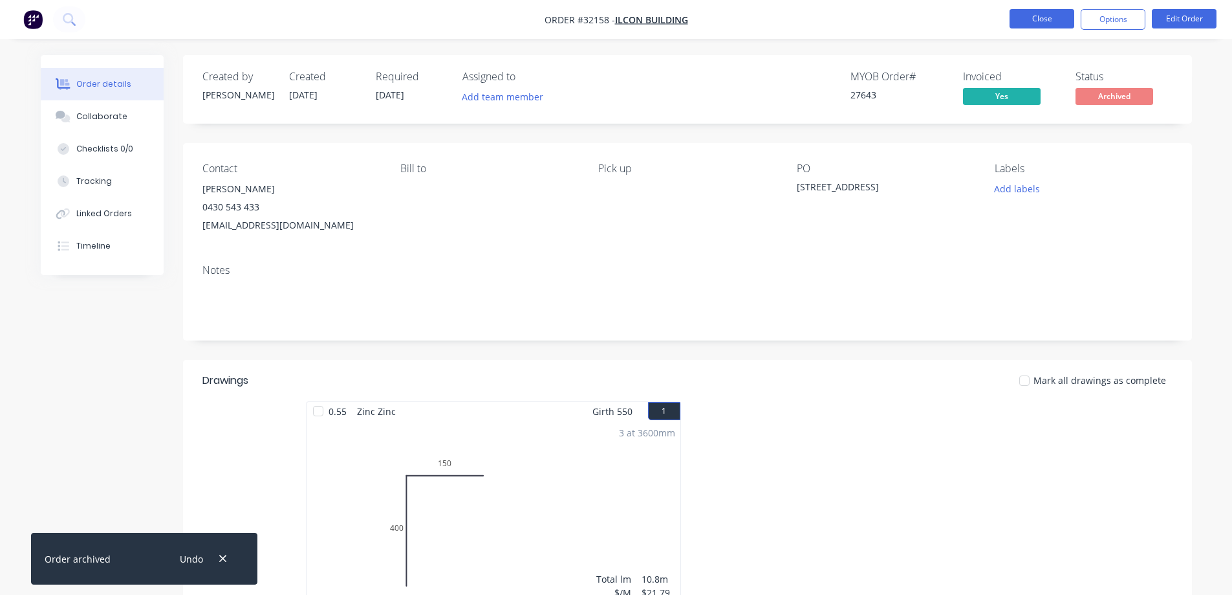
click at [1057, 15] on button "Close" at bounding box center [1042, 18] width 65 height 19
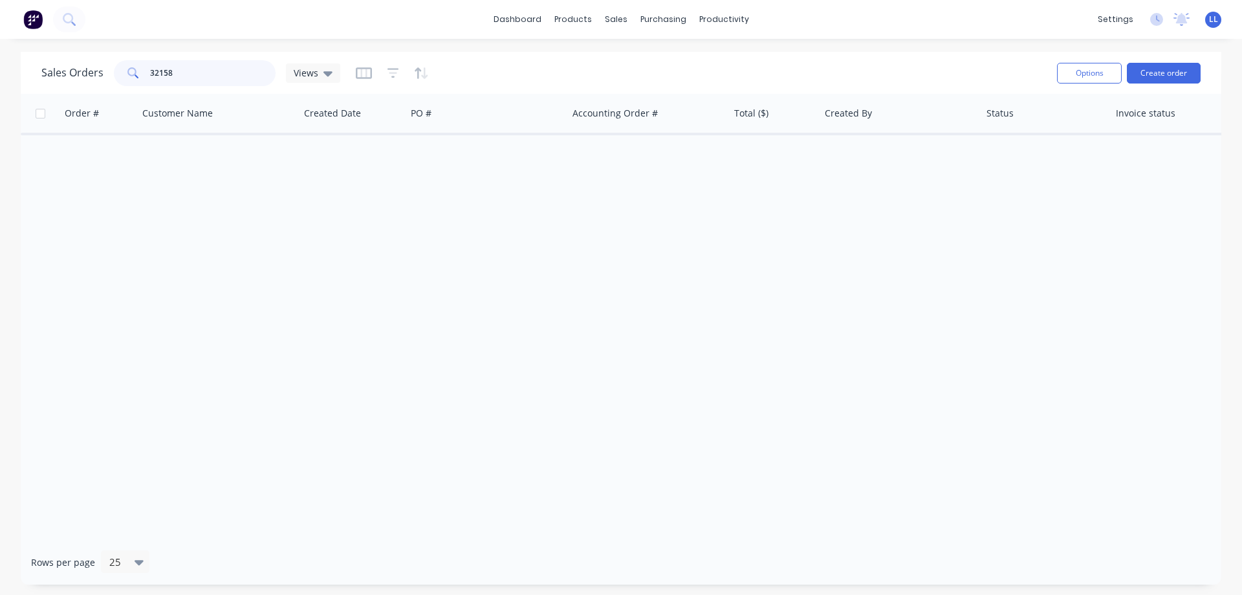
drag, startPoint x: 192, startPoint y: 76, endPoint x: 99, endPoint y: 76, distance: 93.2
click at [99, 76] on div "Sales Orders 32158 Views" at bounding box center [190, 73] width 299 height 26
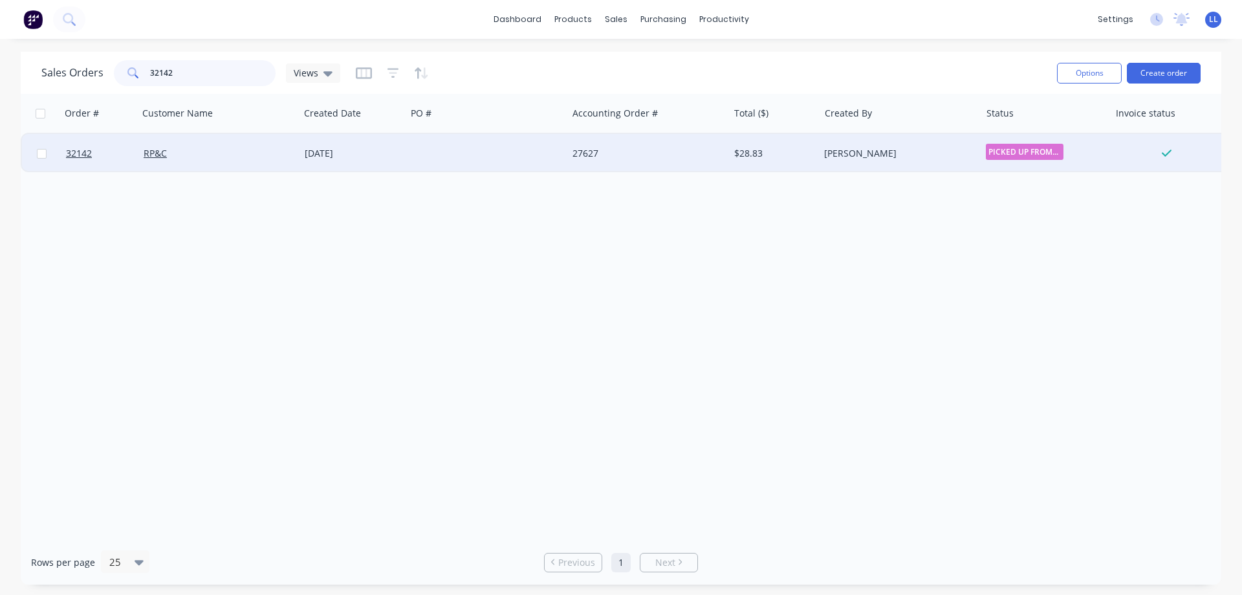
type input "32142"
click at [851, 153] on div "[PERSON_NAME]" at bounding box center [896, 153] width 144 height 13
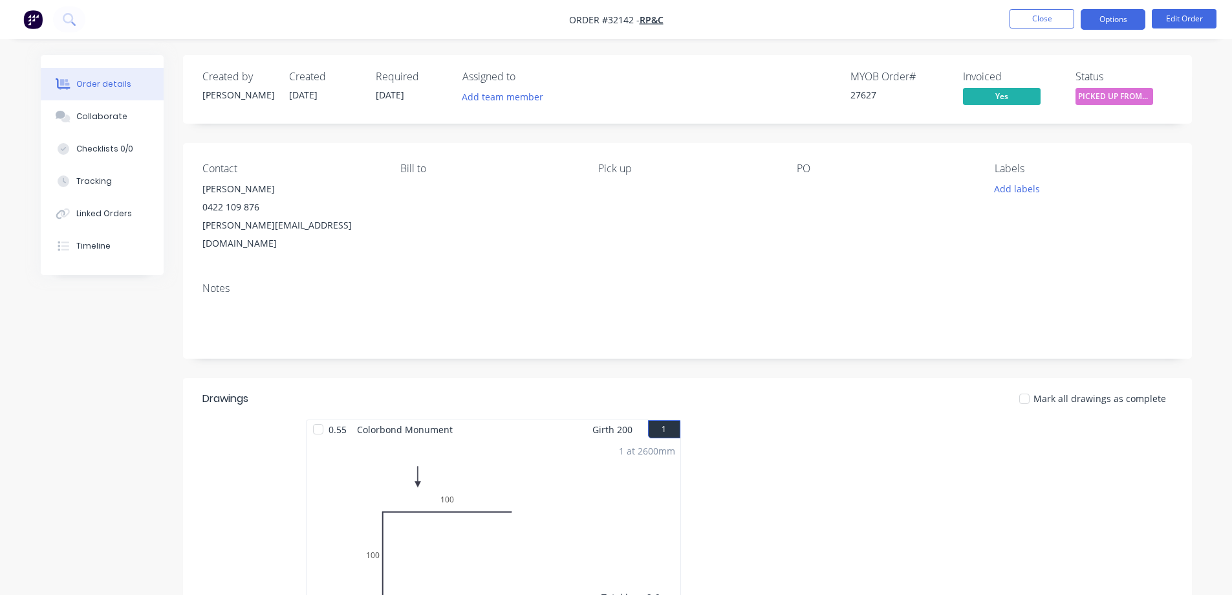
click at [1112, 23] on button "Options" at bounding box center [1113, 19] width 65 height 21
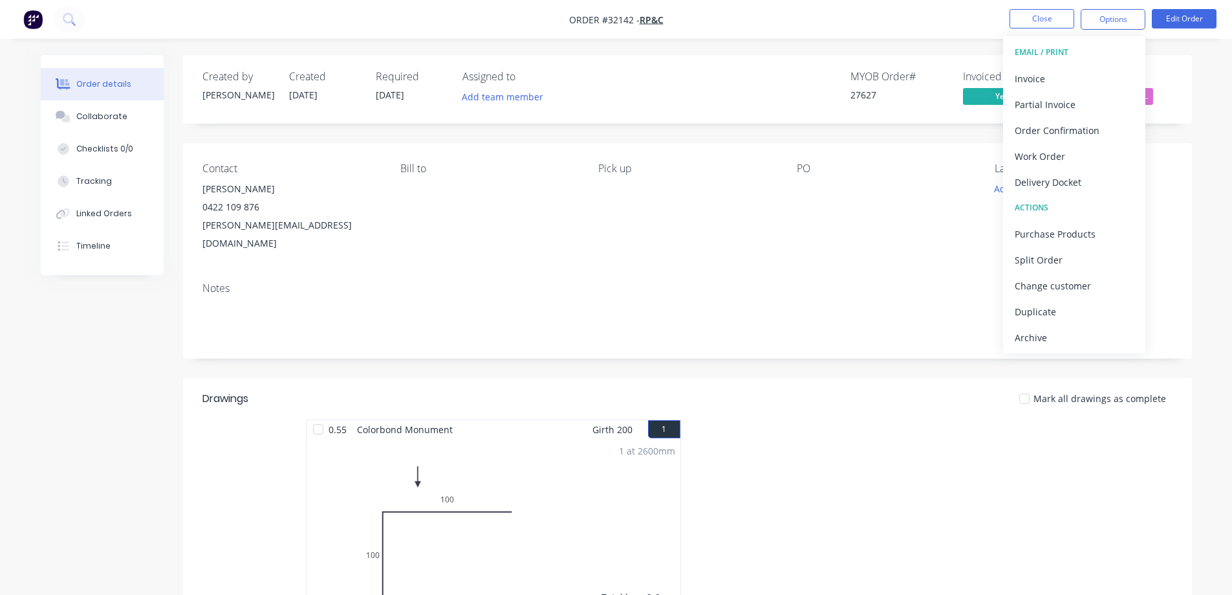
click at [1061, 333] on div "Archive" at bounding box center [1074, 337] width 119 height 19
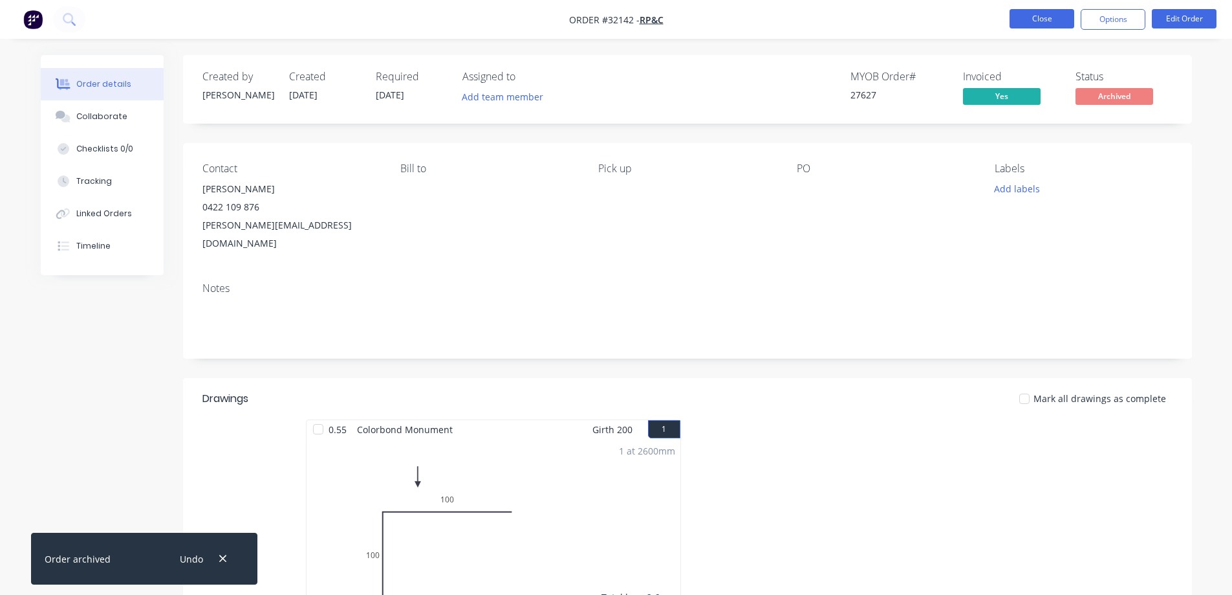
click at [1038, 16] on button "Close" at bounding box center [1042, 18] width 65 height 19
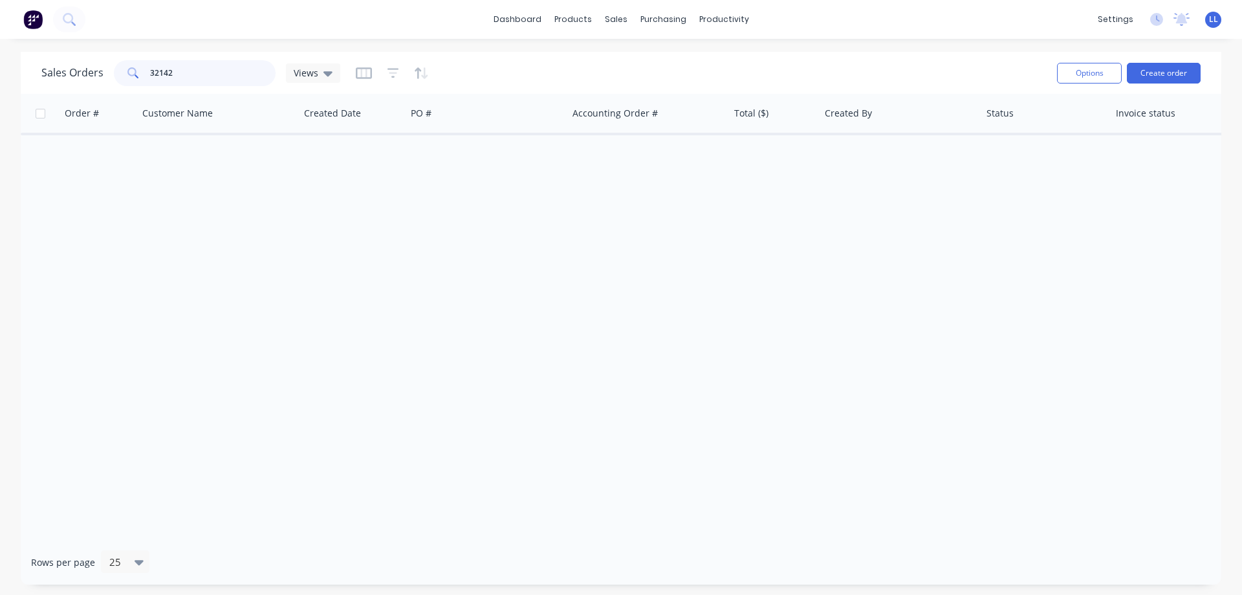
drag, startPoint x: 171, startPoint y: 72, endPoint x: 105, endPoint y: 75, distance: 66.0
click at [105, 75] on div "Sales Orders 32142 Views" at bounding box center [190, 73] width 299 height 26
click at [689, 63] on div "Purchase Orders" at bounding box center [705, 62] width 69 height 12
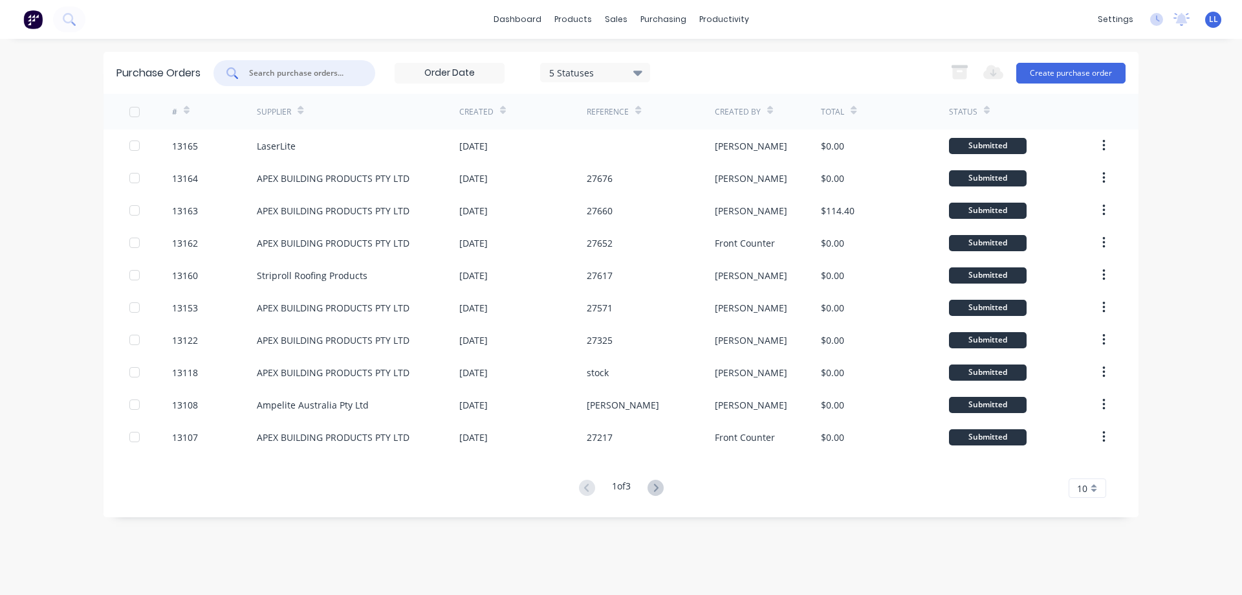
click at [309, 73] on input "text" at bounding box center [301, 73] width 107 height 13
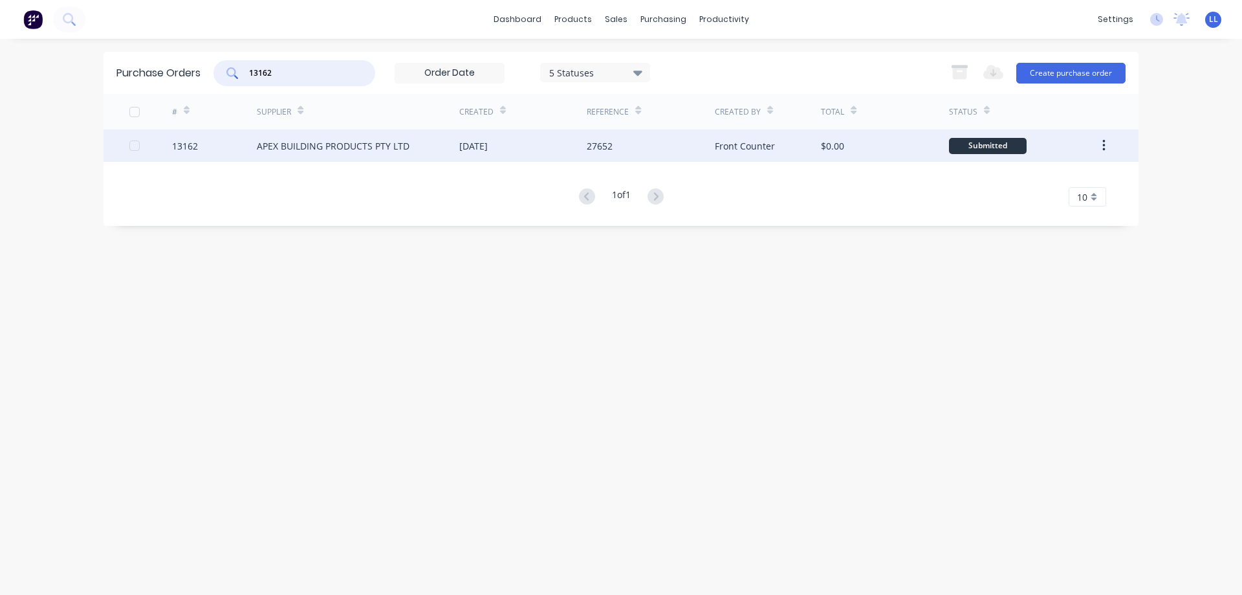
type input "13162"
click at [346, 147] on div "APEX BUILDING PRODUCTS PTY LTD" at bounding box center [333, 146] width 153 height 14
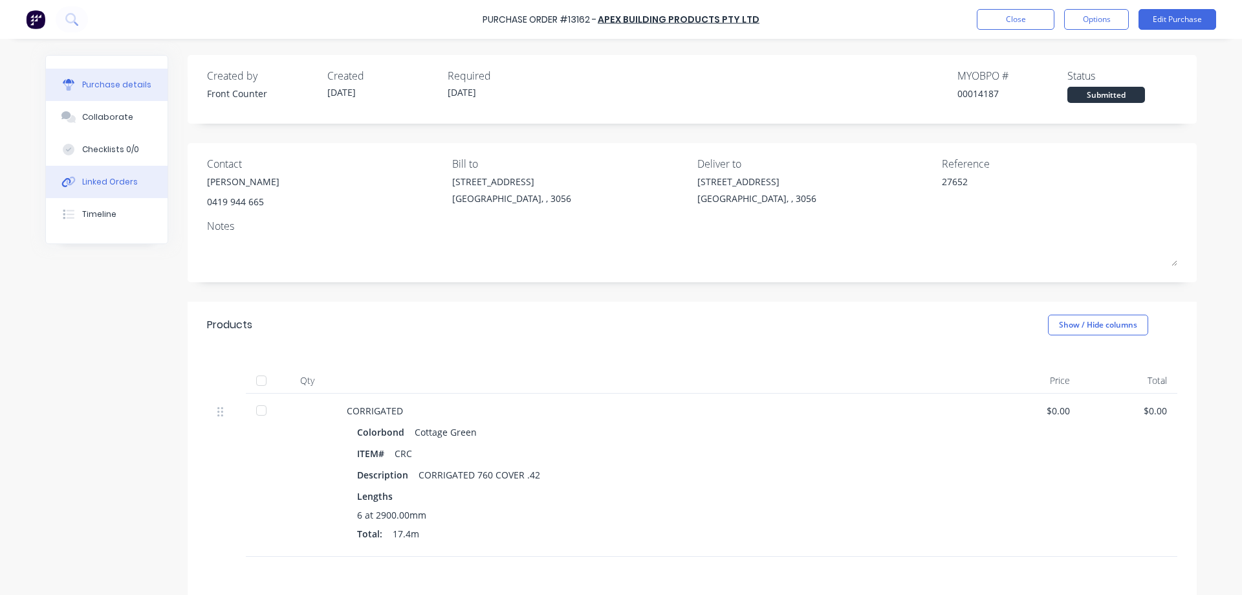
click at [93, 182] on div "Linked Orders" at bounding box center [110, 182] width 56 height 12
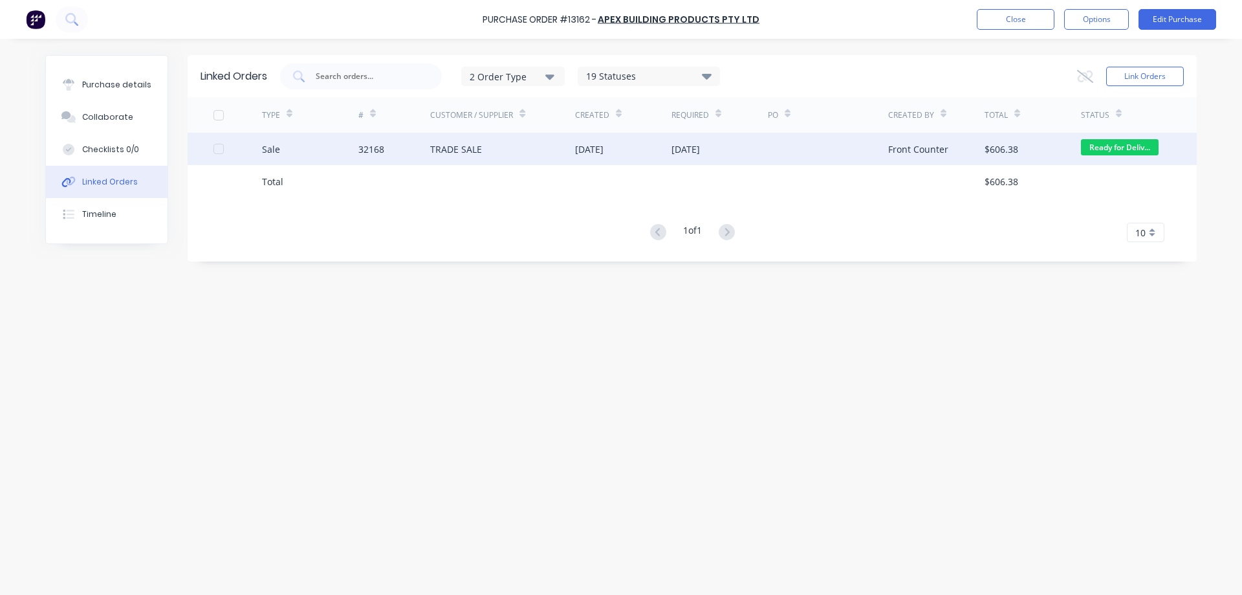
click at [549, 151] on div "TRADE SALE" at bounding box center [502, 149] width 145 height 32
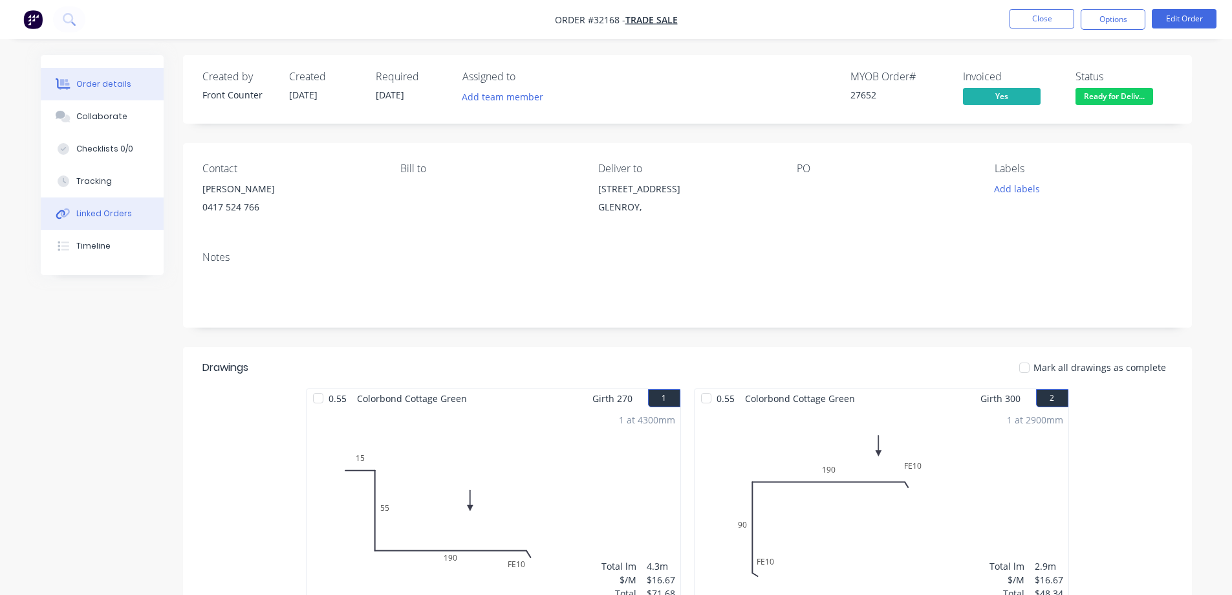
click at [96, 219] on div "Linked Orders" at bounding box center [104, 214] width 56 height 12
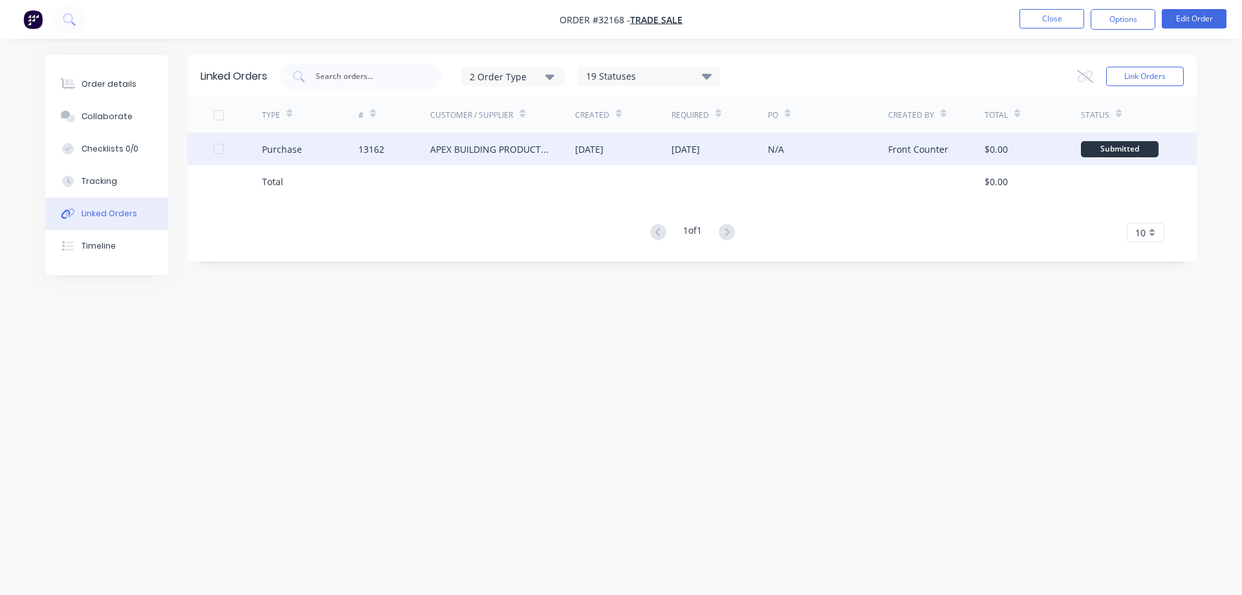
click at [866, 146] on div "N/A" at bounding box center [828, 149] width 120 height 32
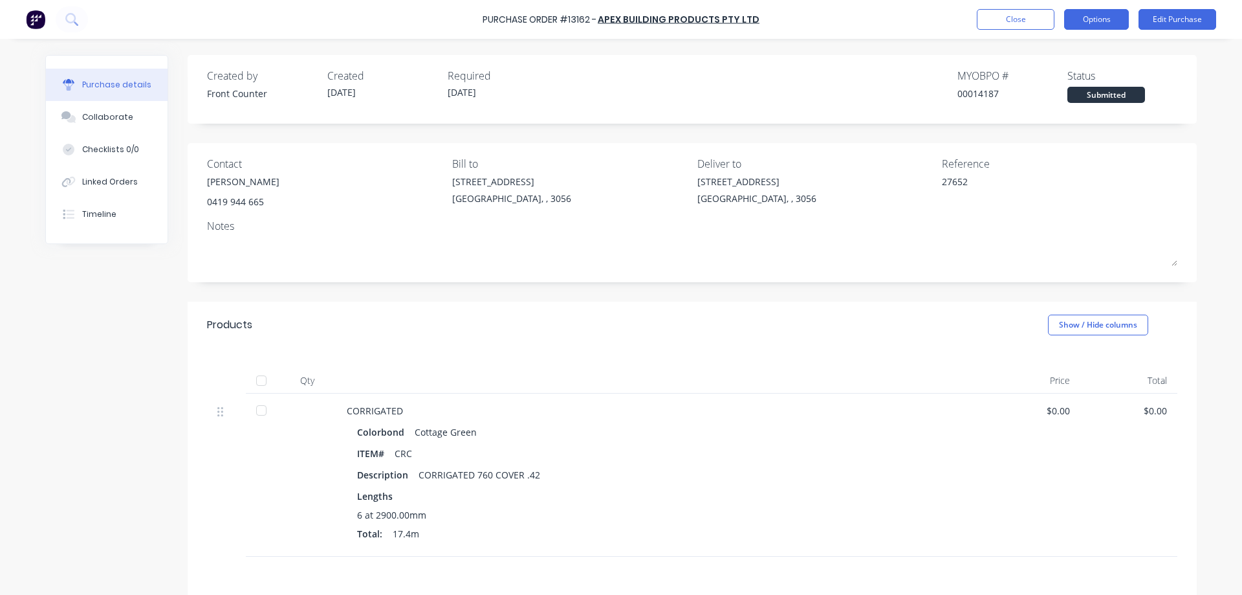
click at [1106, 19] on button "Options" at bounding box center [1096, 19] width 65 height 21
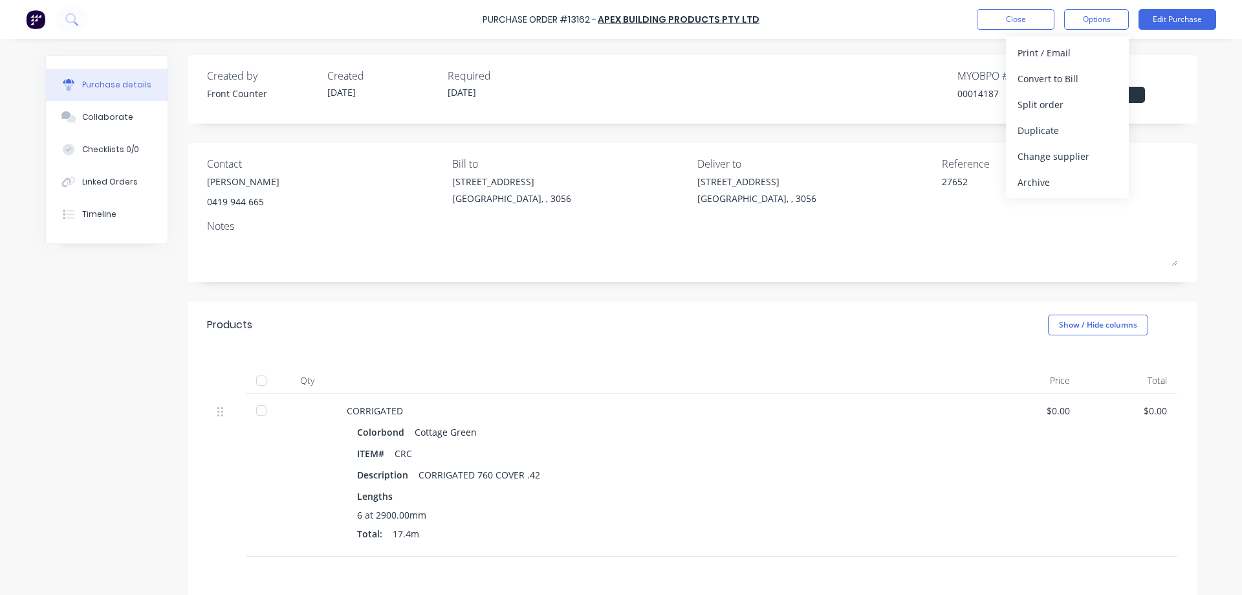
drag, startPoint x: 1040, startPoint y: 182, endPoint x: 1055, endPoint y: 173, distance: 17.4
click at [1042, 179] on div "Archive" at bounding box center [1068, 182] width 100 height 19
type textarea "x"
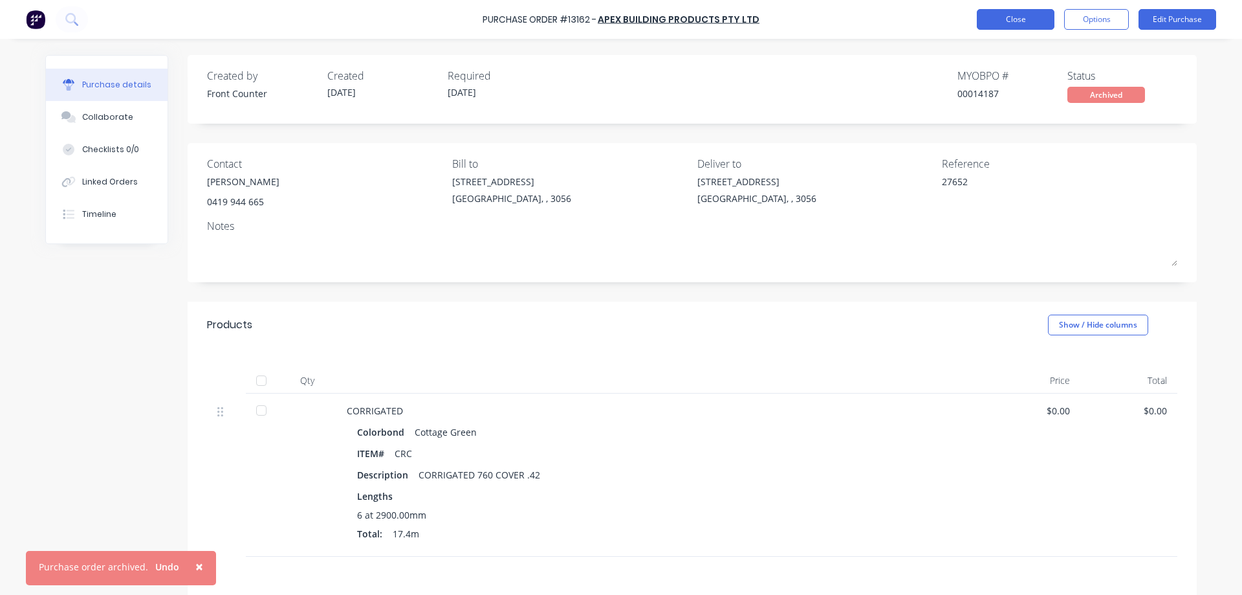
click at [977, 17] on button "Close" at bounding box center [1016, 19] width 78 height 21
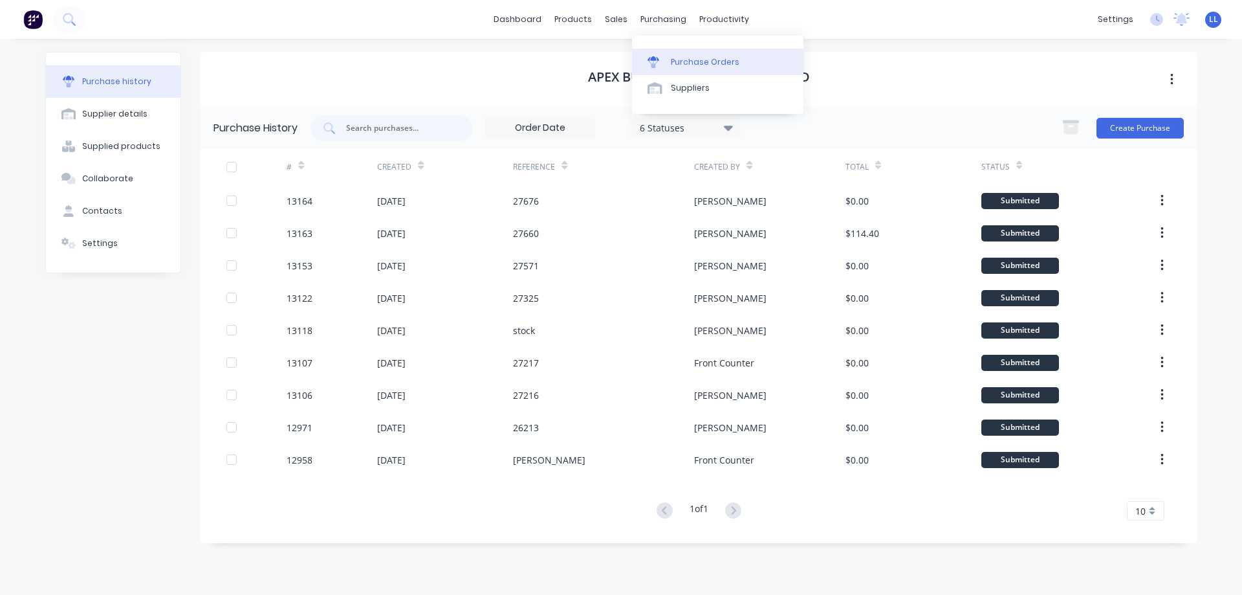
click at [669, 59] on link "Purchase Orders" at bounding box center [717, 62] width 171 height 26
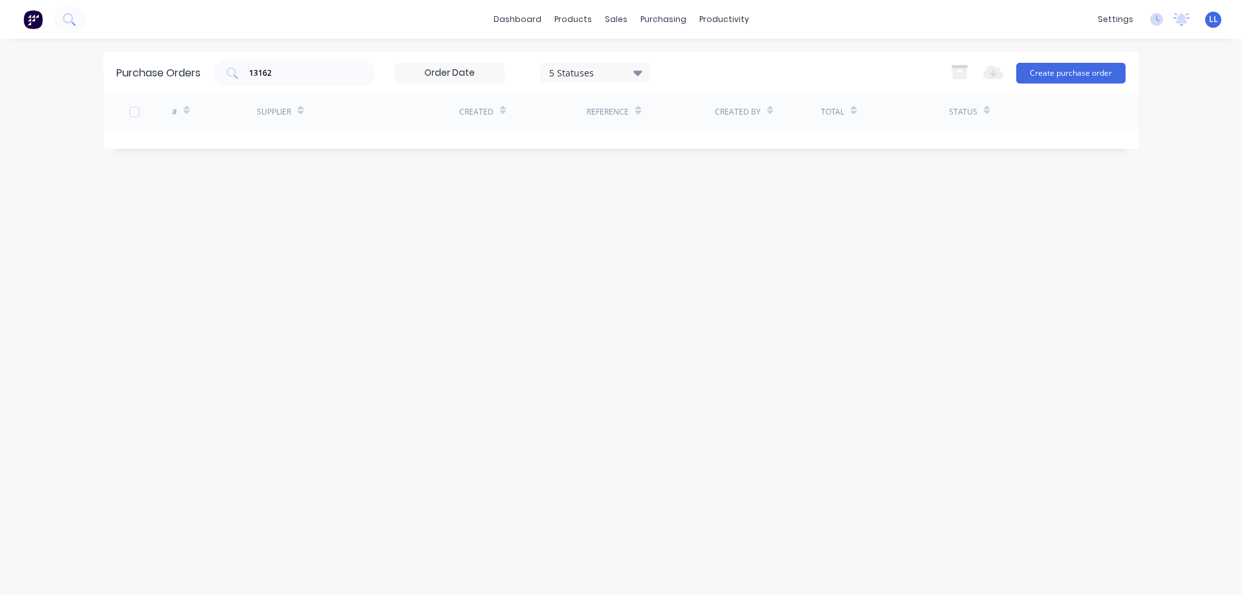
drag, startPoint x: 285, startPoint y: 76, endPoint x: 131, endPoint y: 94, distance: 155.0
click at [131, 94] on div "Purchase Orders 13162 5 Statuses 5 Statuses Export to Excel (XLSX) Create purch…" at bounding box center [621, 100] width 1035 height 97
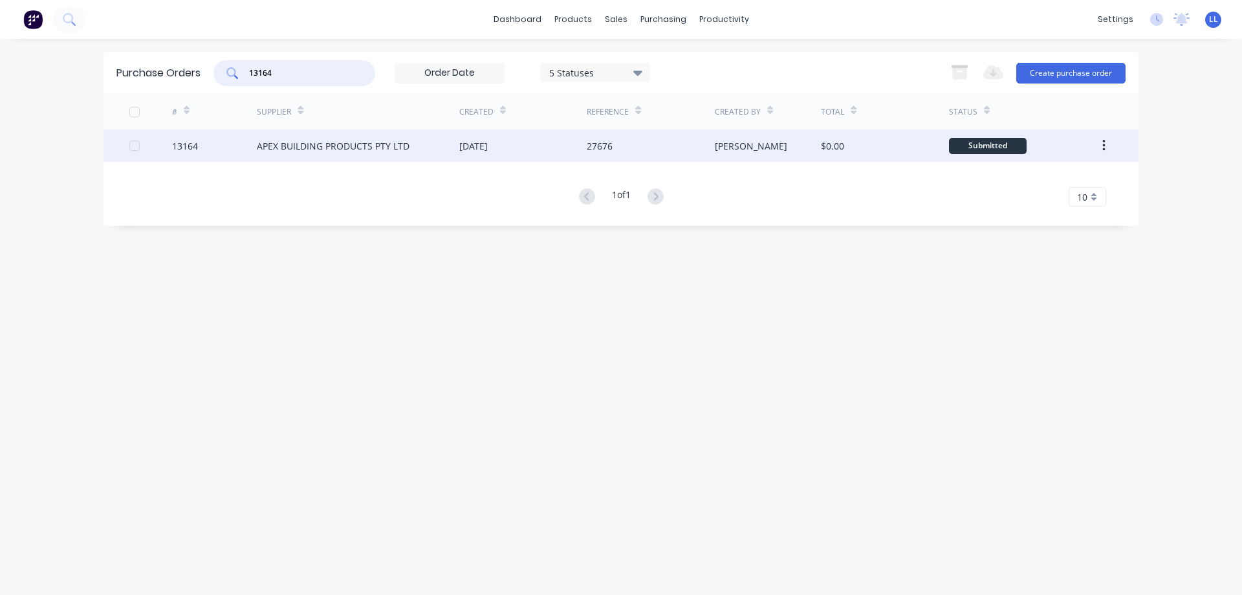
type input "13164"
click at [249, 146] on div "13164" at bounding box center [214, 145] width 85 height 32
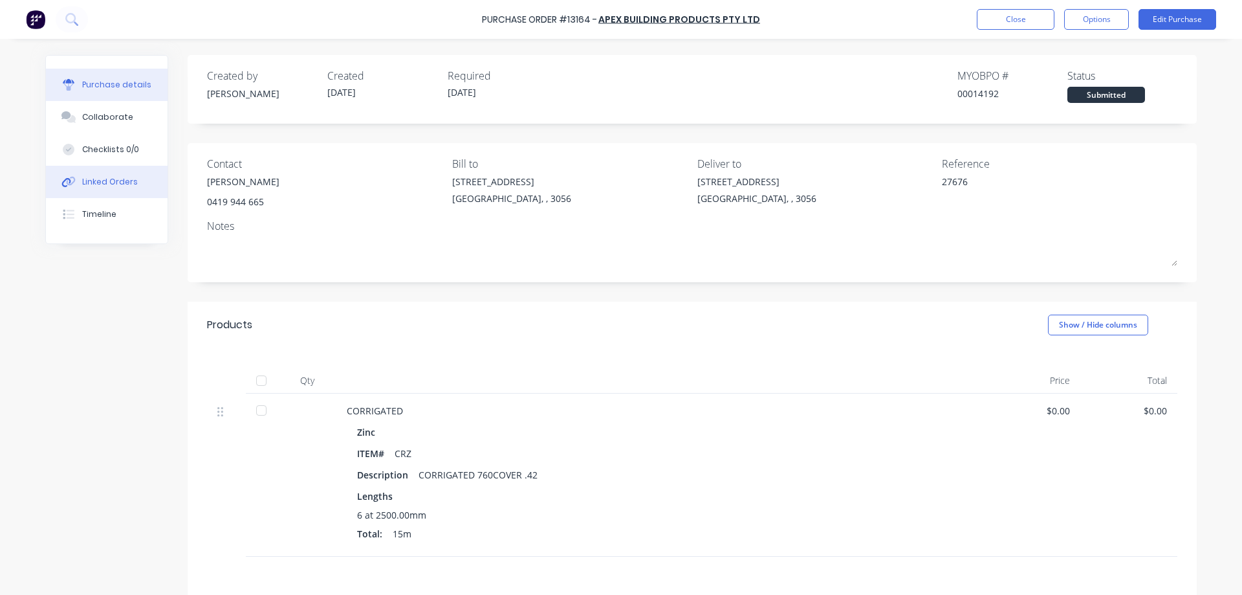
click at [123, 179] on div "Linked Orders" at bounding box center [110, 182] width 56 height 12
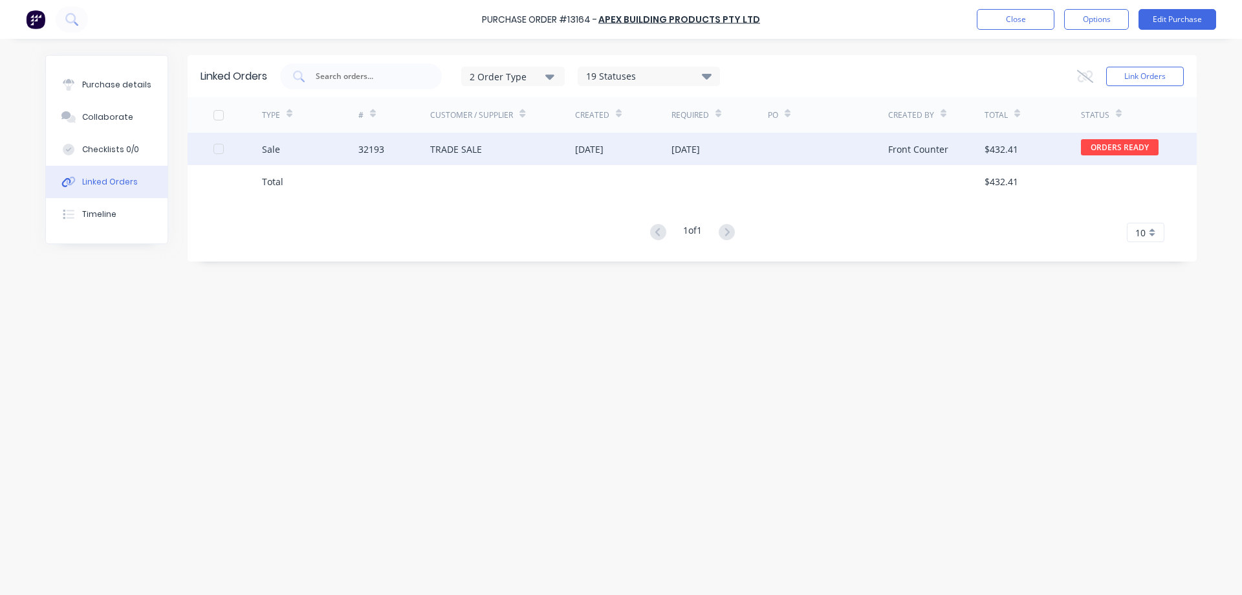
click at [499, 144] on div "TRADE SALE" at bounding box center [502, 149] width 145 height 32
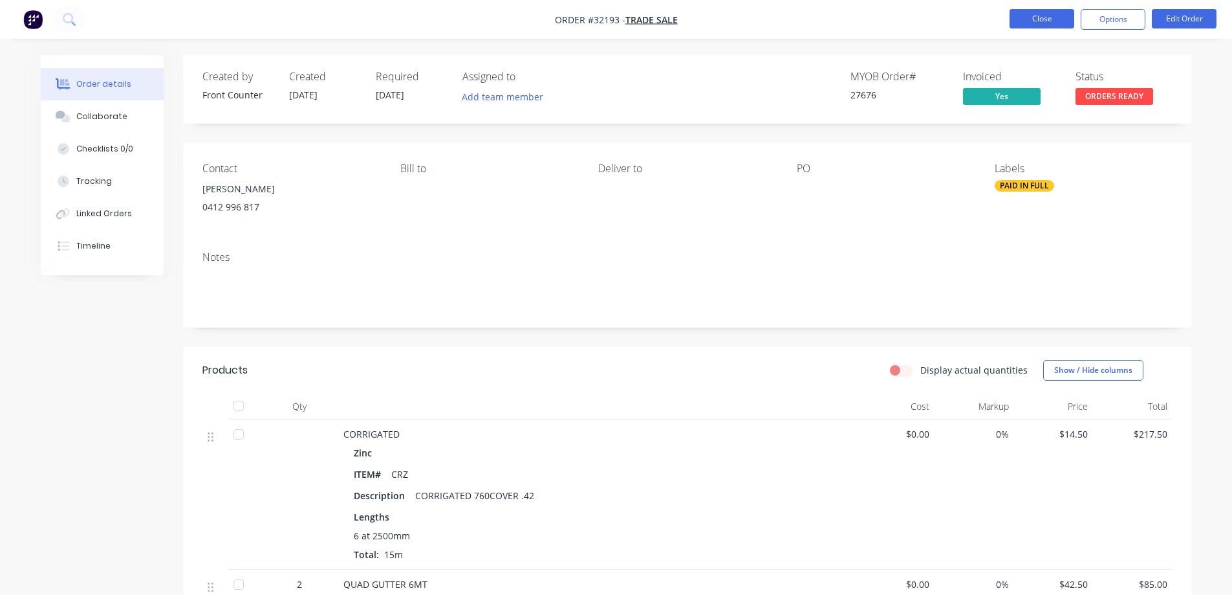
click at [1028, 22] on button "Close" at bounding box center [1042, 18] width 65 height 19
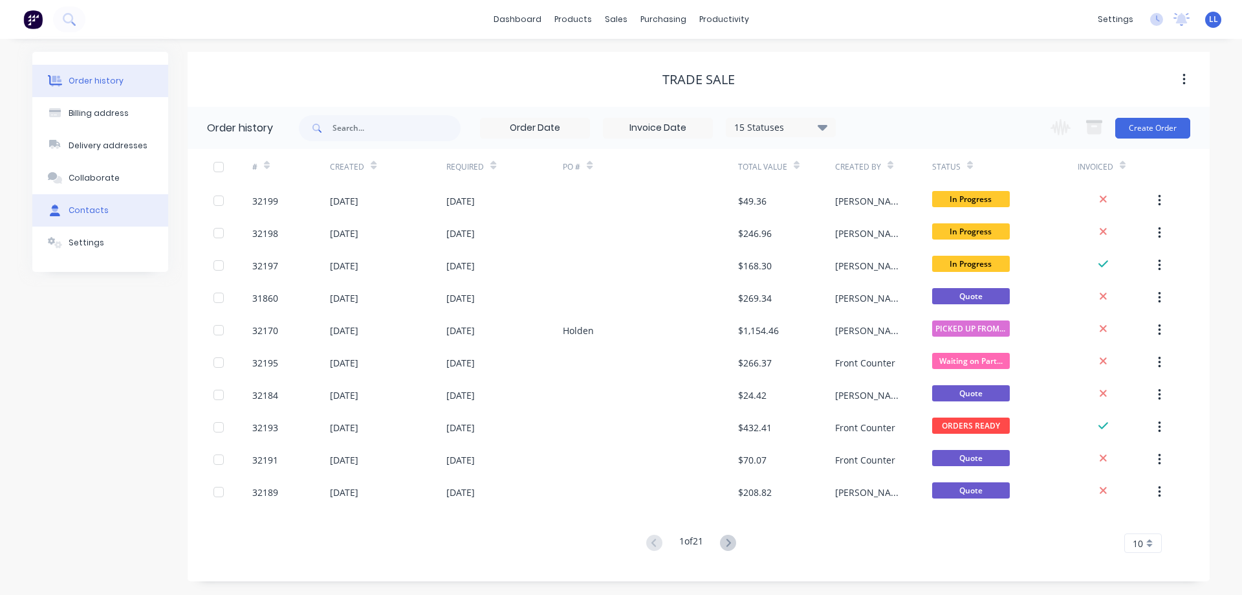
click at [79, 216] on div "Order history Billing address Delivery addresses Collaborate Contacts Settings" at bounding box center [100, 162] width 136 height 220
click at [687, 63] on div "Purchase Orders" at bounding box center [705, 62] width 69 height 12
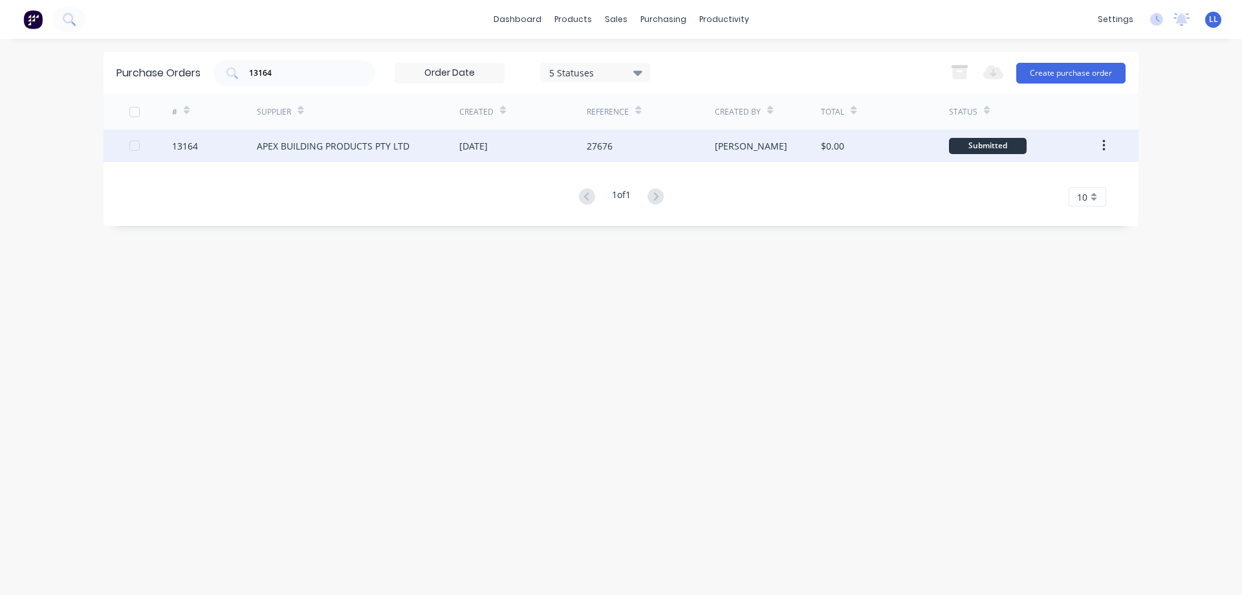
click at [577, 146] on div "[DATE]" at bounding box center [522, 145] width 127 height 32
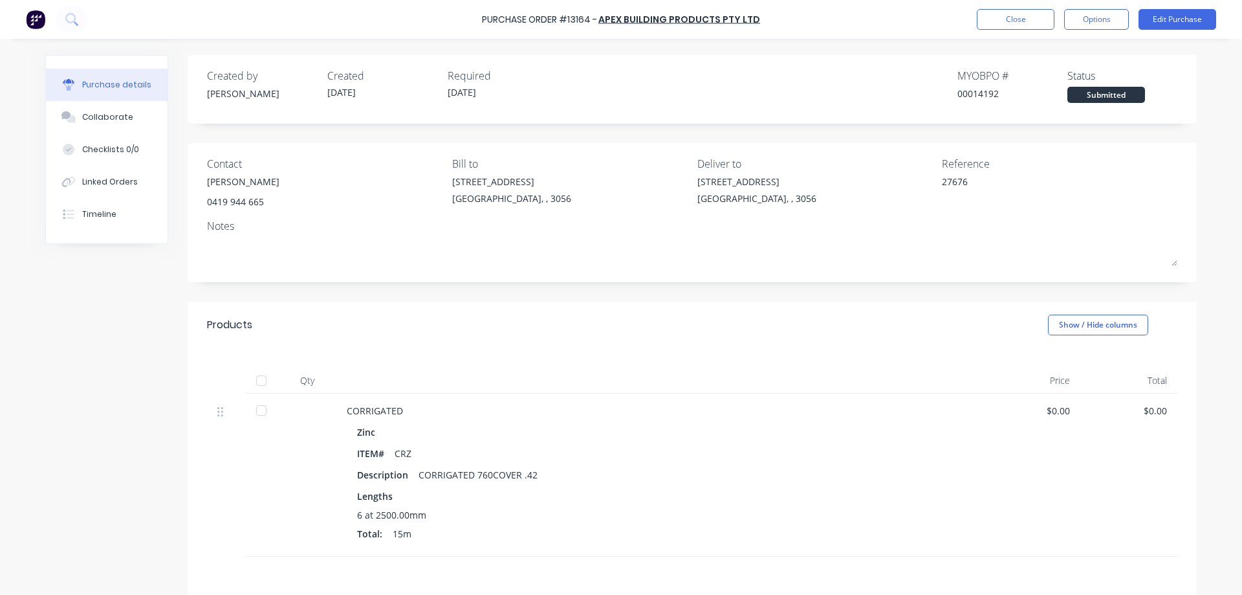
drag, startPoint x: 1097, startPoint y: 11, endPoint x: 1022, endPoint y: 301, distance: 299.4
click at [1097, 11] on button "Options" at bounding box center [1096, 19] width 65 height 21
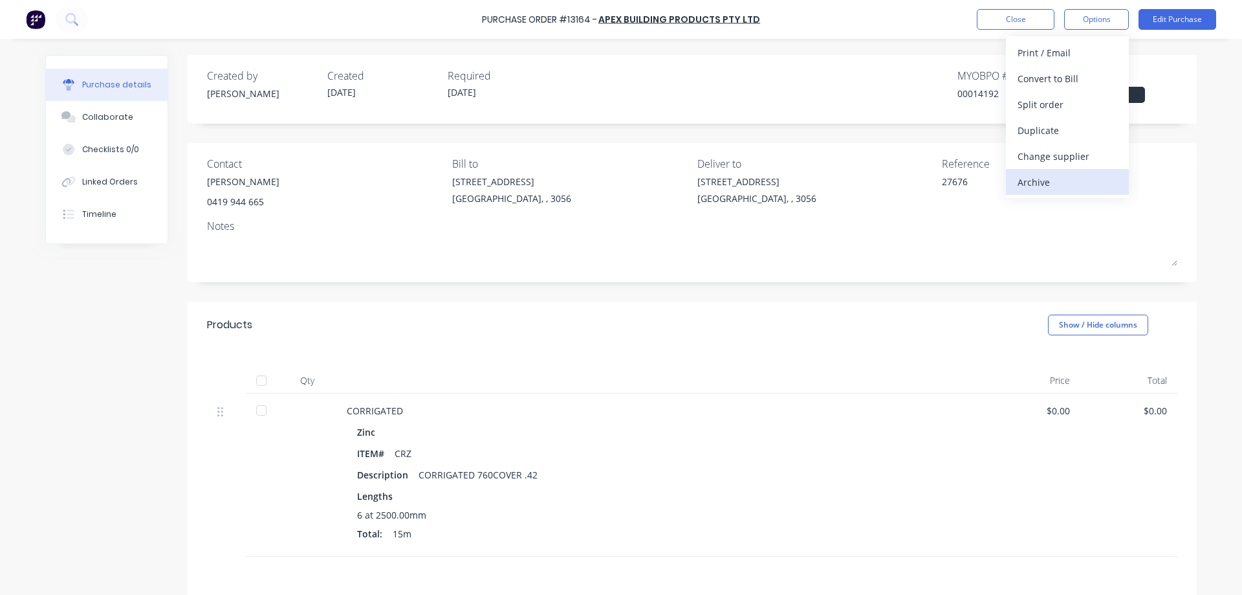
click at [1048, 181] on div "Archive" at bounding box center [1068, 182] width 100 height 19
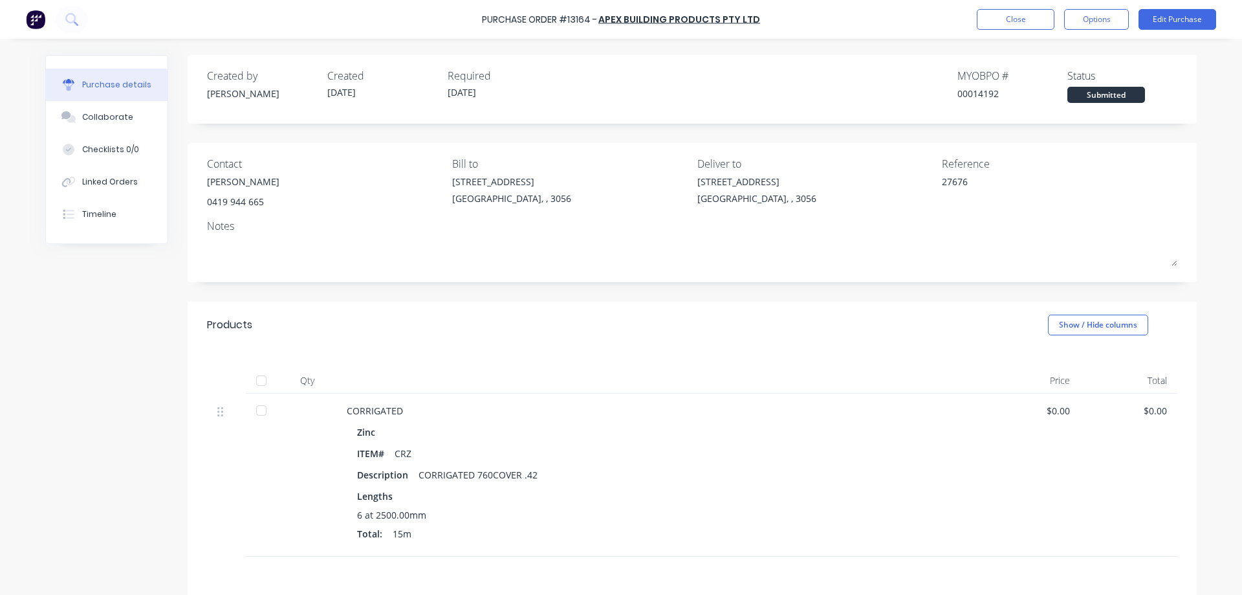
type textarea "x"
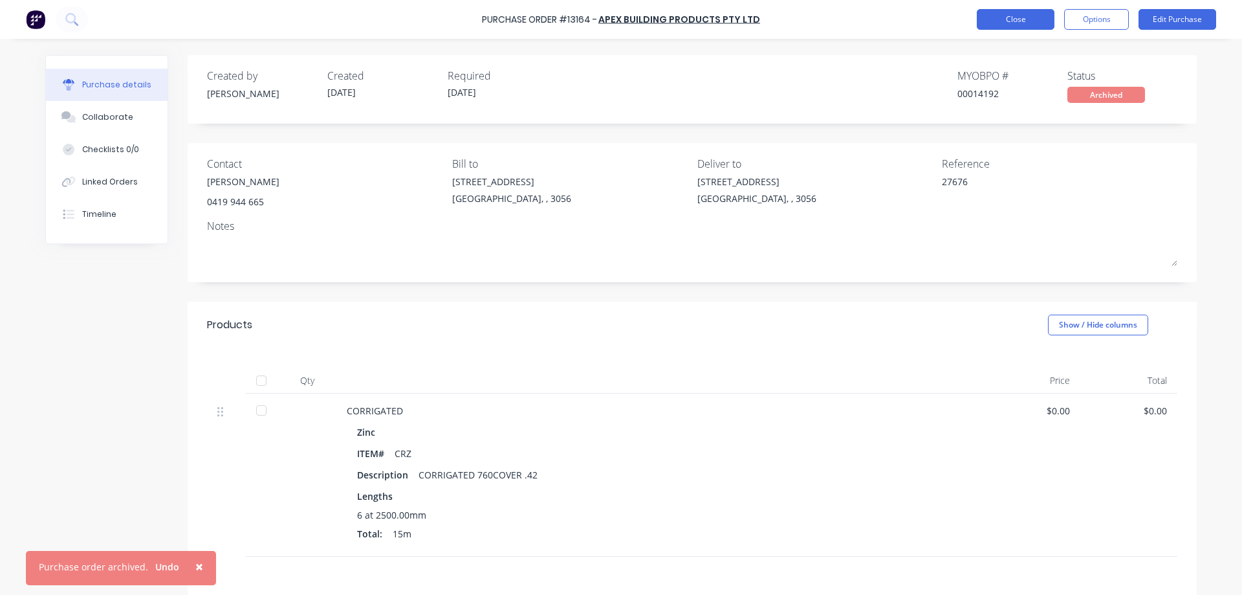
click at [1004, 15] on button "Close" at bounding box center [1016, 19] width 78 height 21
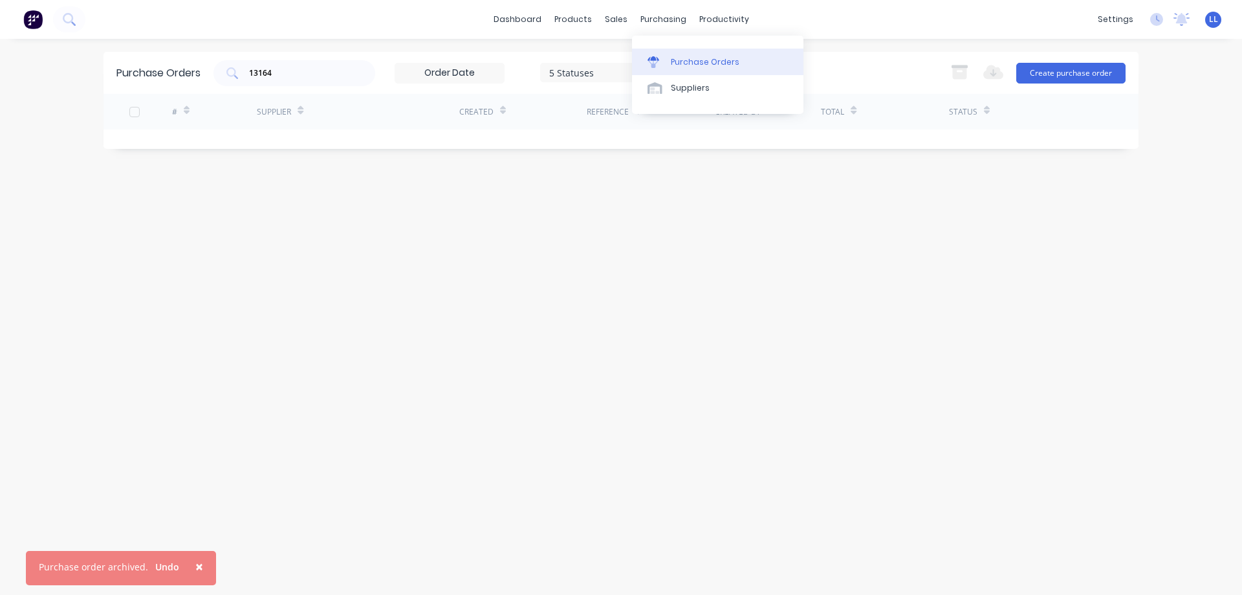
click at [680, 60] on div "Purchase Orders" at bounding box center [705, 62] width 69 height 12
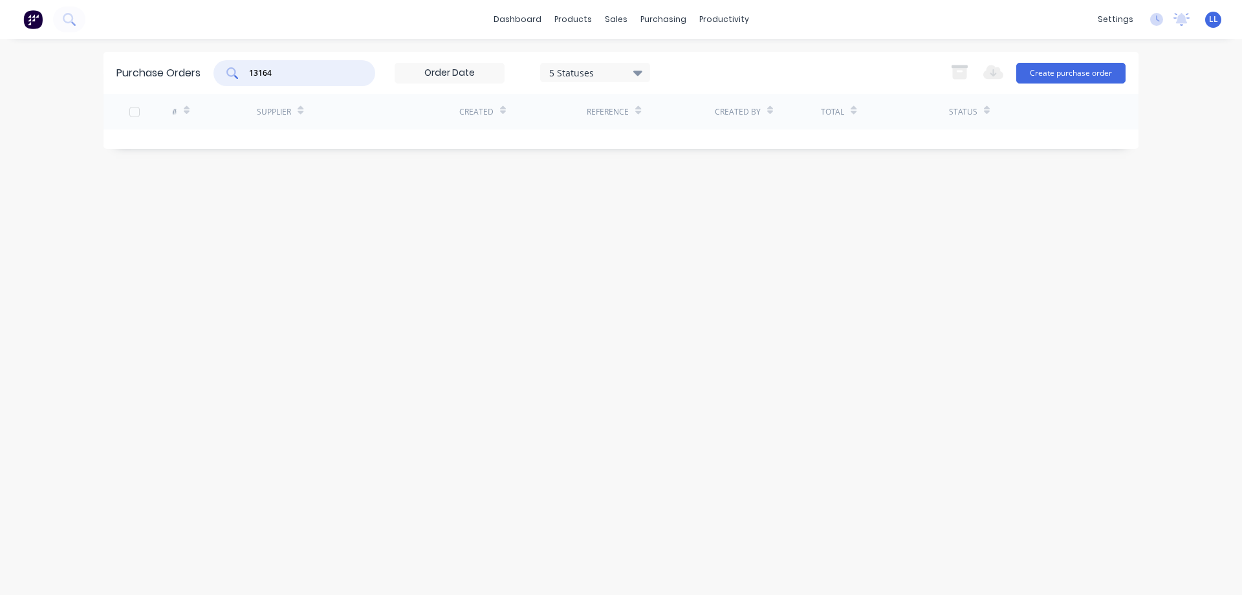
drag, startPoint x: 284, startPoint y: 71, endPoint x: 241, endPoint y: 74, distance: 43.5
click at [241, 74] on div "13164" at bounding box center [295, 73] width 162 height 26
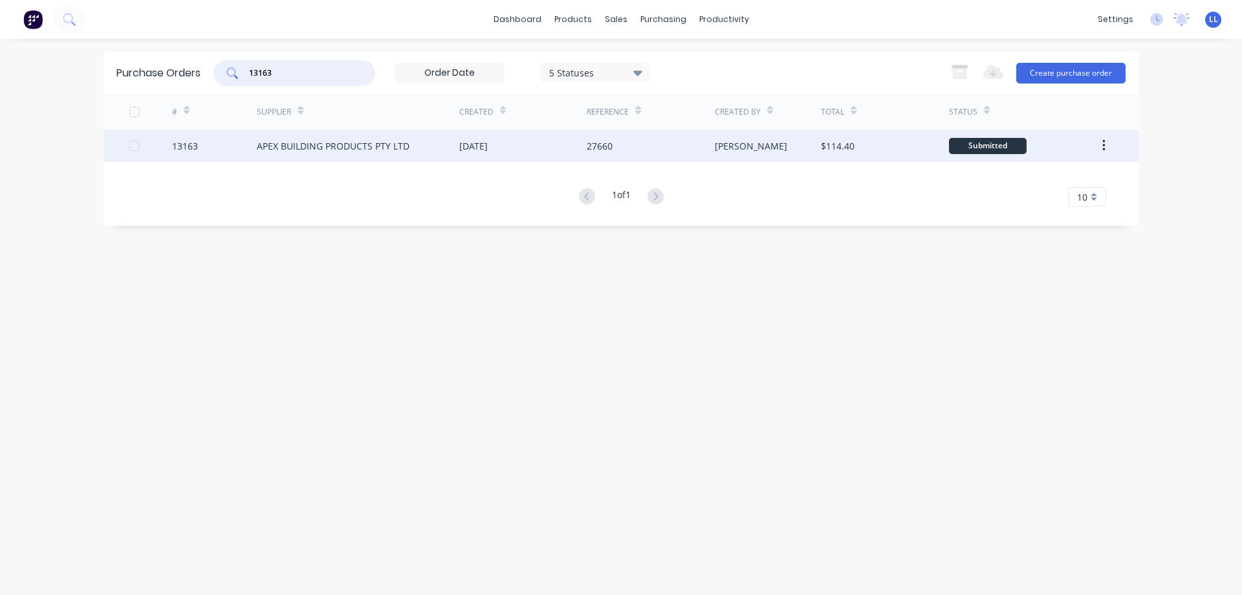
type input "13163"
click at [522, 149] on div "[DATE]" at bounding box center [522, 145] width 127 height 32
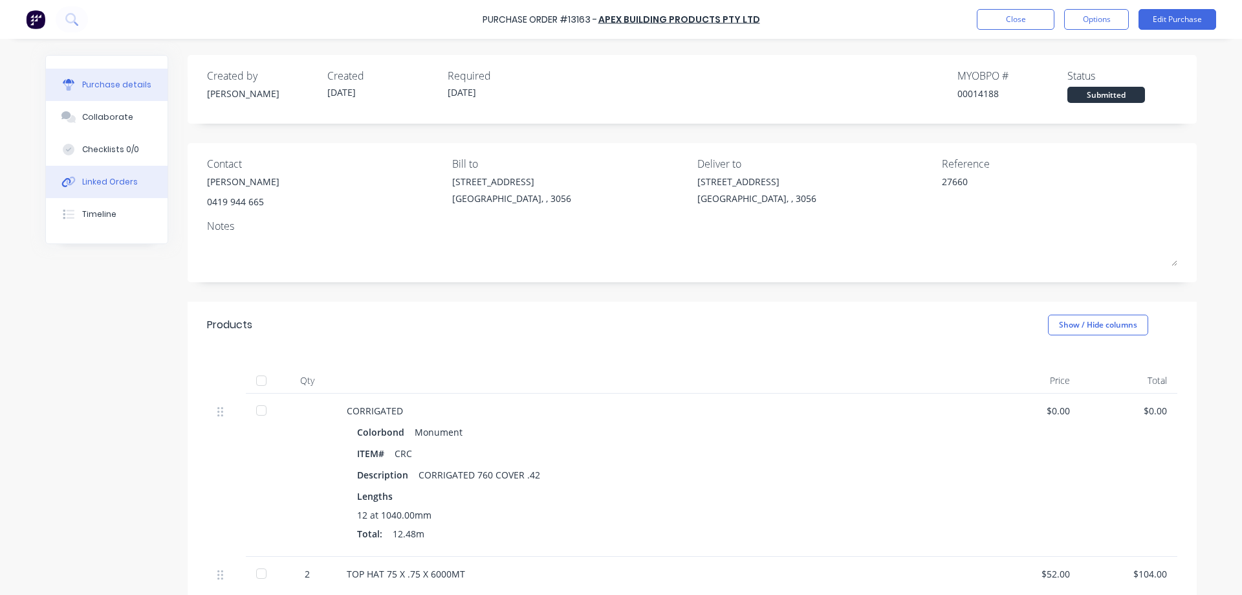
click at [91, 179] on div "Linked Orders" at bounding box center [110, 182] width 56 height 12
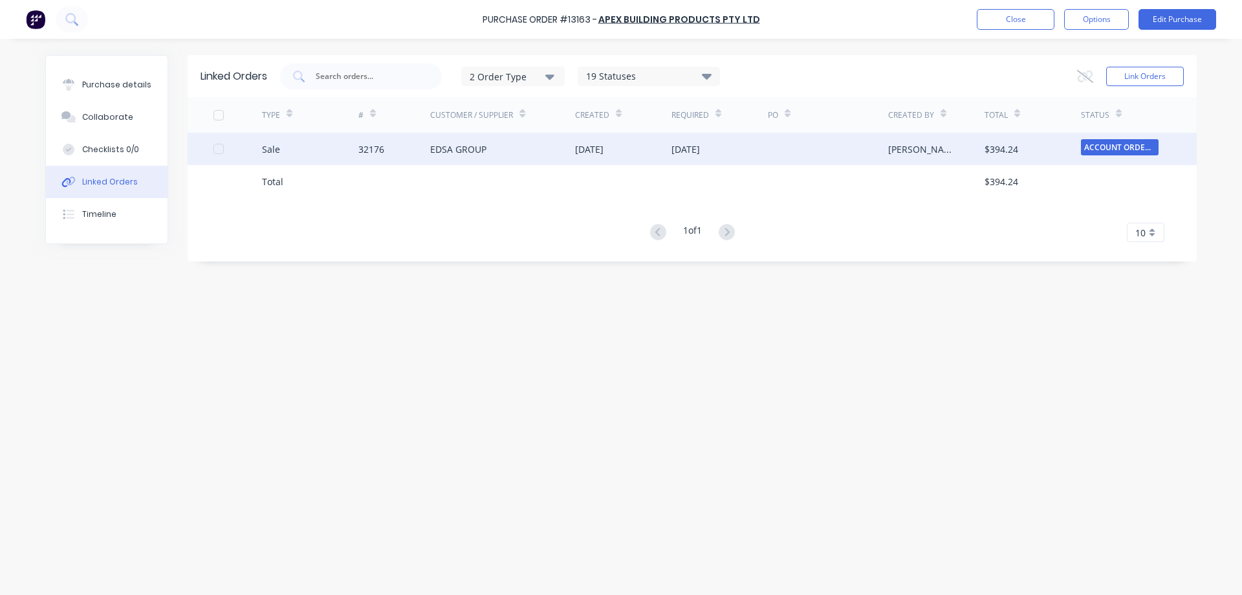
click at [571, 145] on div "EDSA GROUP" at bounding box center [502, 149] width 145 height 32
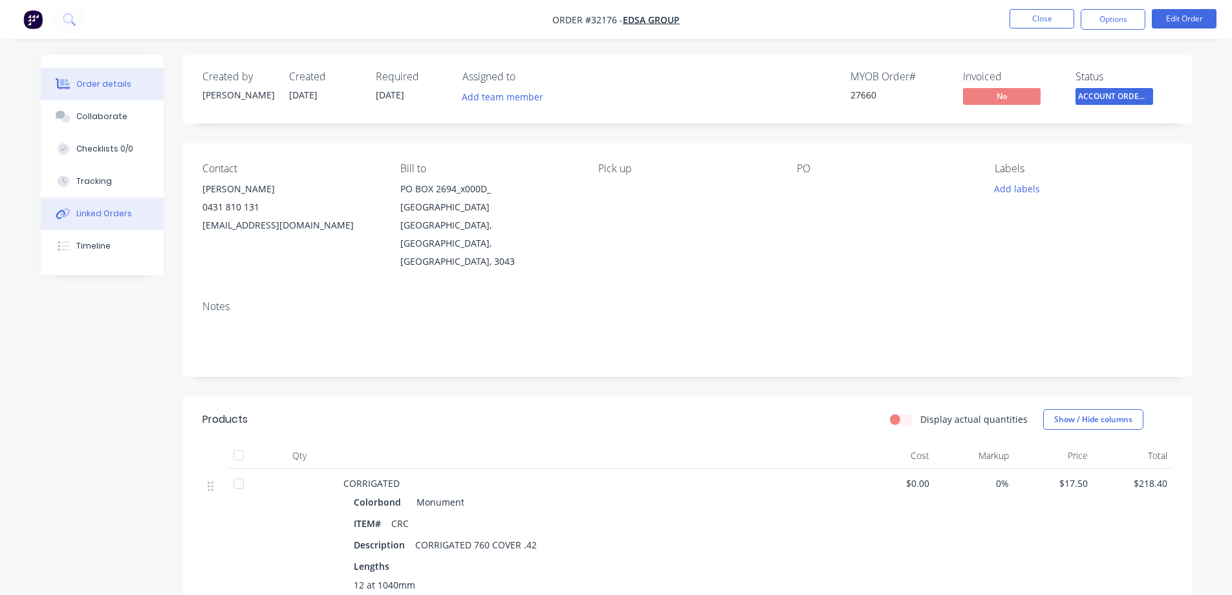
click at [94, 215] on div "Linked Orders" at bounding box center [104, 214] width 56 height 12
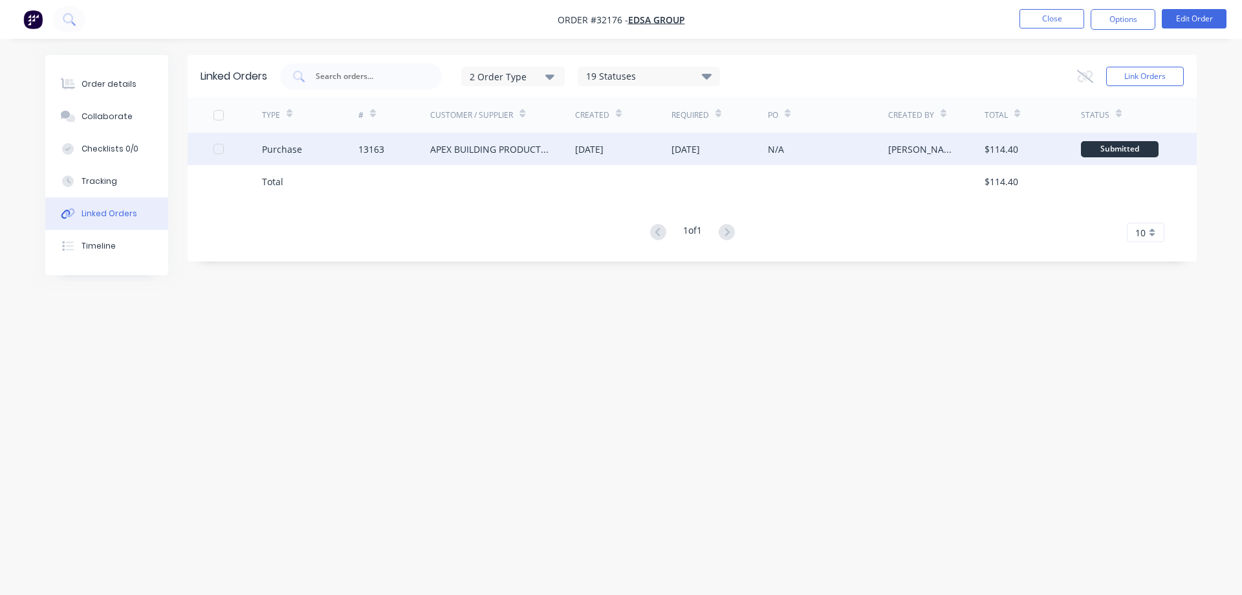
click at [903, 148] on div "[PERSON_NAME]" at bounding box center [923, 149] width 71 height 14
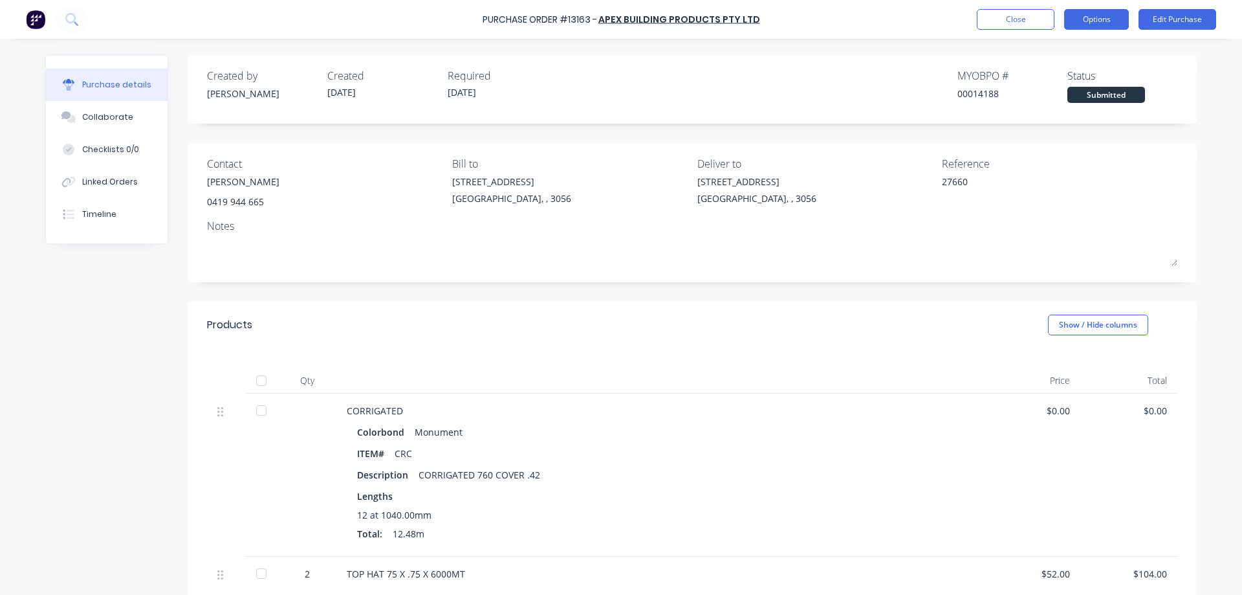
click at [1086, 12] on button "Options" at bounding box center [1096, 19] width 65 height 21
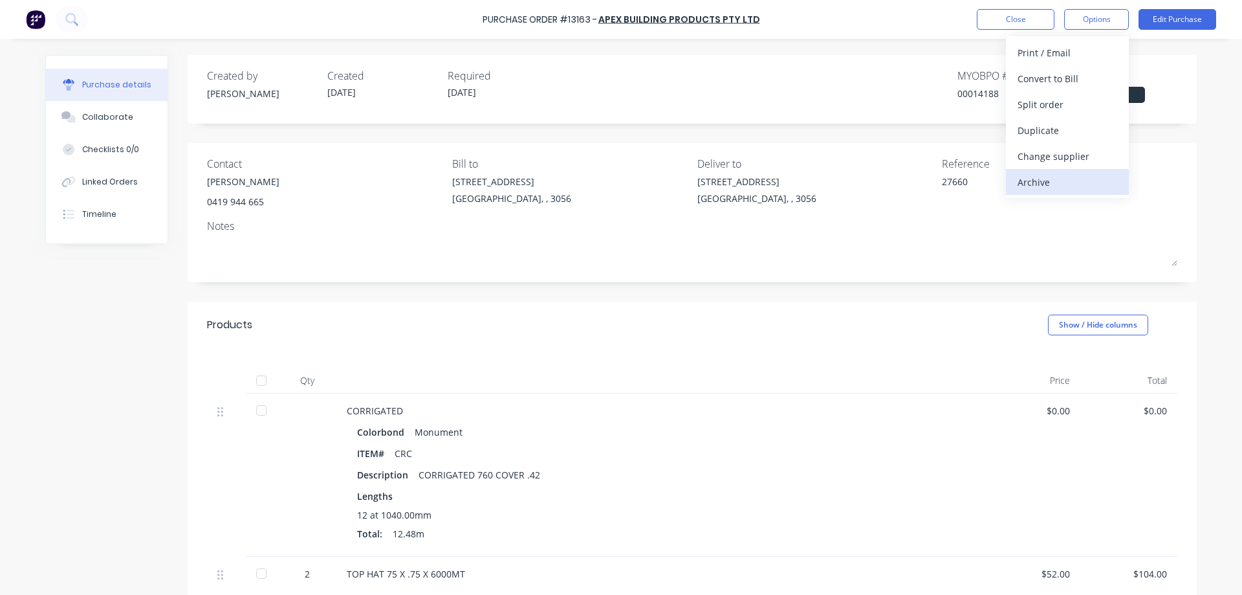
click at [1026, 177] on div "Archive" at bounding box center [1068, 182] width 100 height 19
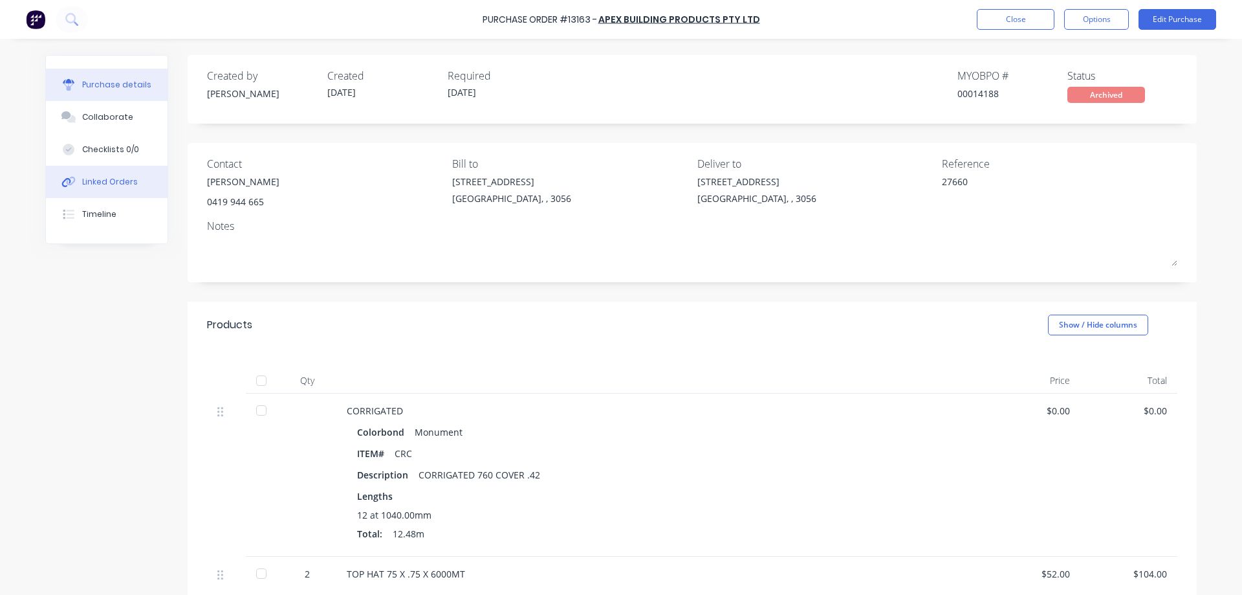
type textarea "x"
click at [97, 181] on div "Linked Orders" at bounding box center [110, 182] width 56 height 12
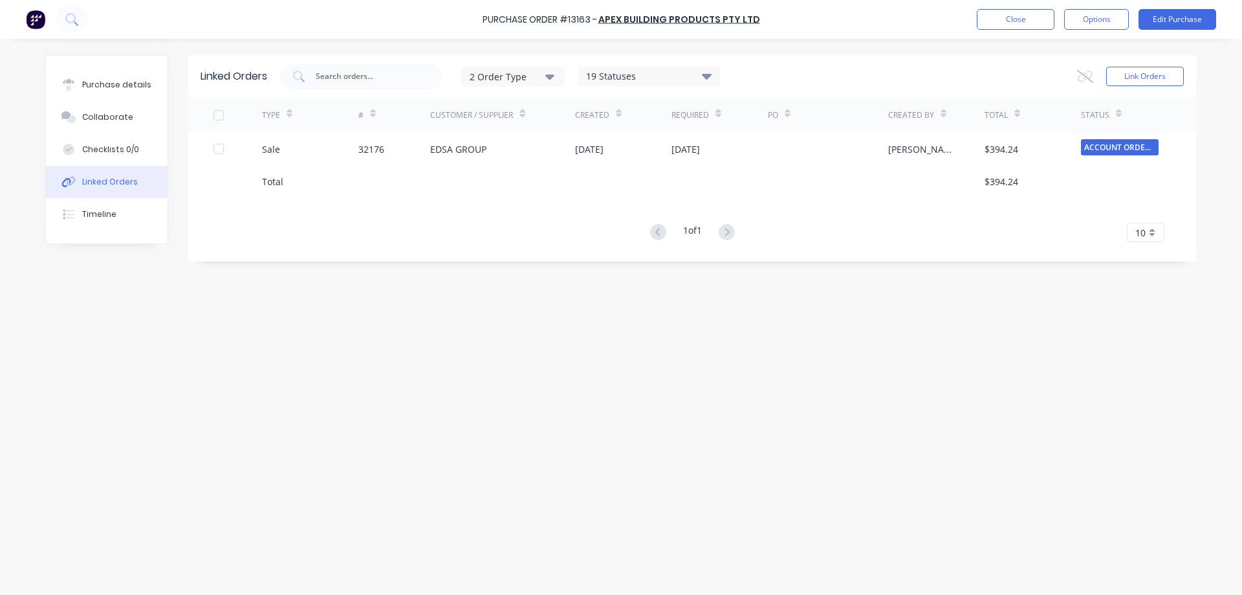
click at [41, 16] on img at bounding box center [35, 19] width 19 height 19
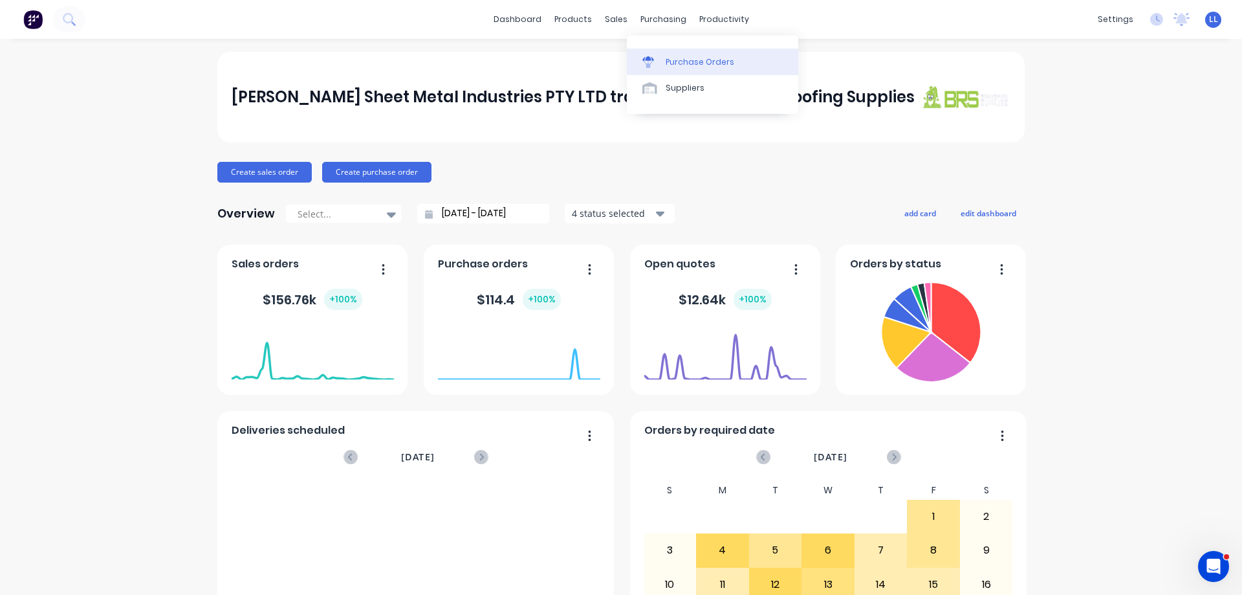
click at [668, 56] on div "Purchase Orders" at bounding box center [700, 62] width 69 height 12
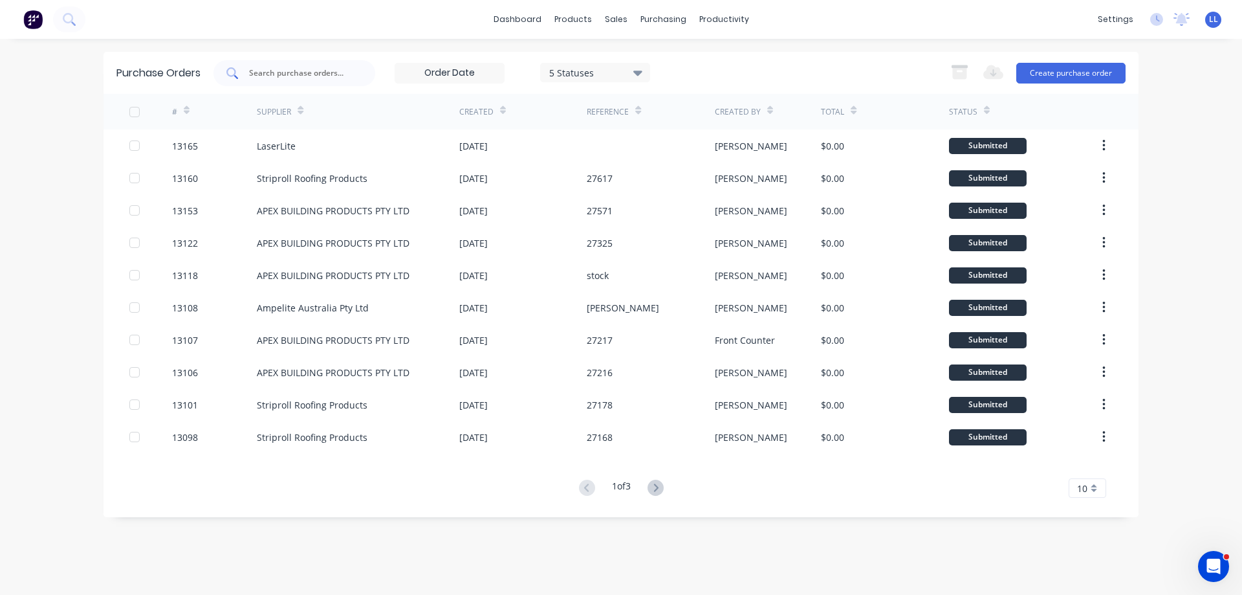
click at [312, 73] on input "text" at bounding box center [301, 73] width 107 height 13
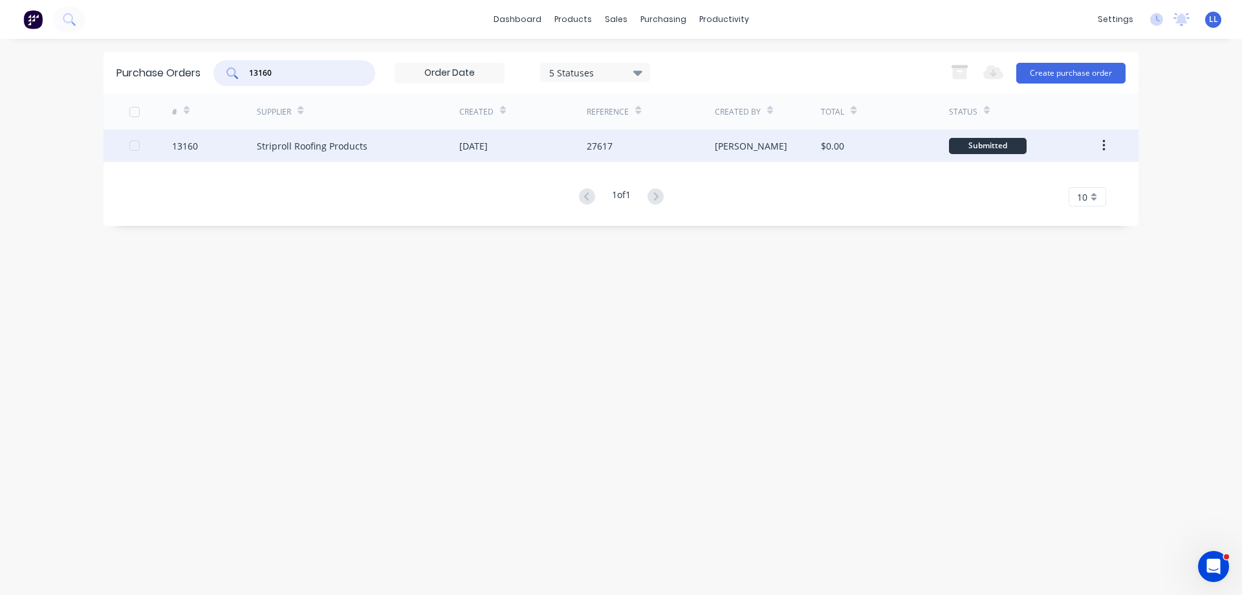
type input "13160"
click at [404, 141] on div "Striproll Roofing Products" at bounding box center [358, 145] width 203 height 32
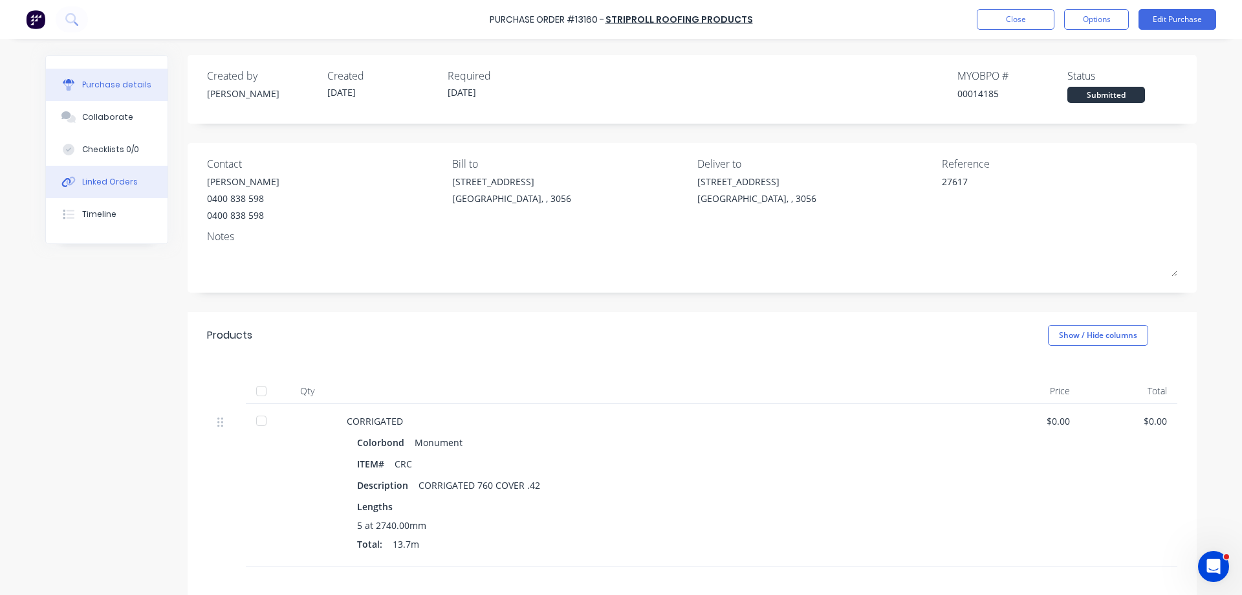
click at [105, 177] on div "Linked Orders" at bounding box center [110, 182] width 56 height 12
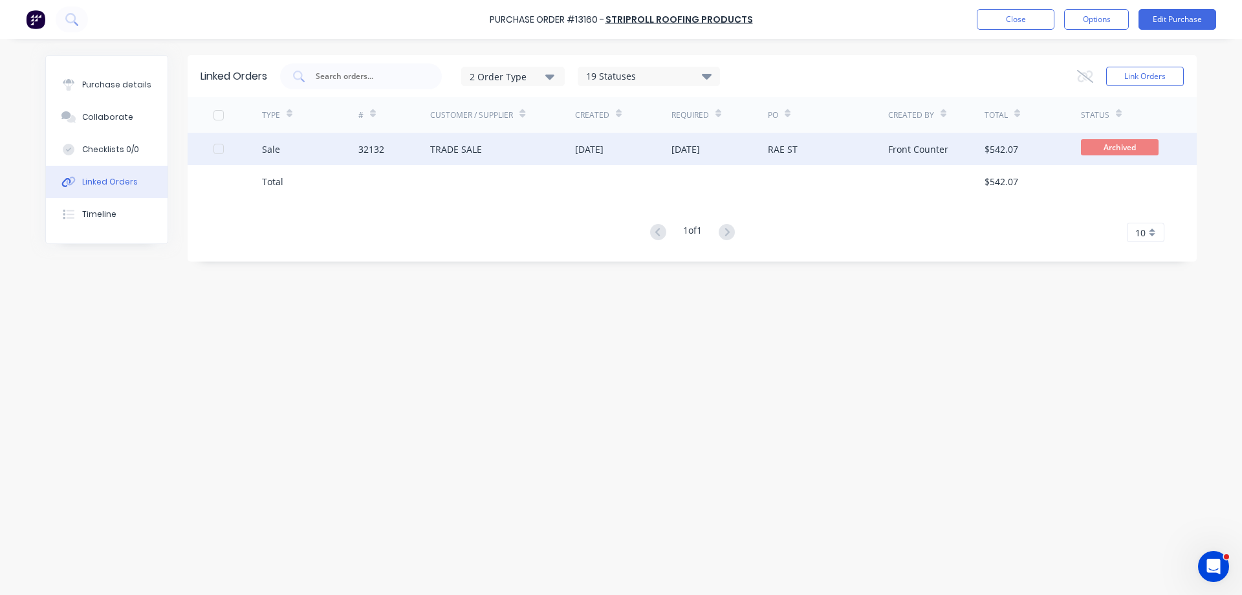
click at [602, 145] on div "08 Aug 2025" at bounding box center [589, 149] width 28 height 14
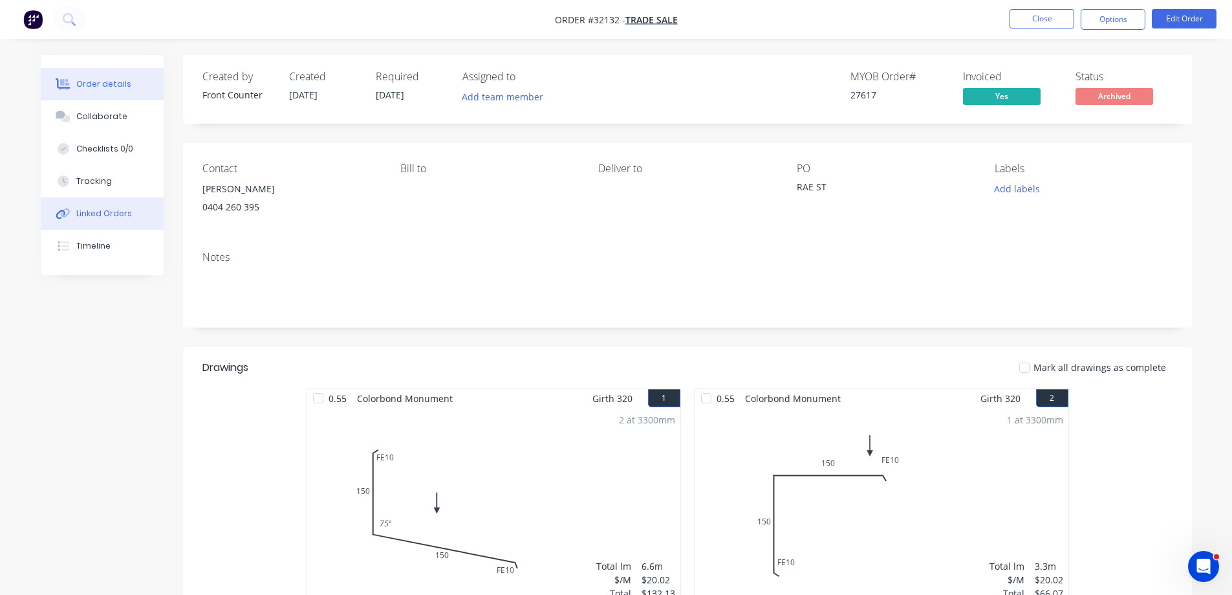
click at [115, 209] on div "Linked Orders" at bounding box center [104, 214] width 56 height 12
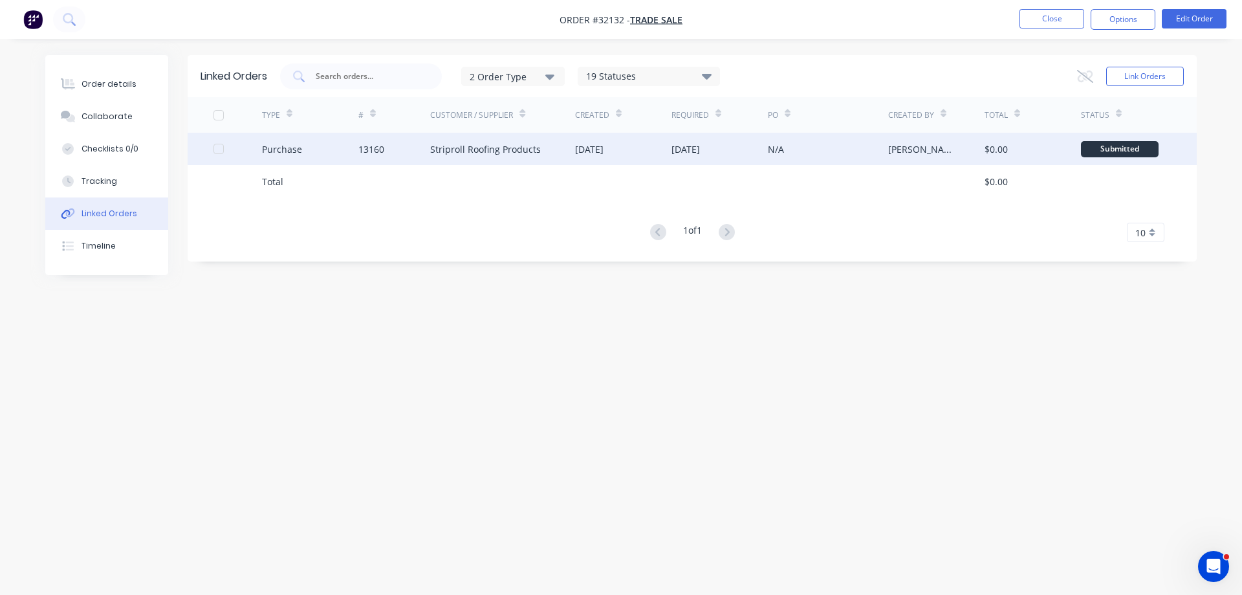
click at [854, 149] on div "N/A" at bounding box center [828, 149] width 120 height 32
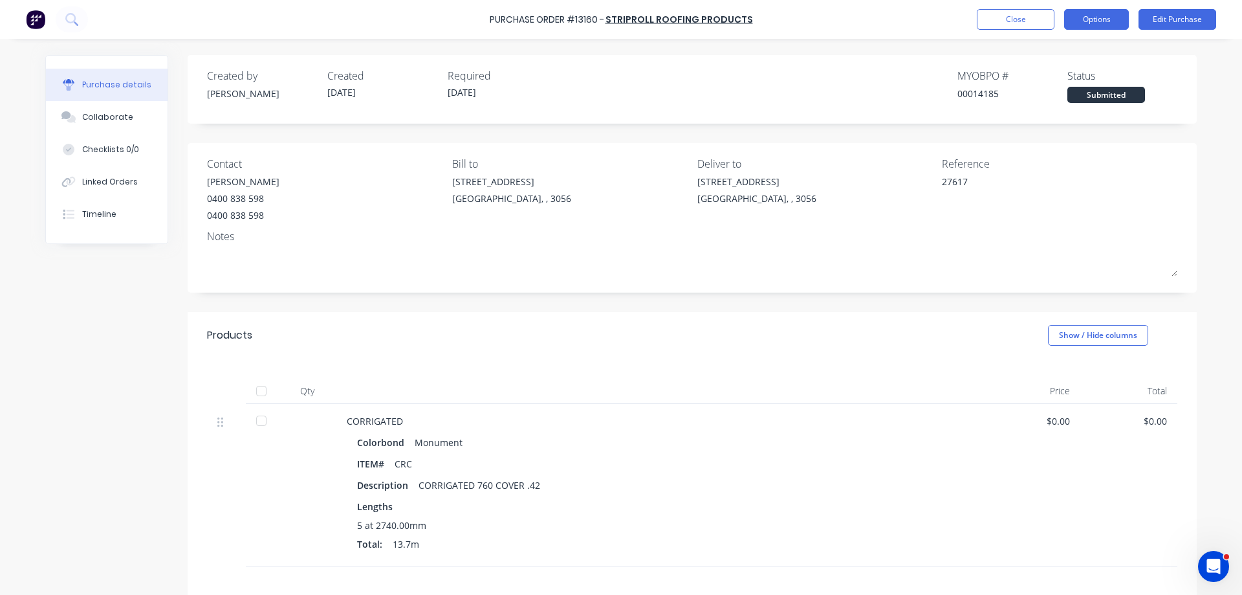
click at [1080, 10] on button "Options" at bounding box center [1096, 19] width 65 height 21
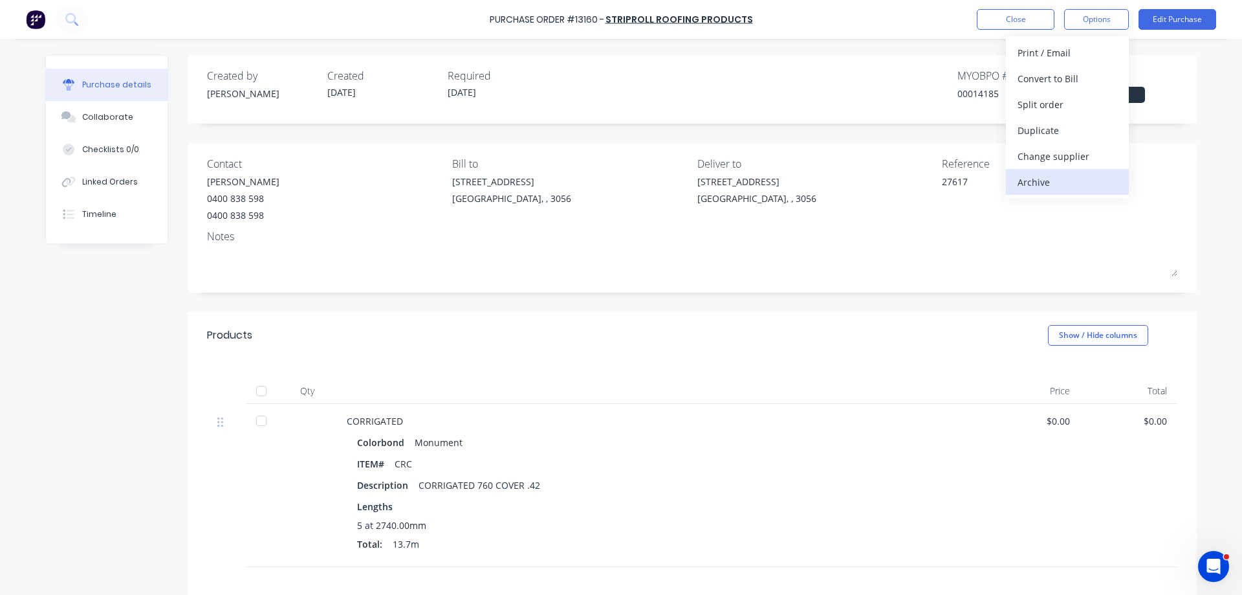
click at [1044, 180] on div "Archive" at bounding box center [1068, 182] width 100 height 19
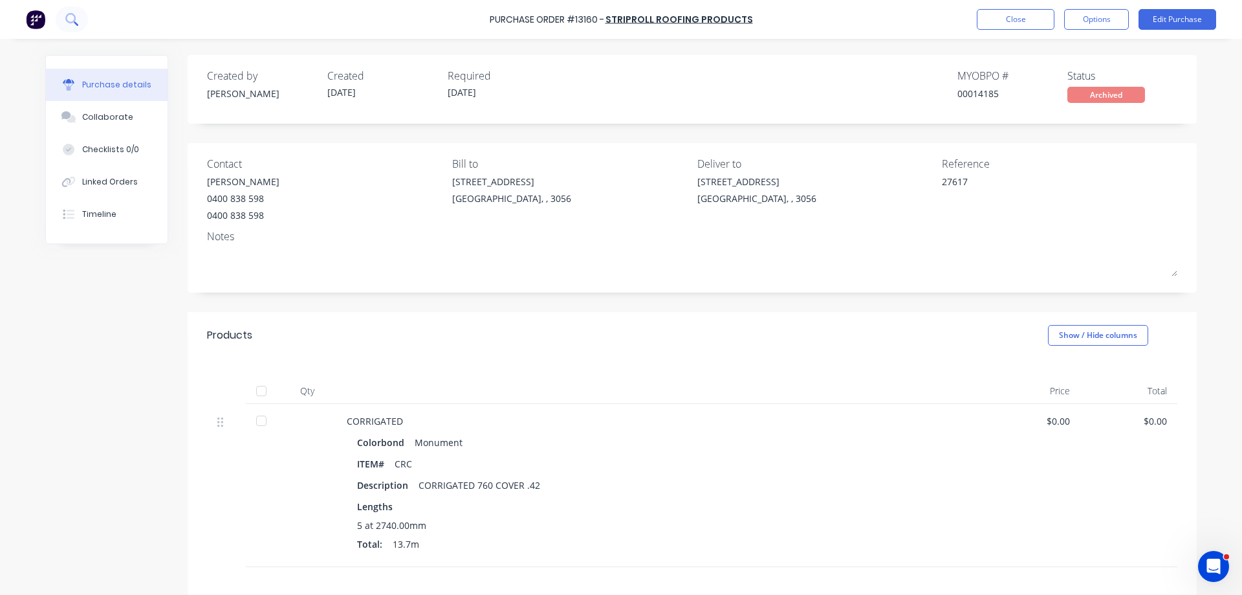
type textarea "x"
click at [30, 20] on img at bounding box center [35, 19] width 19 height 19
